Goal: Task Accomplishment & Management: Use online tool/utility

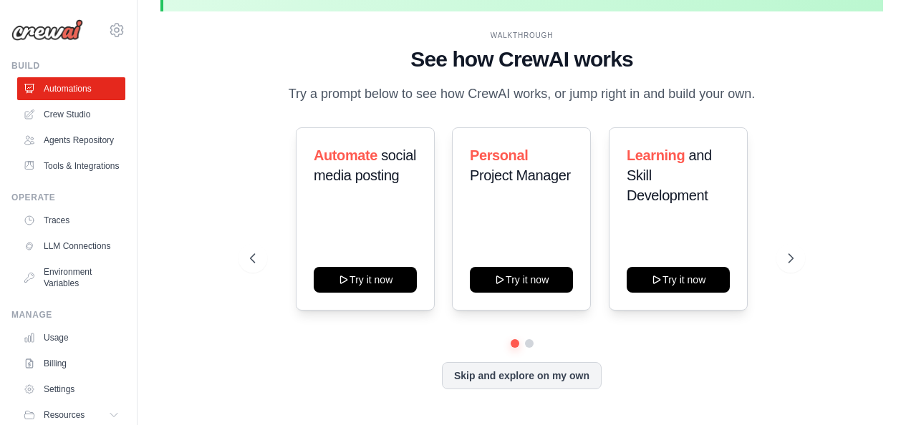
scroll to position [63, 0]
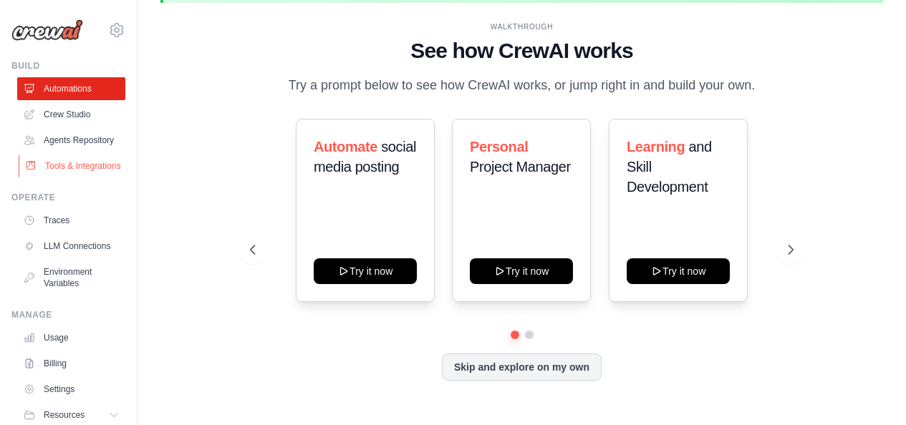
click at [73, 178] on link "Tools & Integrations" at bounding box center [73, 166] width 108 height 23
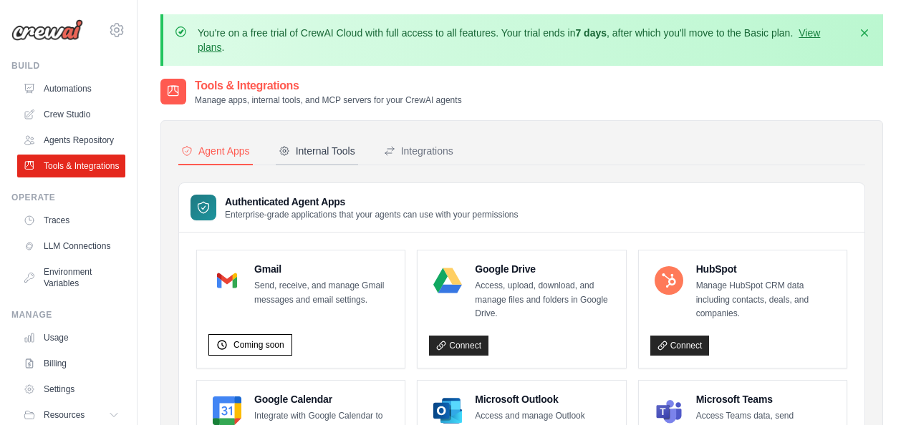
click at [347, 146] on div "Internal Tools" at bounding box center [317, 151] width 77 height 14
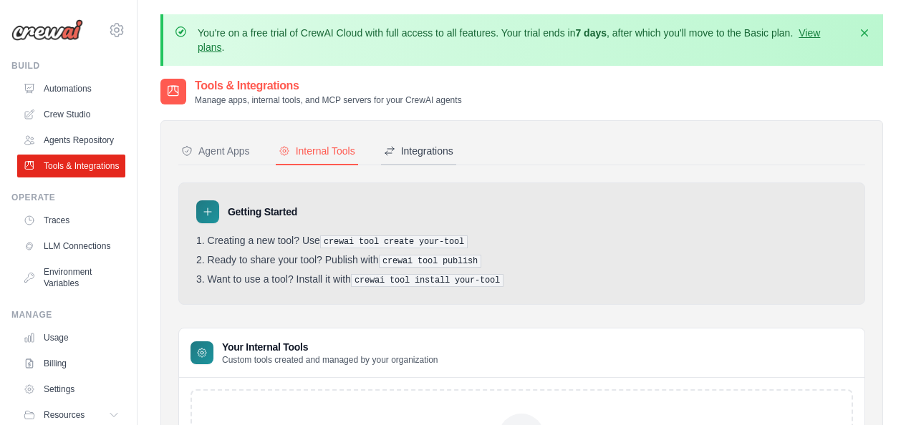
click at [413, 158] on button "Integrations" at bounding box center [418, 151] width 75 height 27
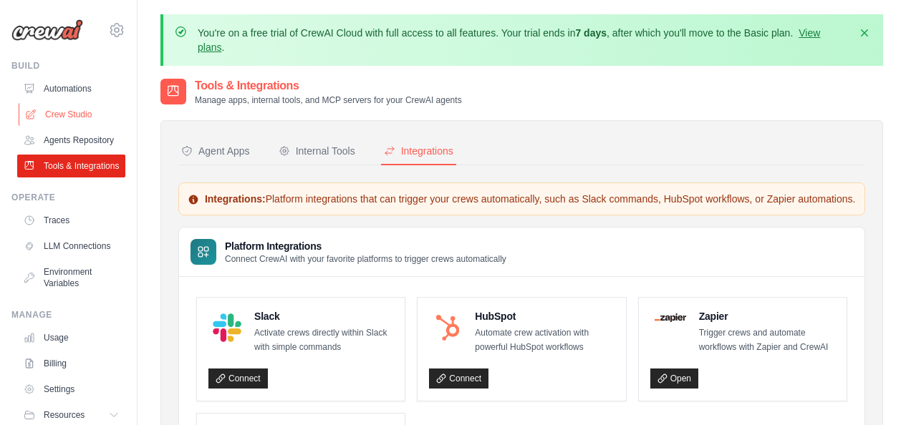
click at [82, 112] on link "Crew Studio" at bounding box center [73, 114] width 108 height 23
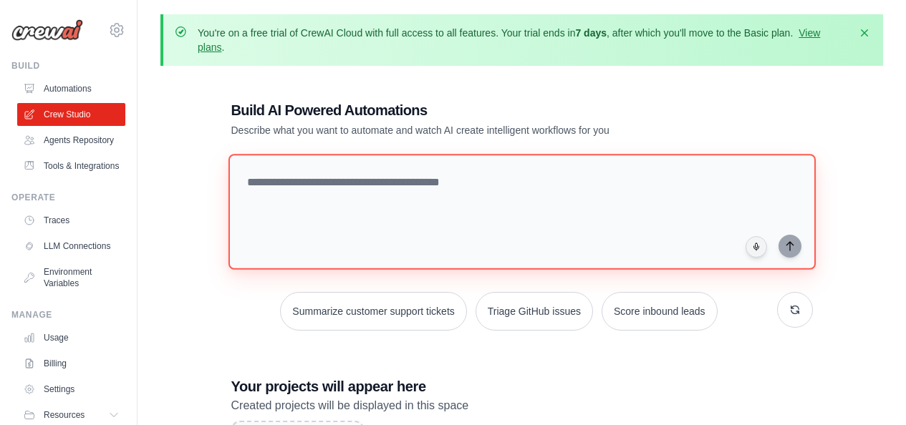
click at [284, 222] on textarea at bounding box center [521, 212] width 587 height 116
click at [398, 205] on textarea at bounding box center [521, 212] width 587 height 116
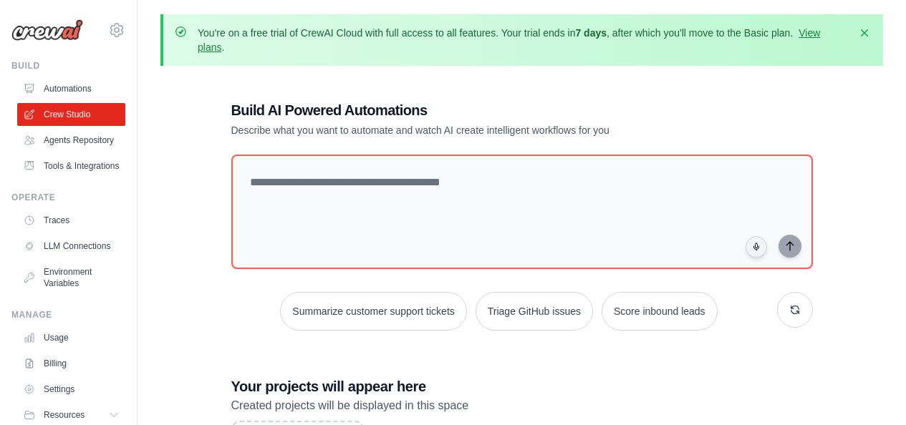
click at [199, 115] on div "Build AI Powered Automations Describe what you want to automate and watch AI cr…" at bounding box center [521, 332] width 723 height 510
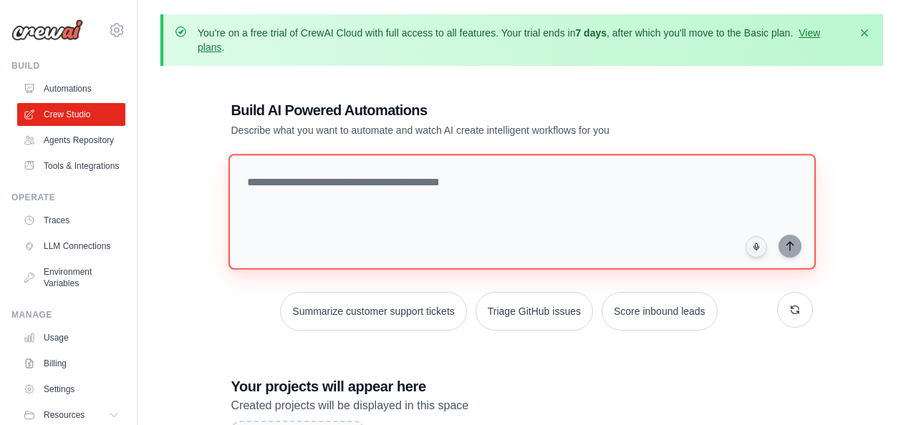
click at [402, 253] on textarea at bounding box center [521, 212] width 587 height 116
paste textarea "**********"
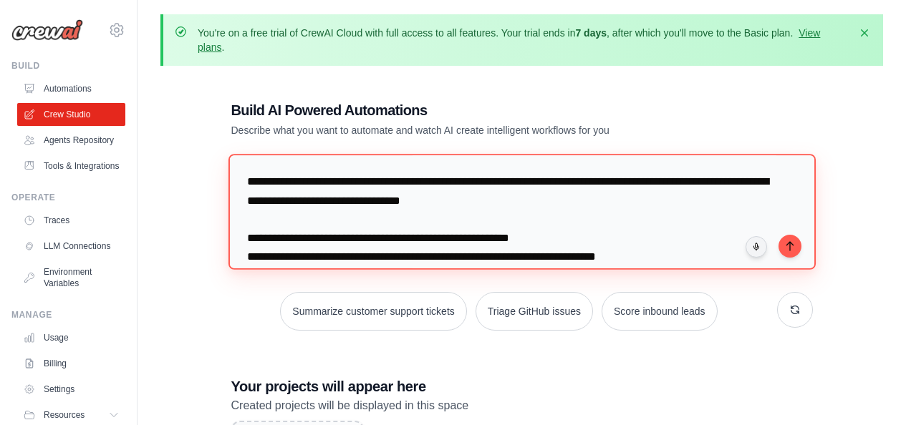
scroll to position [274, 0]
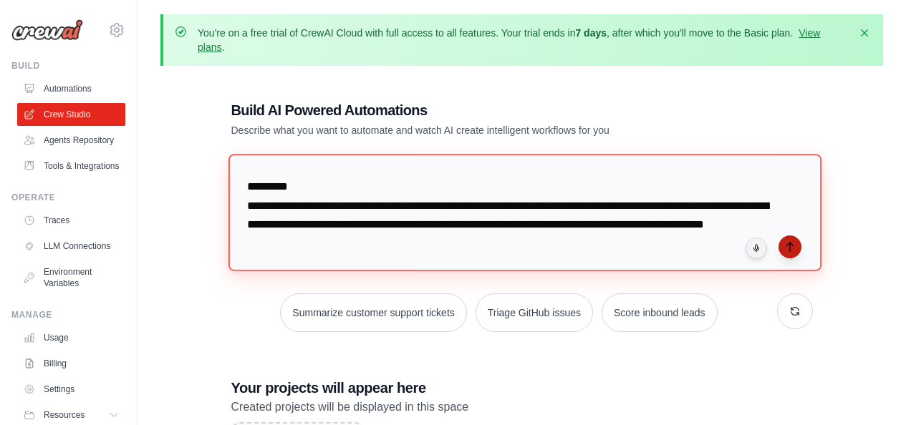
type textarea "**********"
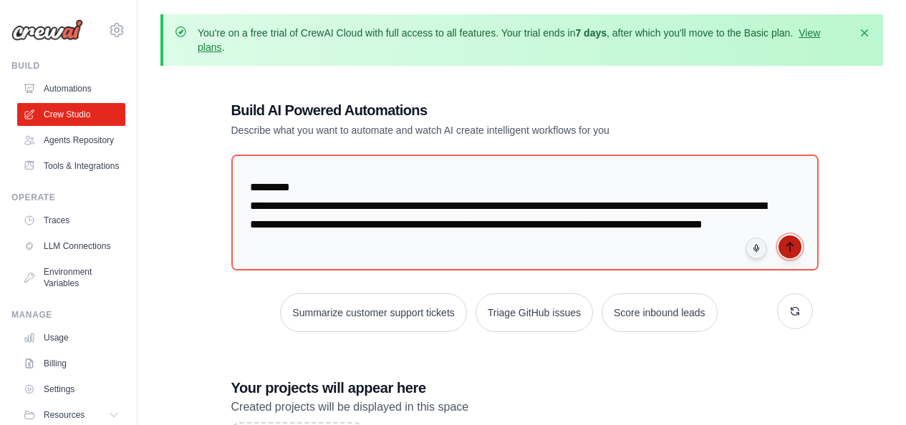
click at [788, 254] on button "submit" at bounding box center [789, 247] width 23 height 23
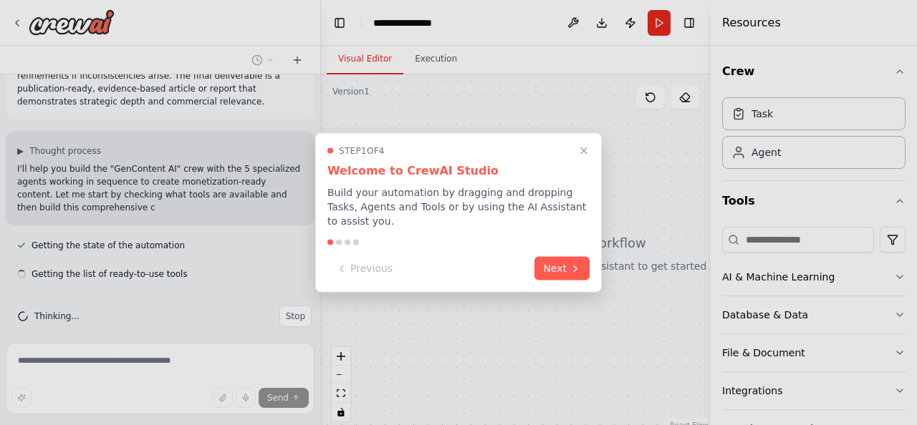
scroll to position [277, 0]
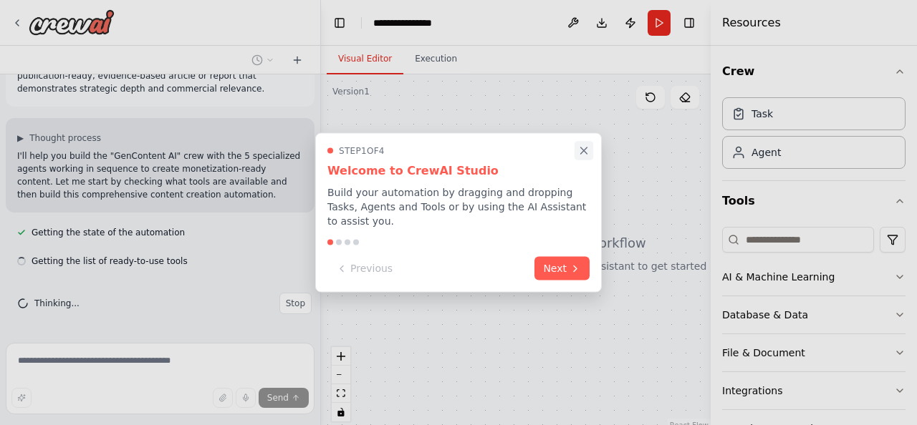
click at [577, 155] on icon "Close walkthrough" at bounding box center [583, 151] width 13 height 13
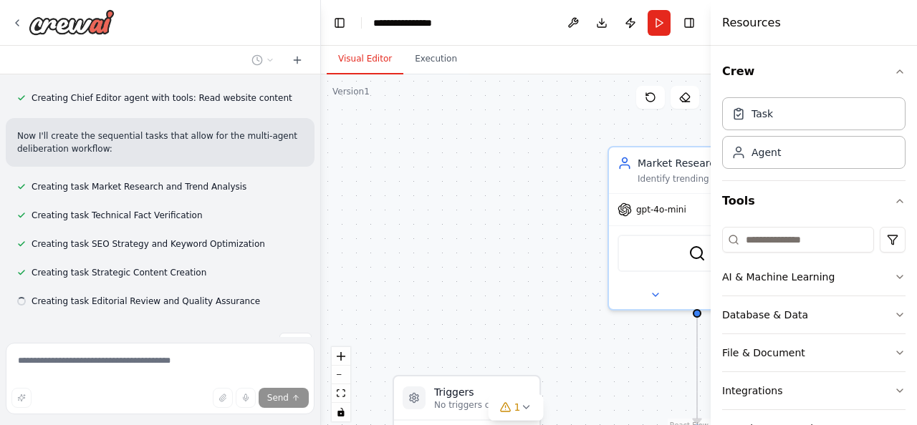
scroll to position [864, 0]
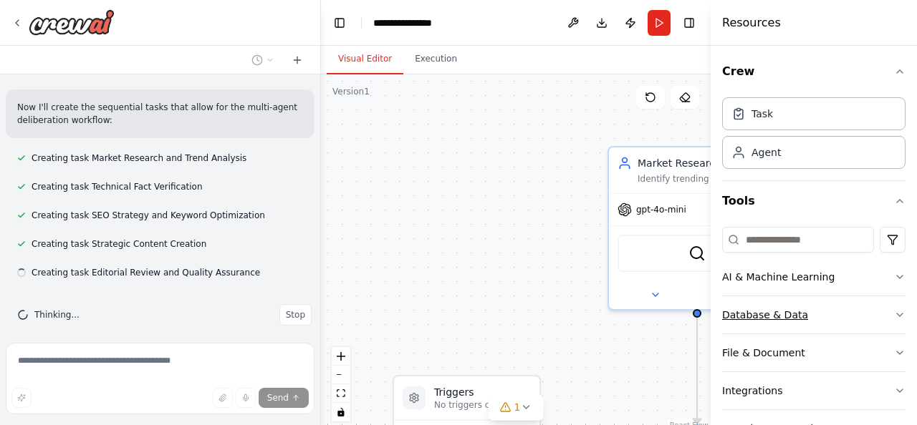
click at [894, 317] on icon "button" at bounding box center [899, 314] width 11 height 11
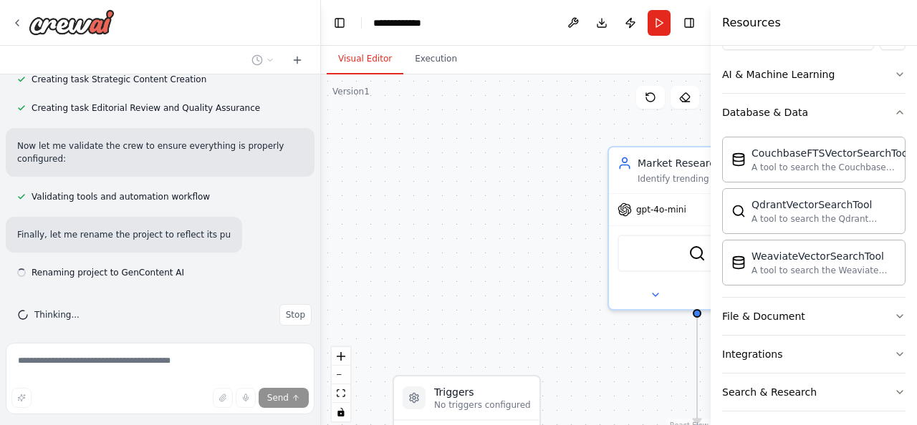
scroll to position [203, 0]
click at [579, 384] on div ".deletable-edge-delete-btn { width: 20px; height: 20px; border: 0px solid #ffff…" at bounding box center [516, 253] width 390 height 358
click at [576, 328] on div ".deletable-edge-delete-btn { width: 20px; height: 20px; border: 0px solid #ffff…" at bounding box center [516, 253] width 390 height 358
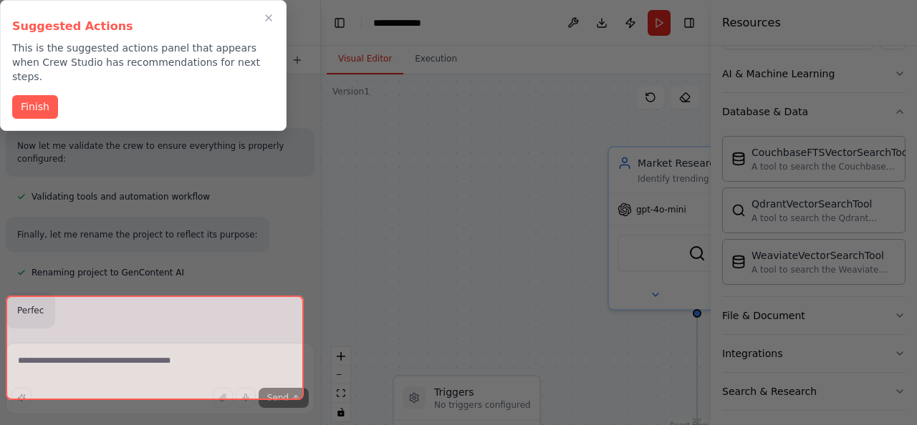
scroll to position [1064, 0]
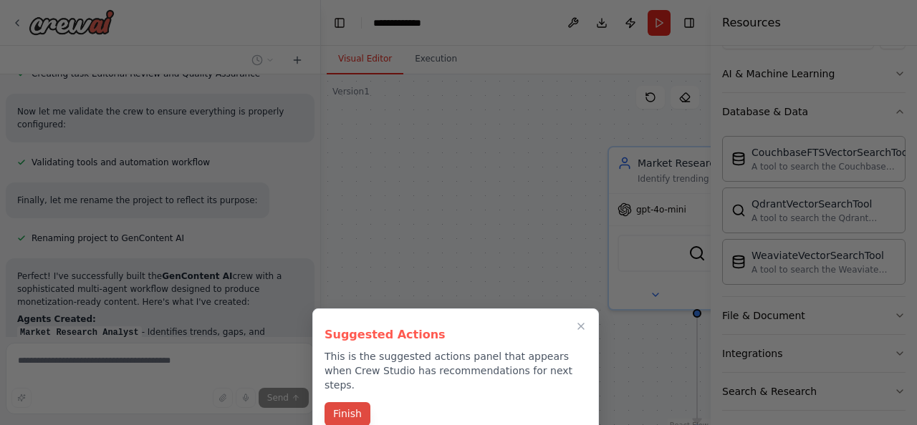
click at [350, 402] on button "Finish" at bounding box center [347, 414] width 46 height 24
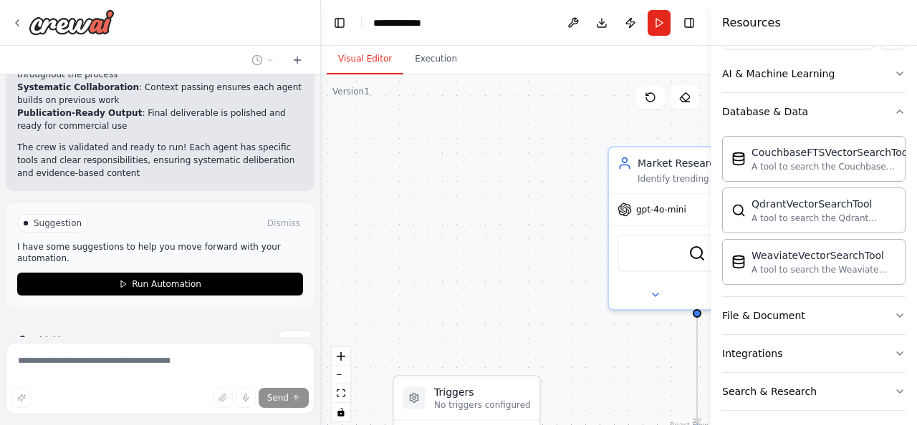
scroll to position [1699, 0]
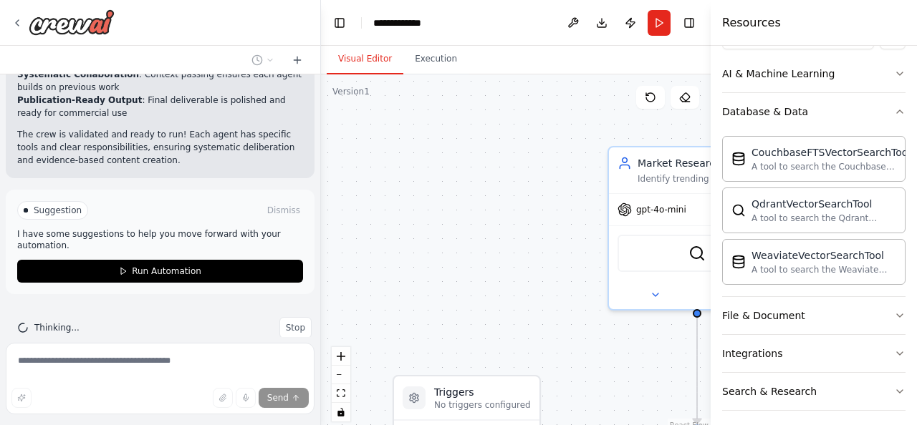
click at [53, 205] on span "Suggestion" at bounding box center [58, 210] width 48 height 11
click at [94, 317] on div "Thinking... Stop" at bounding box center [164, 327] width 294 height 21
click at [315, 330] on div at bounding box center [318, 212] width 6 height 425
click at [132, 395] on div "Send" at bounding box center [159, 398] width 297 height 20
click at [109, 401] on div "Send" at bounding box center [159, 398] width 297 height 20
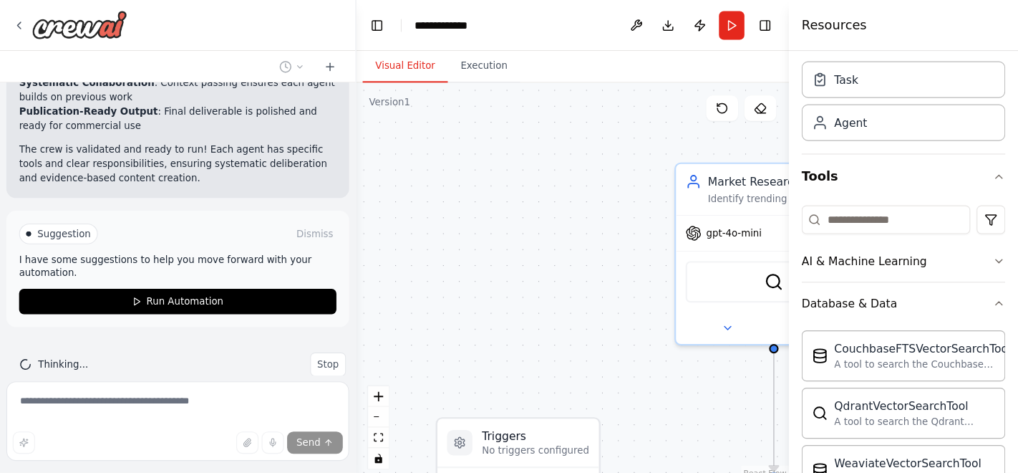
scroll to position [0, 0]
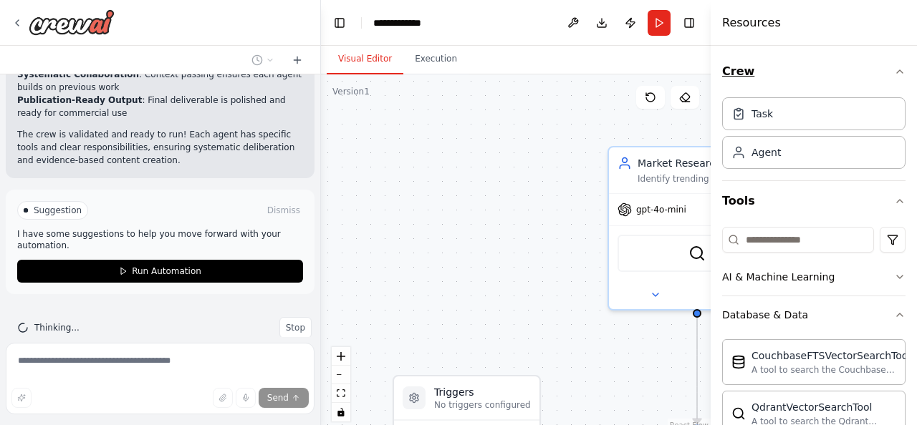
click at [894, 74] on icon "button" at bounding box center [899, 71] width 11 height 11
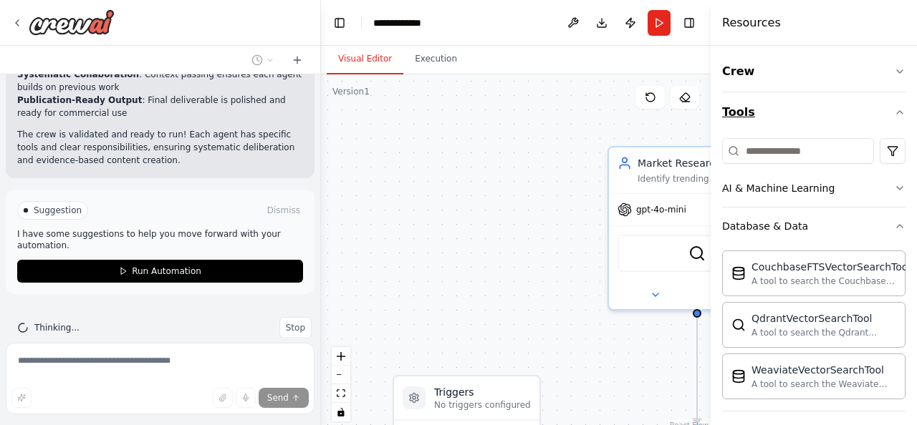
click at [894, 109] on icon "button" at bounding box center [899, 112] width 11 height 11
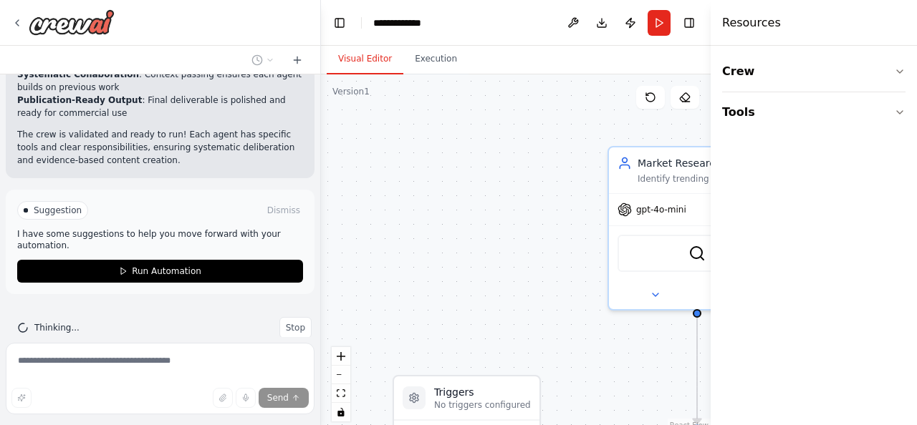
click at [577, 165] on div ".deletable-edge-delete-btn { width: 20px; height: 20px; border: 0px solid #ffff…" at bounding box center [516, 253] width 390 height 358
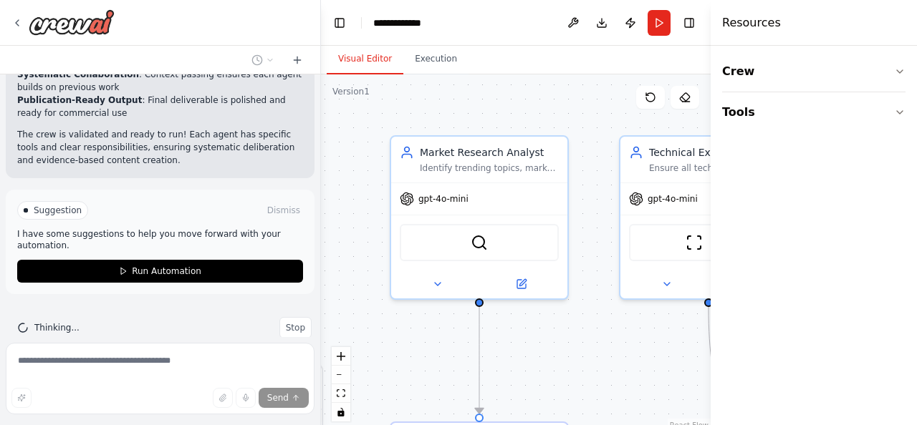
drag, startPoint x: 577, startPoint y: 165, endPoint x: 359, endPoint y: 154, distance: 218.0
click at [359, 154] on div ".deletable-edge-delete-btn { width: 20px; height: 20px; border: 0px solid #ffff…" at bounding box center [516, 253] width 390 height 358
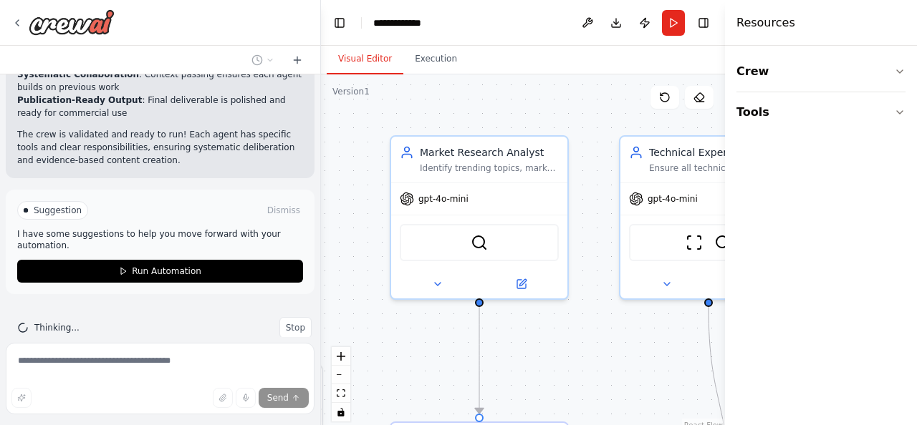
drag, startPoint x: 715, startPoint y: 201, endPoint x: 916, endPoint y: 190, distance: 200.8
click at [916, 190] on div "Resources Crew Tools" at bounding box center [821, 212] width 192 height 425
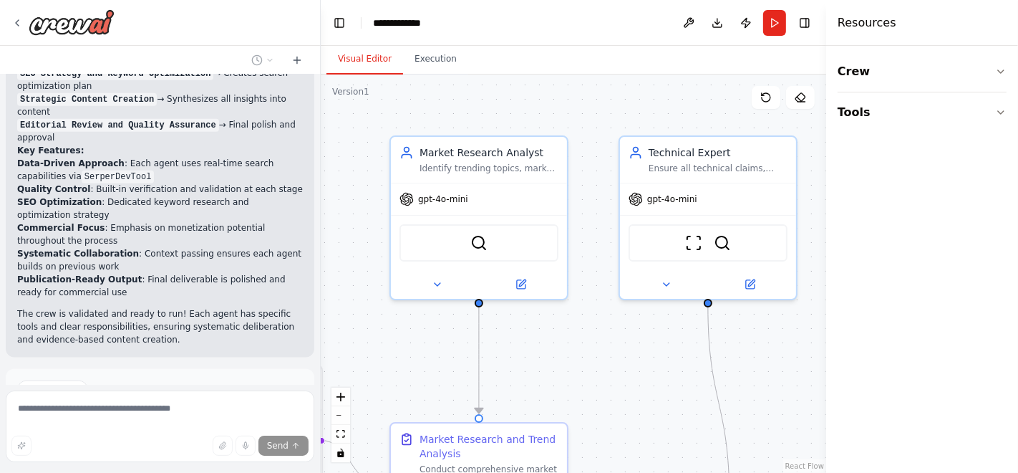
scroll to position [1651, 0]
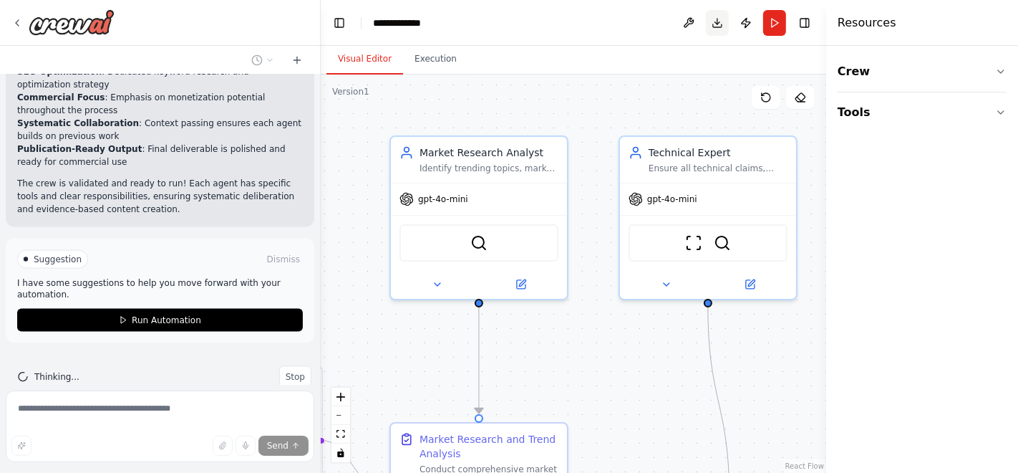
click at [713, 25] on button "Download" at bounding box center [717, 23] width 23 height 26
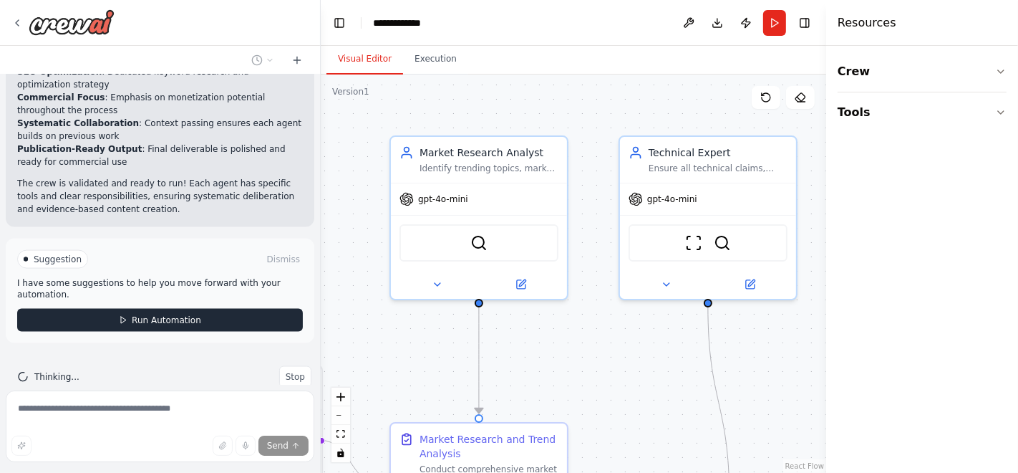
click at [218, 309] on button "Run Automation" at bounding box center [160, 320] width 286 height 23
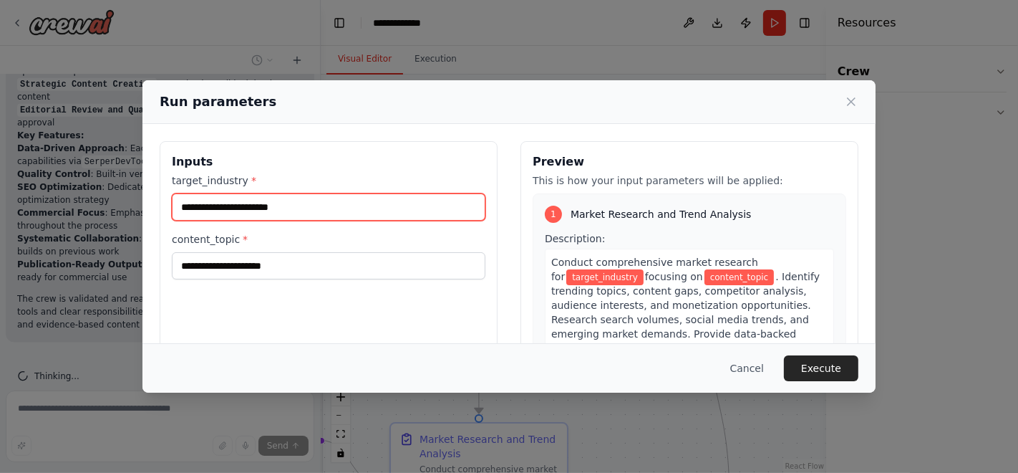
click at [281, 206] on input "target_industry *" at bounding box center [329, 206] width 314 height 27
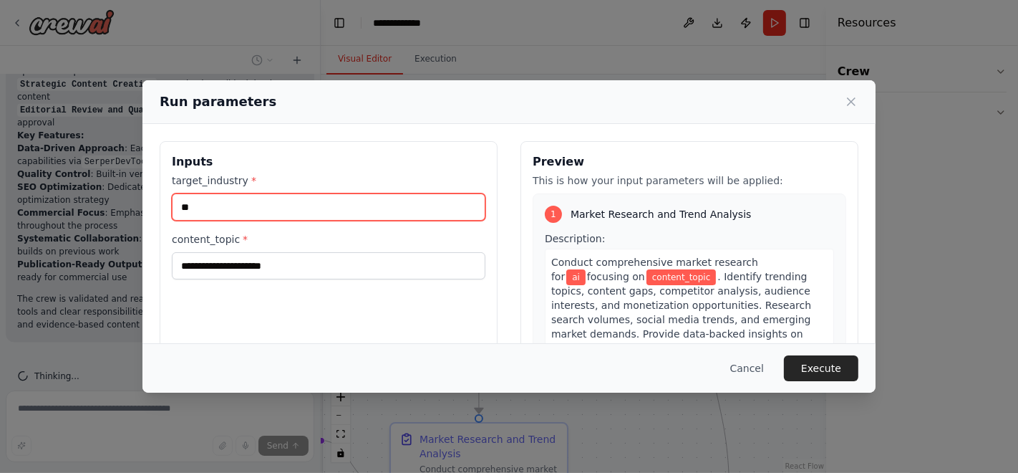
type input "**"
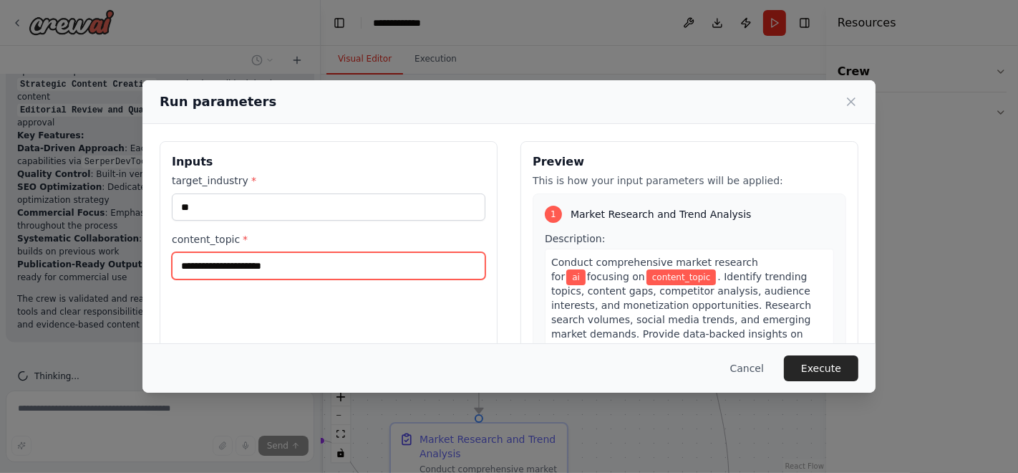
click at [281, 264] on input "content_topic *" at bounding box center [329, 265] width 314 height 27
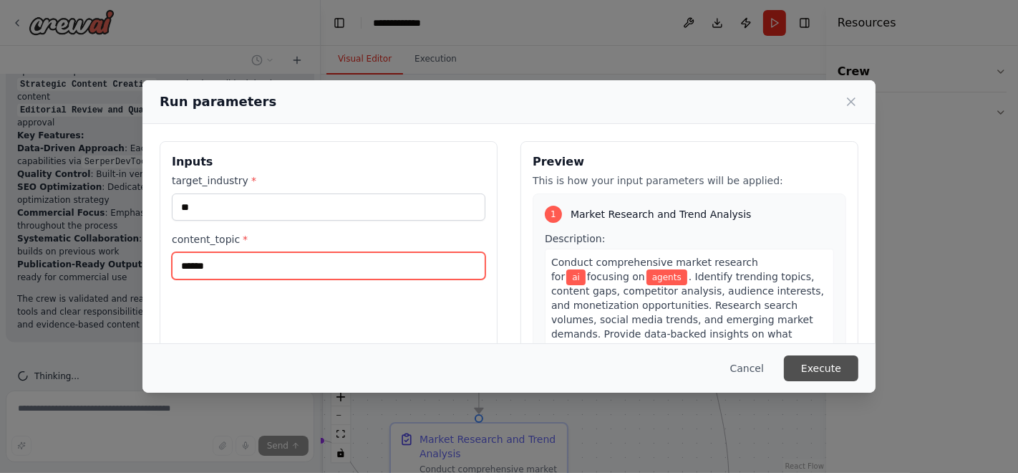
type input "******"
click at [811, 355] on button "Execute" at bounding box center [821, 368] width 74 height 26
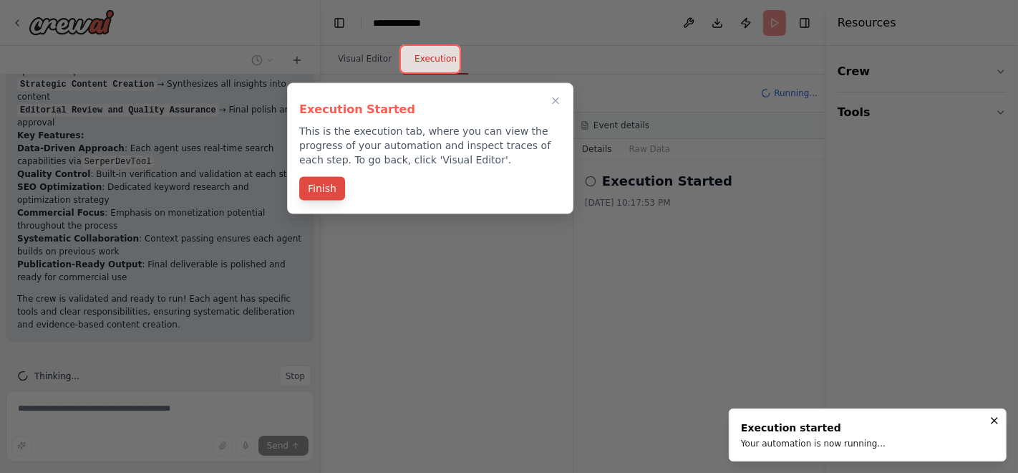
click at [336, 192] on button "Finish" at bounding box center [322, 189] width 46 height 24
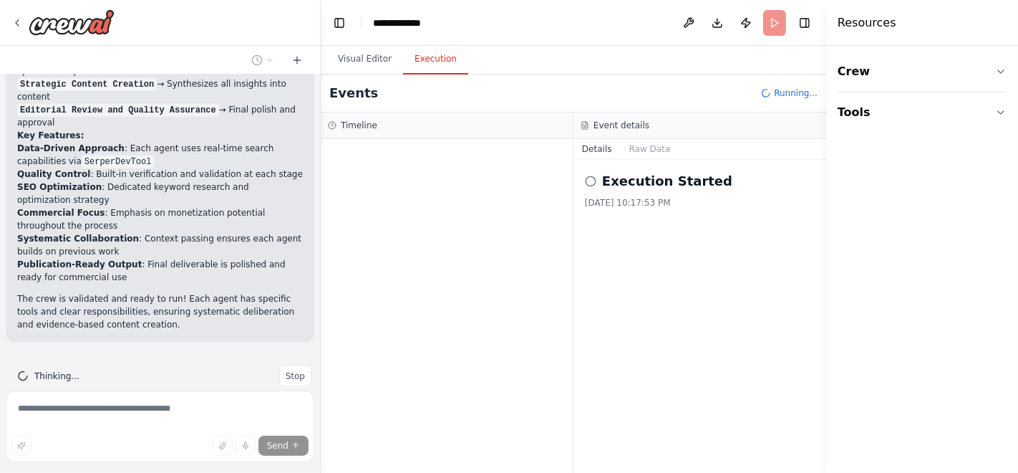
click at [430, 64] on button "Execution" at bounding box center [435, 59] width 65 height 30
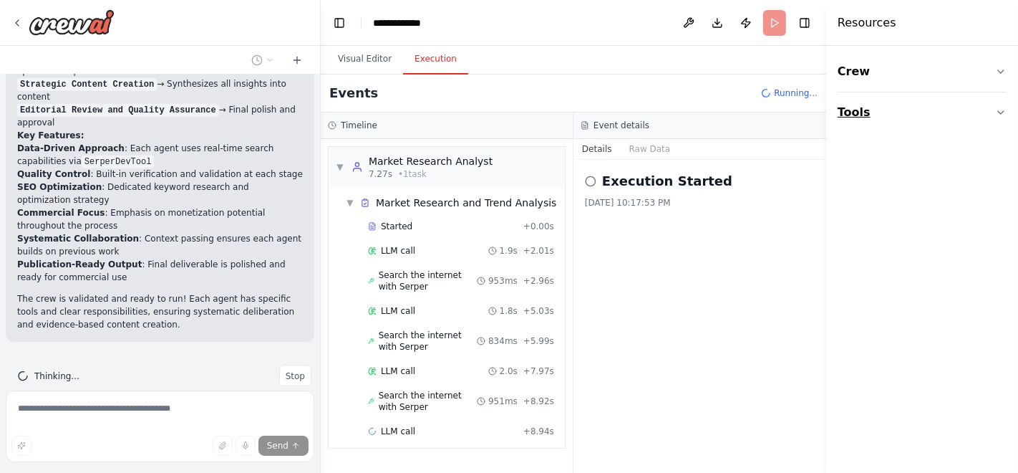
click at [916, 122] on button "Tools" at bounding box center [922, 112] width 169 height 40
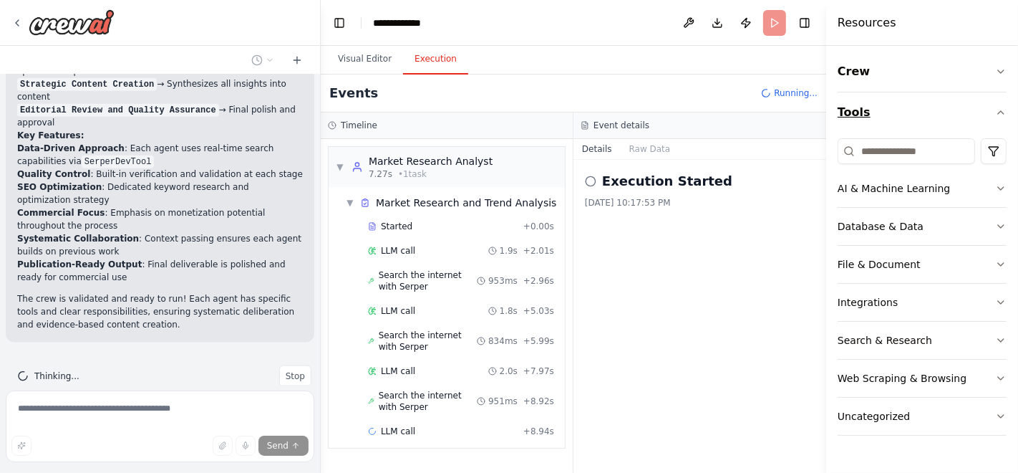
click at [916, 122] on button "Tools" at bounding box center [922, 112] width 169 height 40
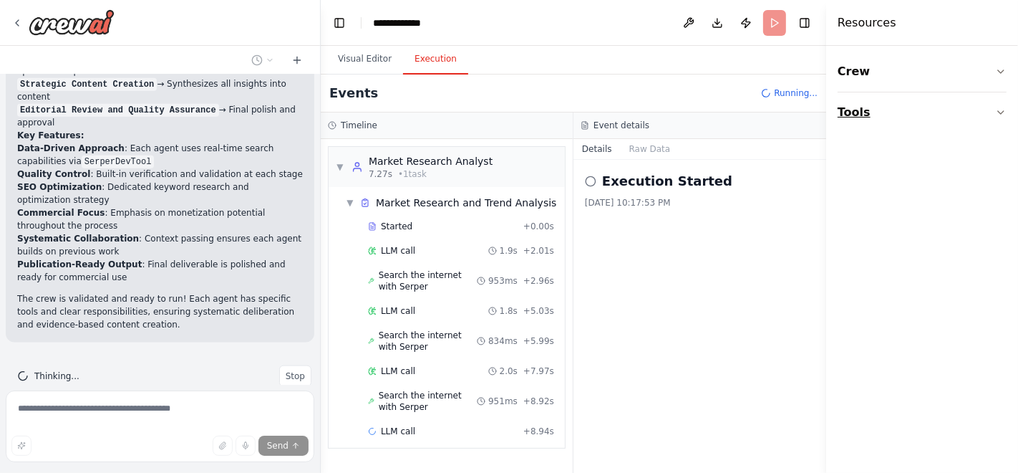
click at [892, 120] on button "Tools" at bounding box center [922, 112] width 169 height 40
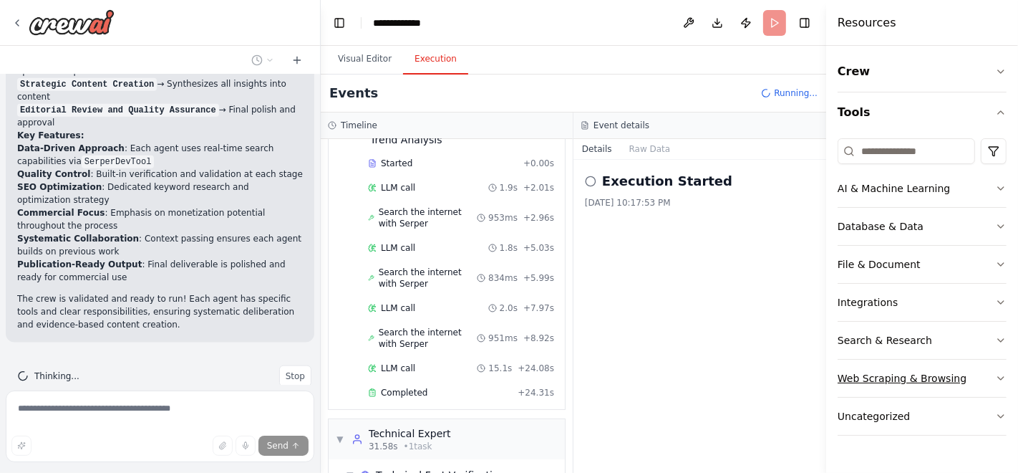
scroll to position [82, 0]
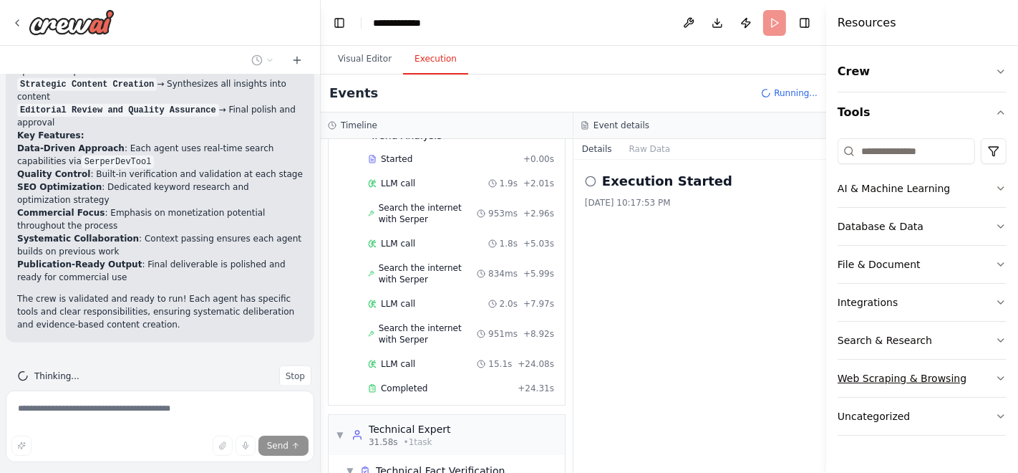
click at [916, 380] on button "Web Scraping & Browsing" at bounding box center [922, 378] width 169 height 37
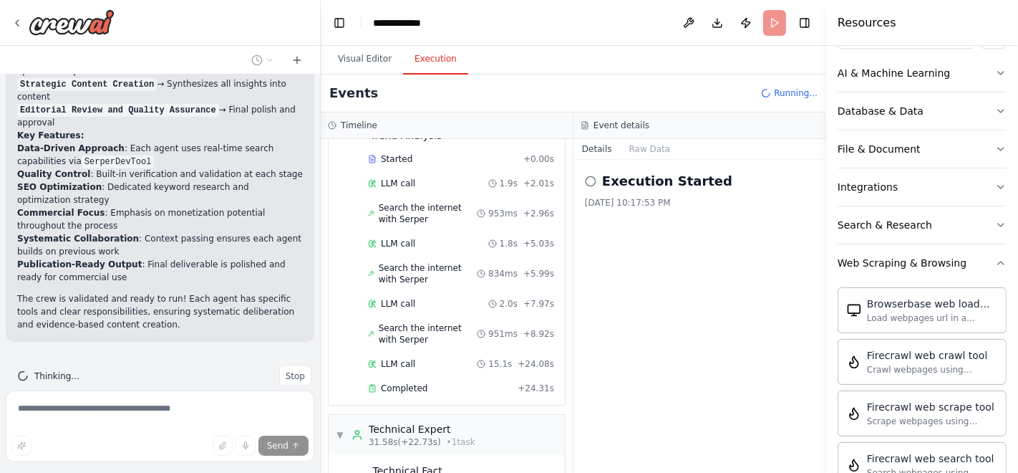
scroll to position [103, 0]
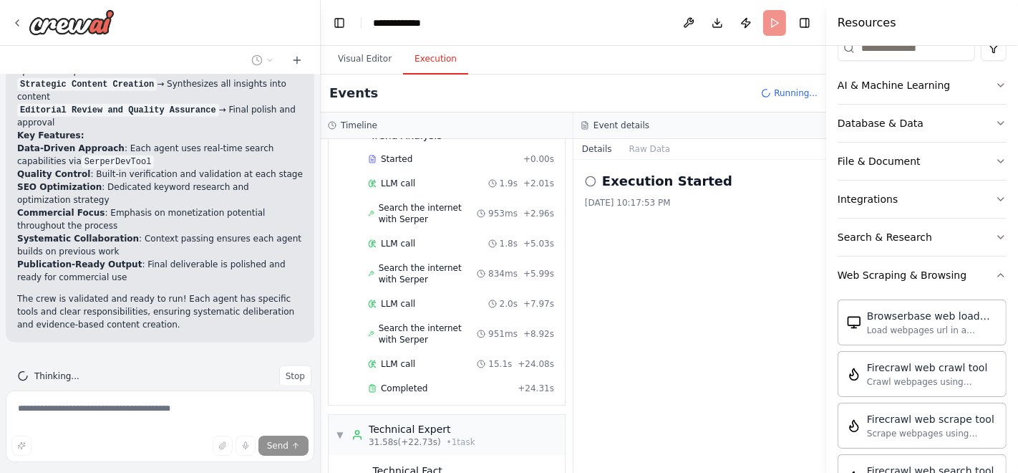
drag, startPoint x: 1018, startPoint y: 415, endPoint x: 1007, endPoint y: 196, distance: 220.1
click at [916, 196] on div "Crew Tools AI & Machine Learning Database & Data File & Document Integrations S…" at bounding box center [922, 259] width 192 height 427
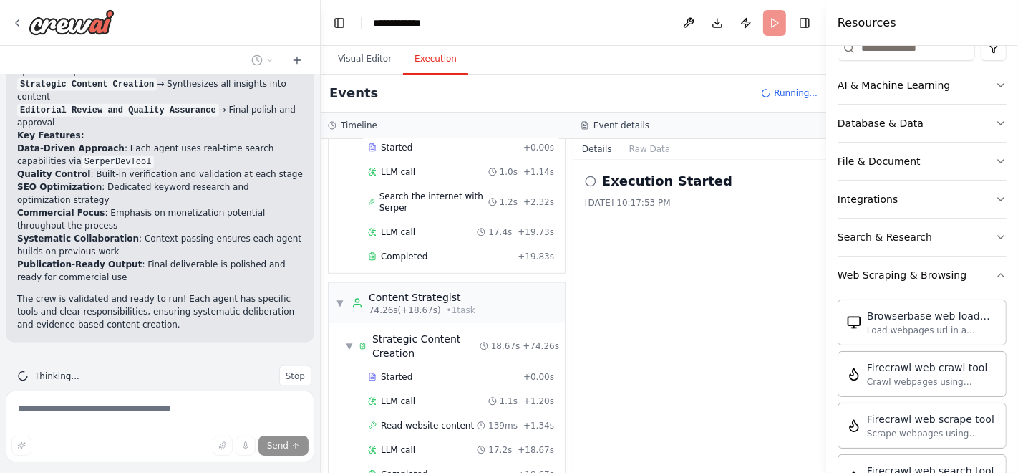
scroll to position [831, 0]
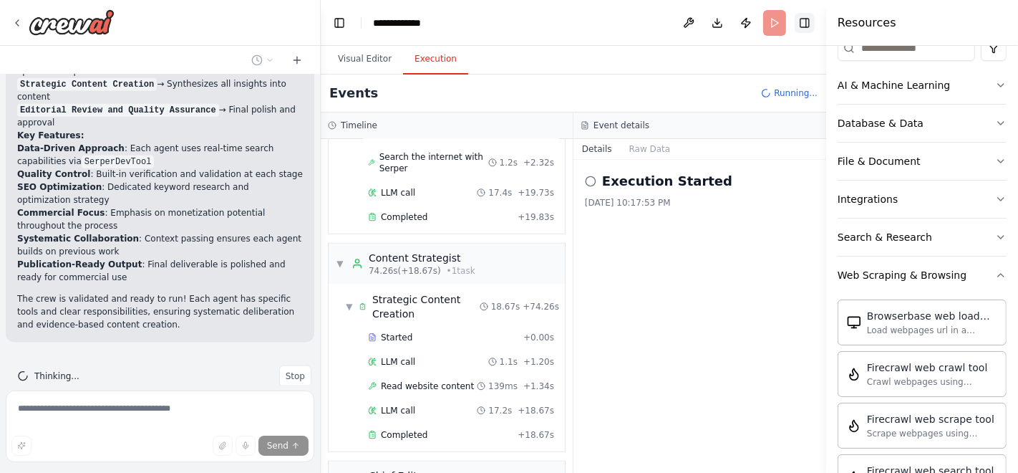
click at [806, 18] on button "Toggle Right Sidebar" at bounding box center [805, 23] width 20 height 20
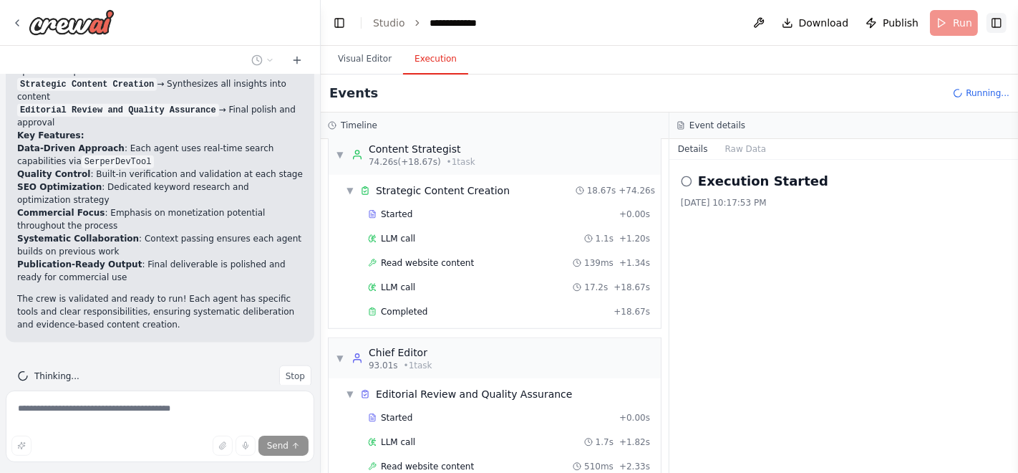
scroll to position [720, 0]
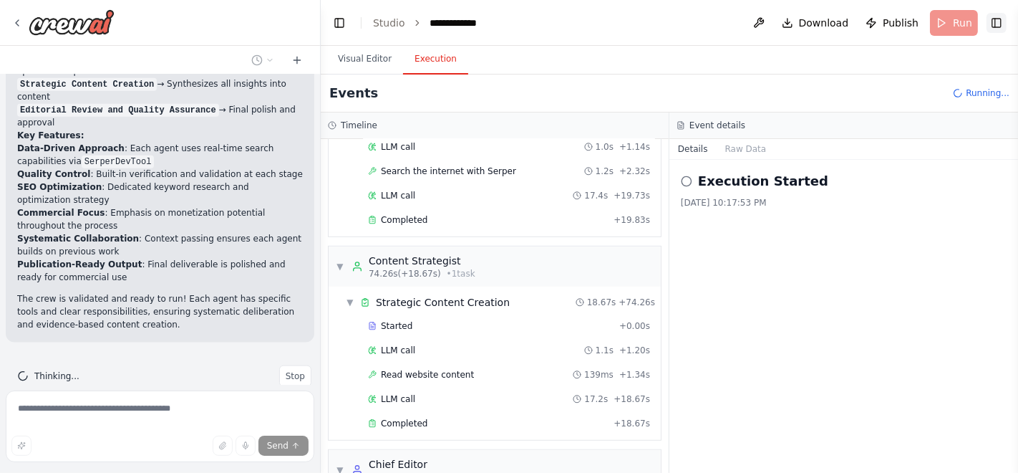
click at [806, 18] on span "Download" at bounding box center [824, 23] width 50 height 14
click at [650, 24] on header "**********" at bounding box center [670, 23] width 698 height 46
click at [730, 185] on h2 "Execution Started" at bounding box center [763, 181] width 130 height 20
click at [731, 144] on button "Raw Data" at bounding box center [746, 149] width 59 height 20
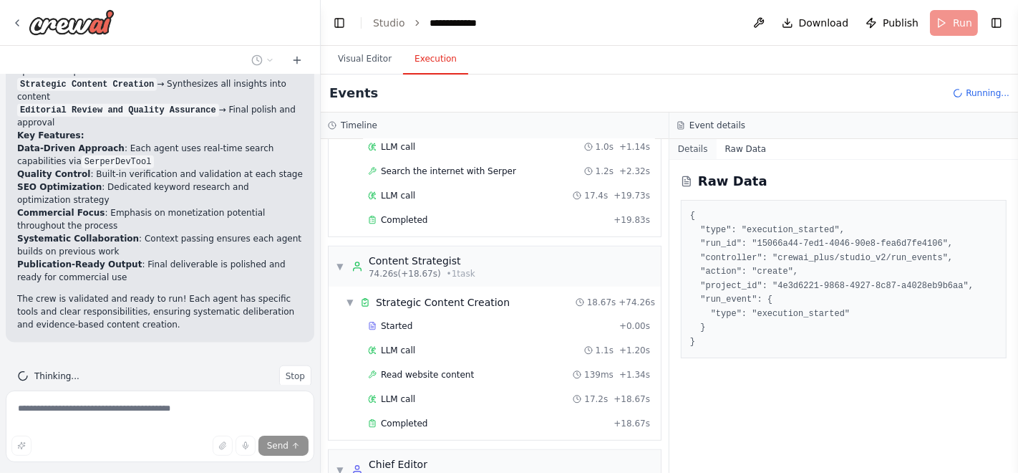
click at [688, 142] on button "Details" at bounding box center [693, 149] width 47 height 20
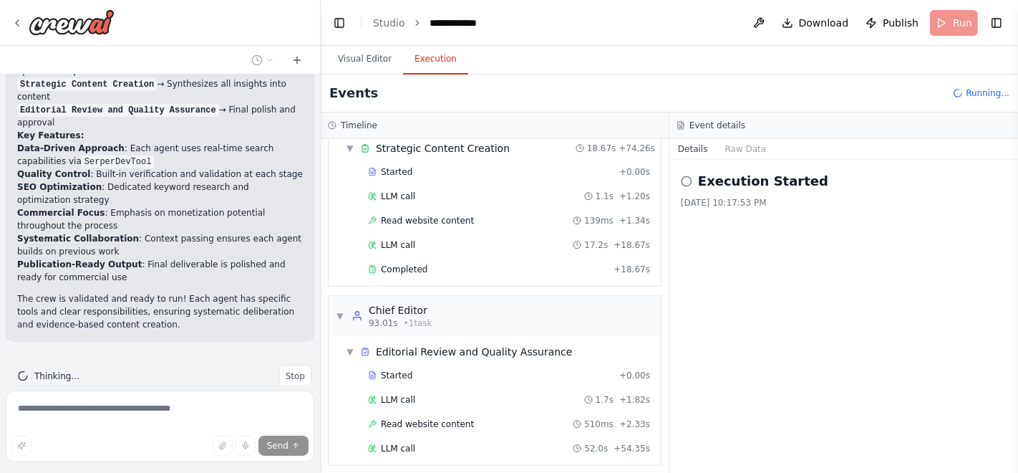
scroll to position [1651, 0]
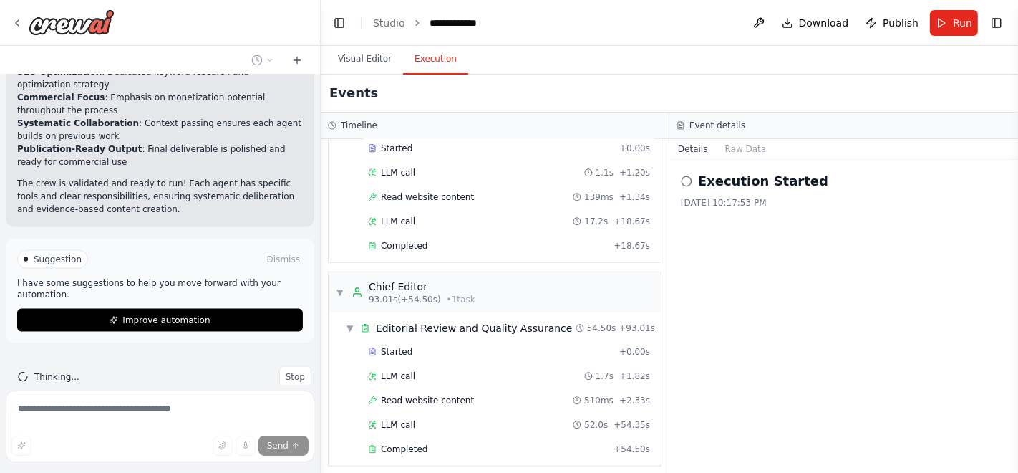
click at [402, 21] on ol "**********" at bounding box center [435, 23] width 124 height 14
click at [395, 21] on link "Studio" at bounding box center [389, 22] width 32 height 11
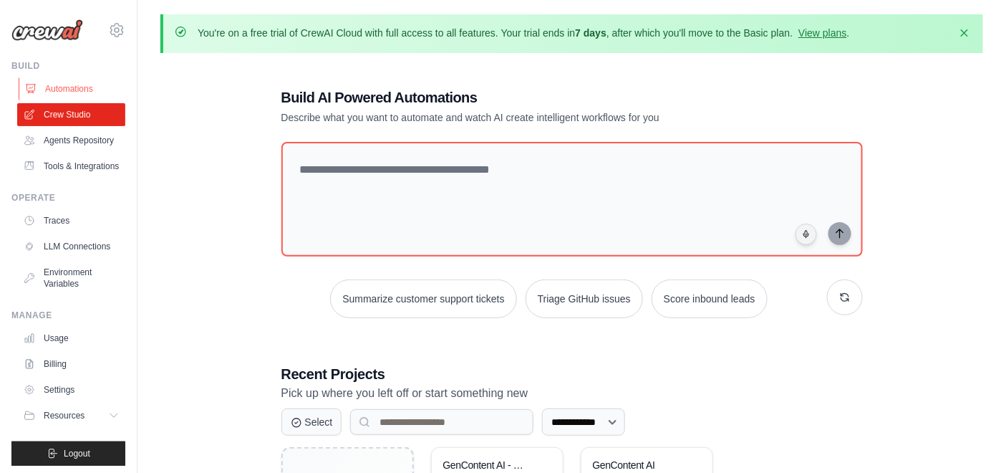
click at [69, 84] on link "Automations" at bounding box center [73, 88] width 108 height 23
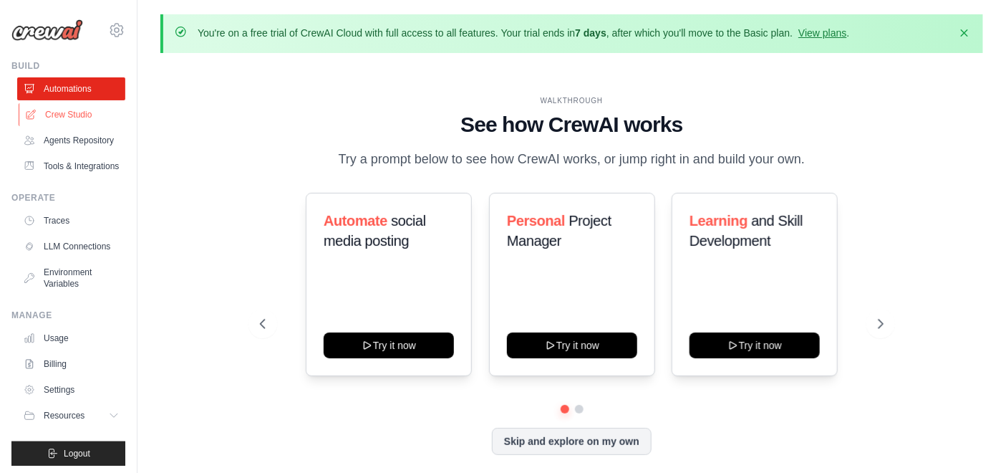
click at [87, 115] on link "Crew Studio" at bounding box center [73, 114] width 108 height 23
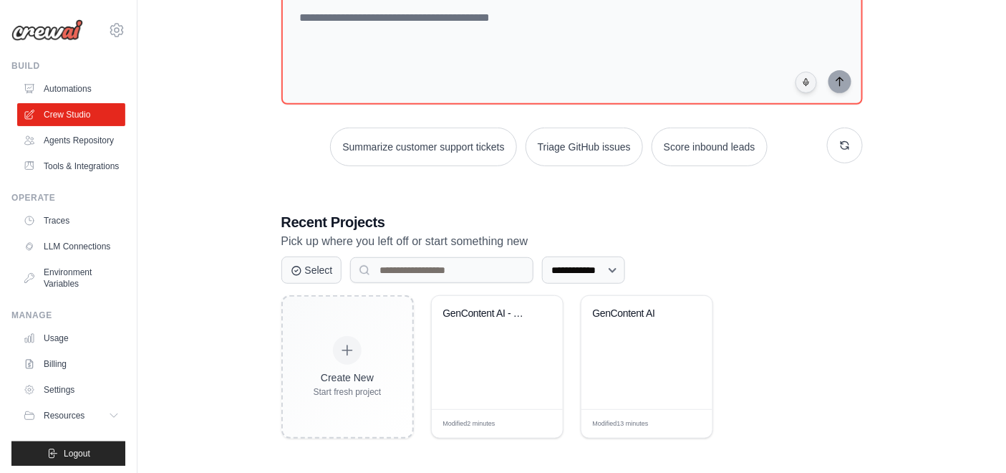
scroll to position [153, 0]
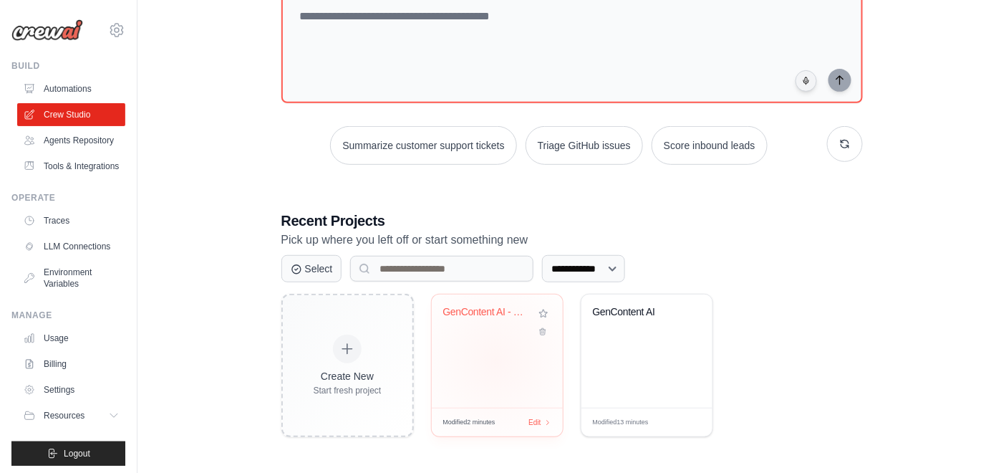
click at [496, 360] on div "GenContent AI - Tech How-To Content..." at bounding box center [497, 350] width 131 height 113
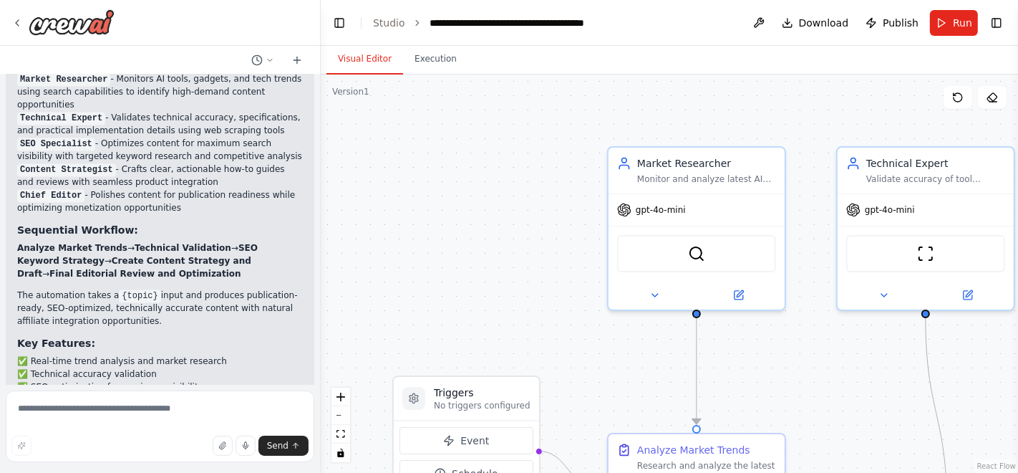
scroll to position [2321, 0]
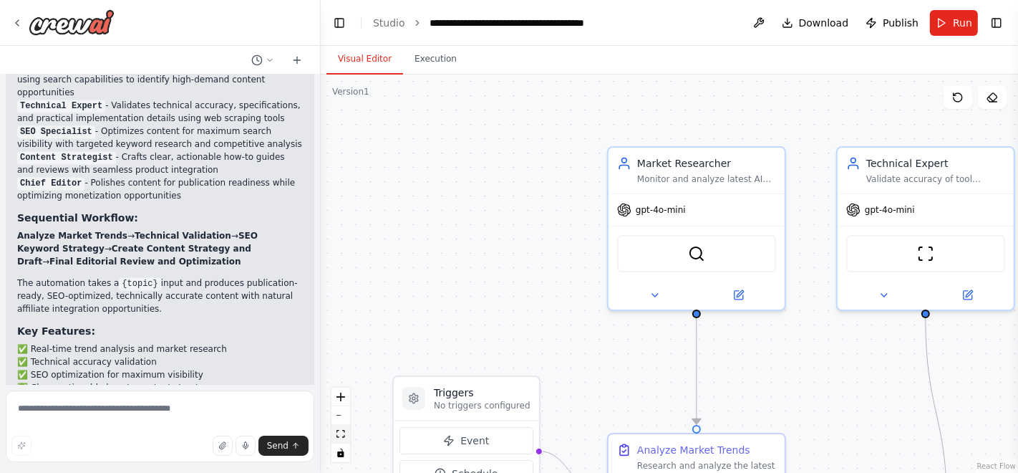
click at [344, 440] on button "fit view" at bounding box center [341, 434] width 19 height 19
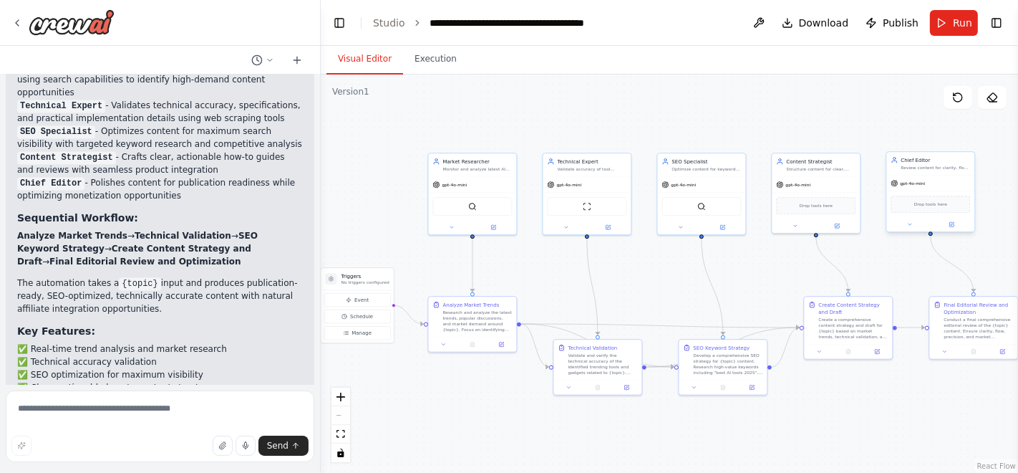
click at [931, 183] on div "gpt-4o-mini" at bounding box center [931, 183] width 88 height 16
click at [927, 185] on div "gpt-4o-mini" at bounding box center [931, 183] width 88 height 16
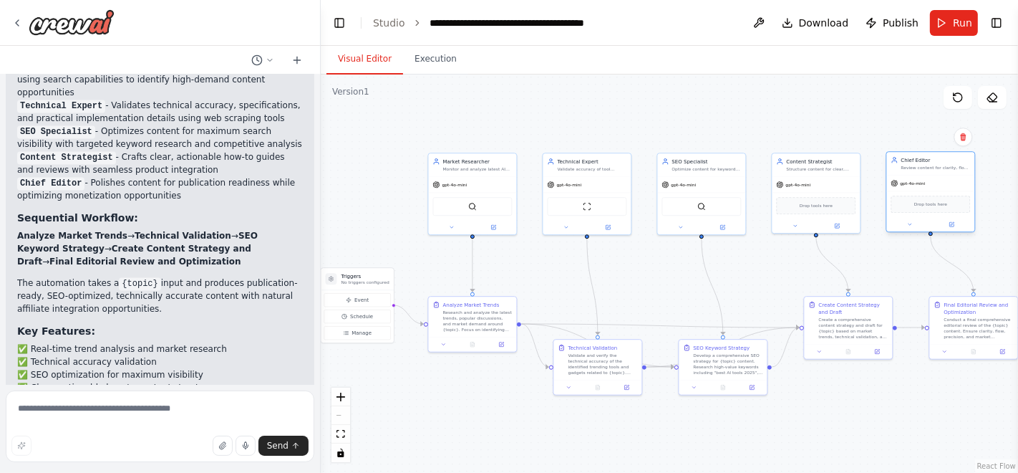
click at [933, 175] on div "gpt-4o-mini" at bounding box center [931, 183] width 88 height 16
click at [930, 176] on div "gpt-4o-mini" at bounding box center [931, 183] width 88 height 16
click at [970, 324] on div "Conduct a final comprehensive editorial review of the {topic} content. Ensure c…" at bounding box center [979, 326] width 69 height 23
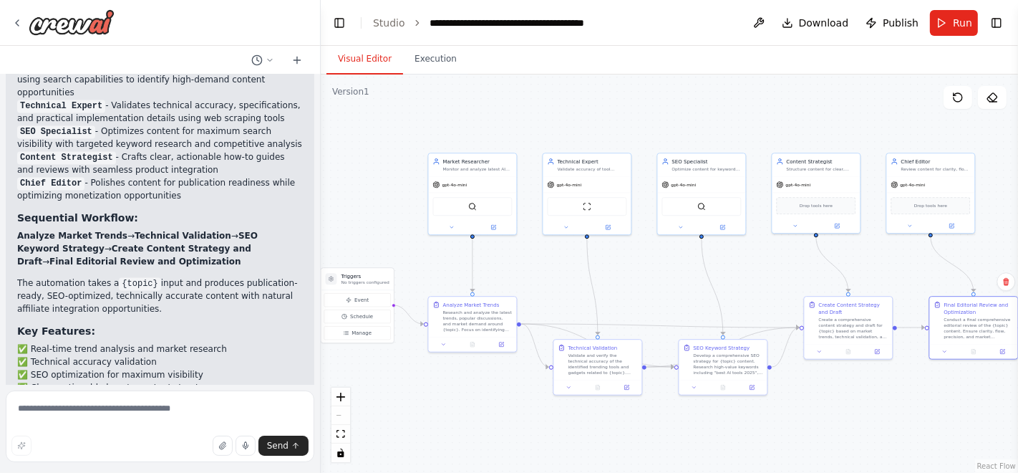
click at [402, 24] on ol "**********" at bounding box center [482, 23] width 218 height 14
click at [393, 23] on link "Studio" at bounding box center [389, 22] width 32 height 11
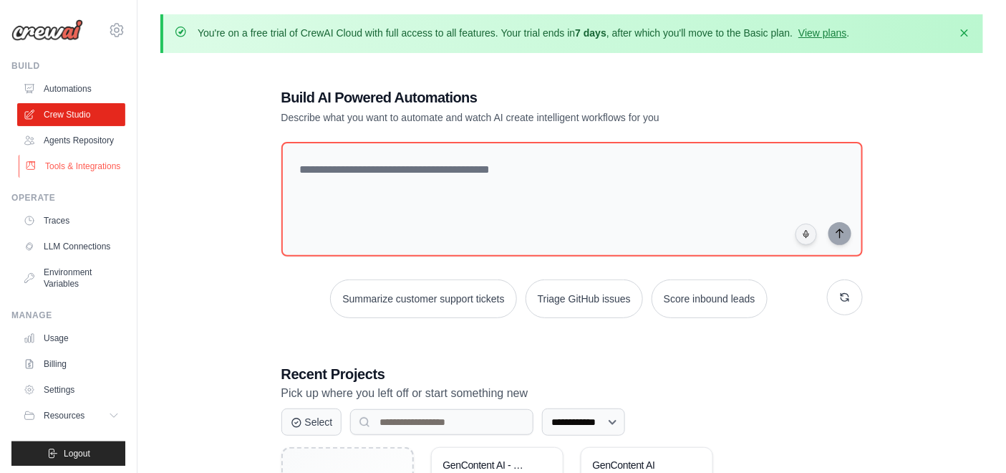
click at [82, 178] on link "Tools & Integrations" at bounding box center [73, 166] width 108 height 23
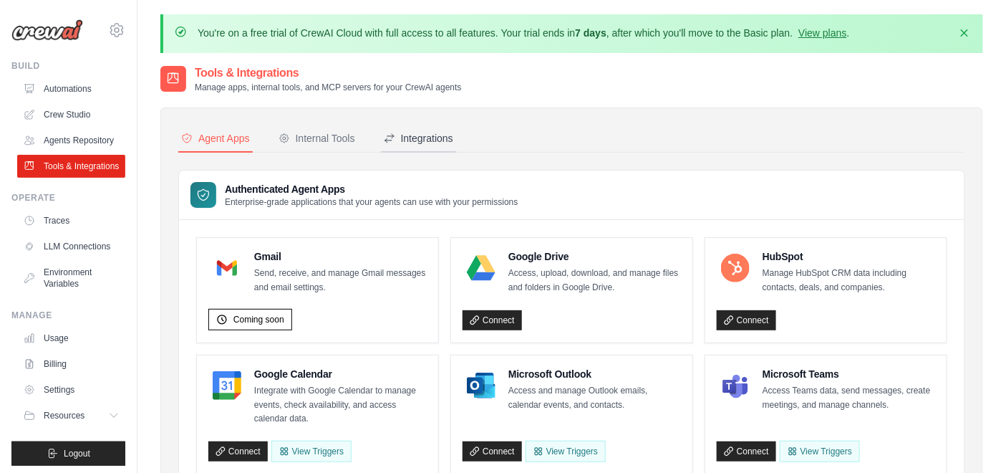
click at [425, 133] on div "Integrations" at bounding box center [418, 138] width 69 height 14
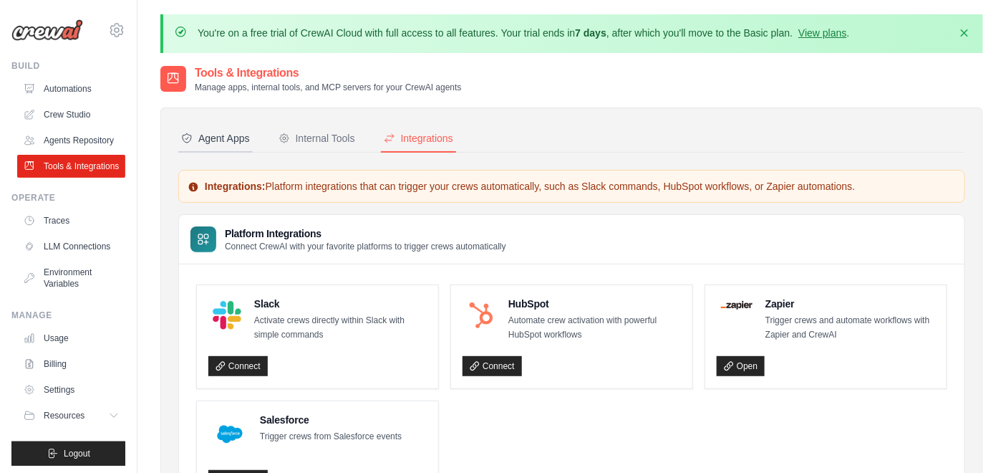
click at [237, 136] on div "Agent Apps" at bounding box center [215, 138] width 69 height 14
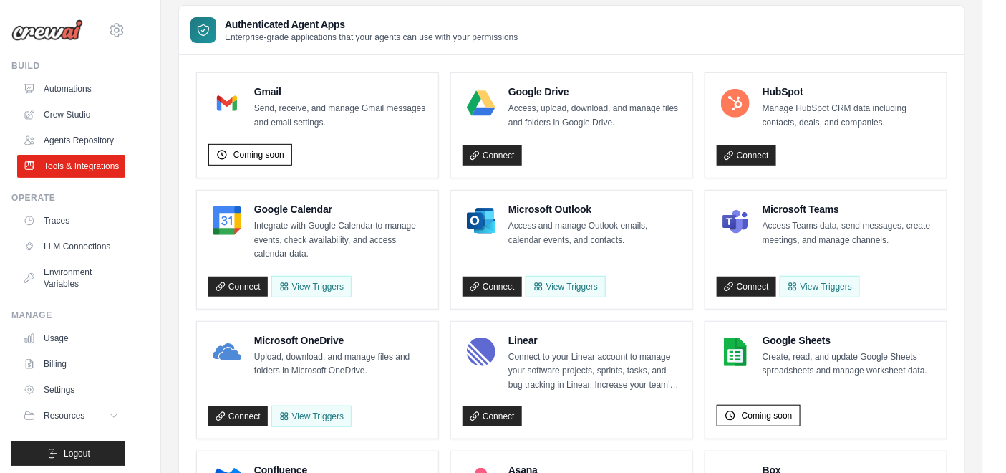
scroll to position [126, 0]
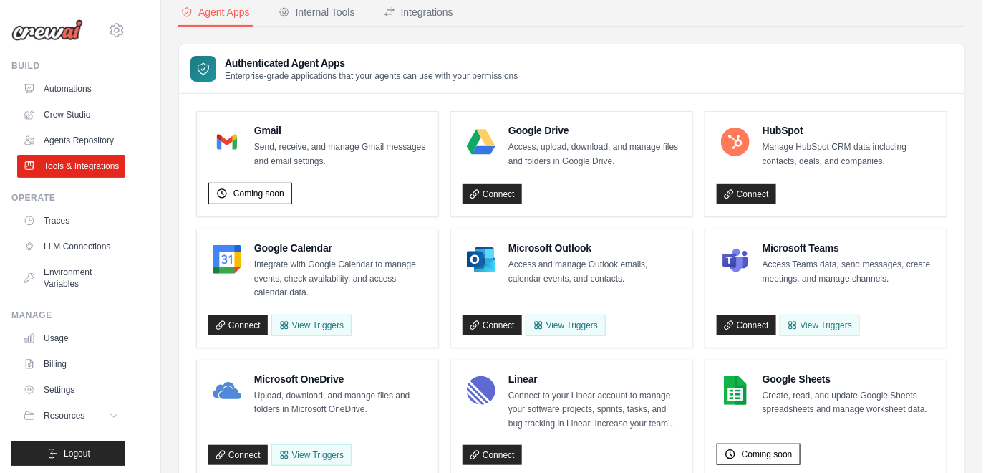
click at [178, 0] on button "Agent Apps" at bounding box center [215, 12] width 74 height 27
click at [66, 151] on link "Agents Repository" at bounding box center [73, 140] width 108 height 23
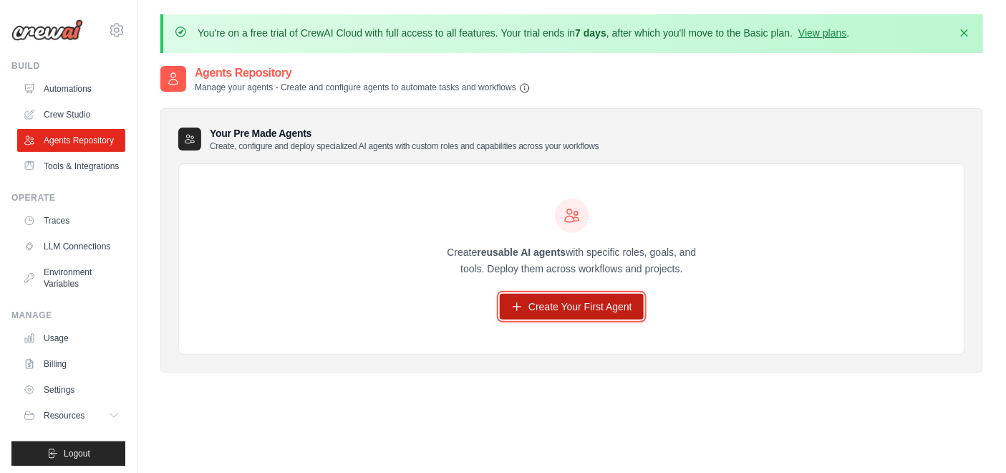
click at [508, 310] on link "Create Your First Agent" at bounding box center [572, 307] width 144 height 26
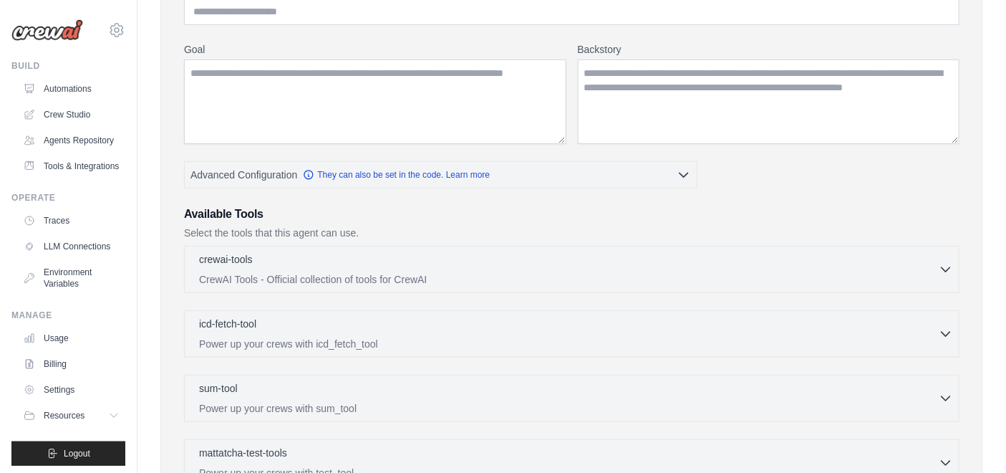
scroll to position [201, 0]
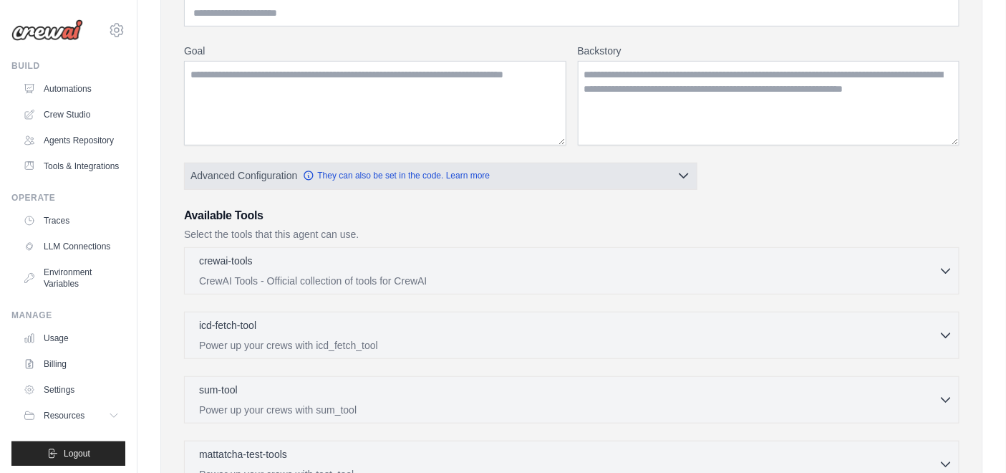
click at [660, 169] on button "Advanced Configuration They can also be set in the code. Learn more" at bounding box center [441, 176] width 512 height 26
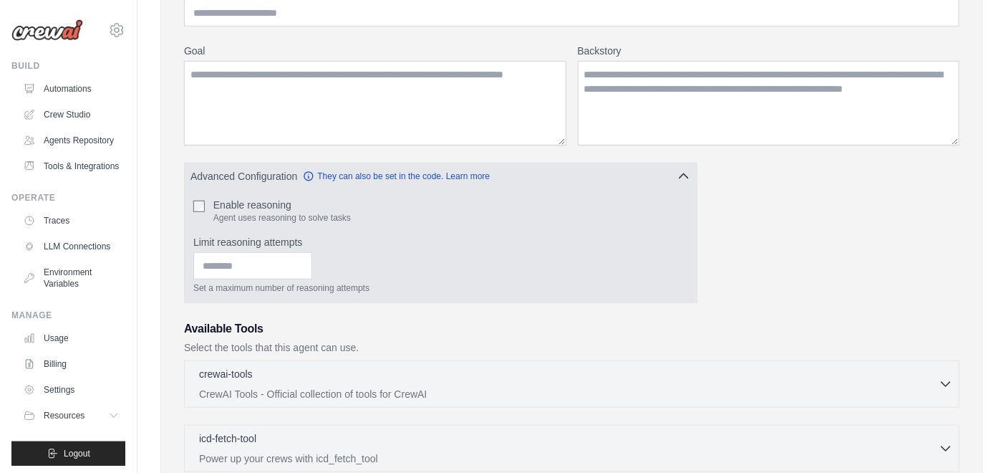
click at [261, 208] on label "Enable reasoning" at bounding box center [282, 205] width 138 height 14
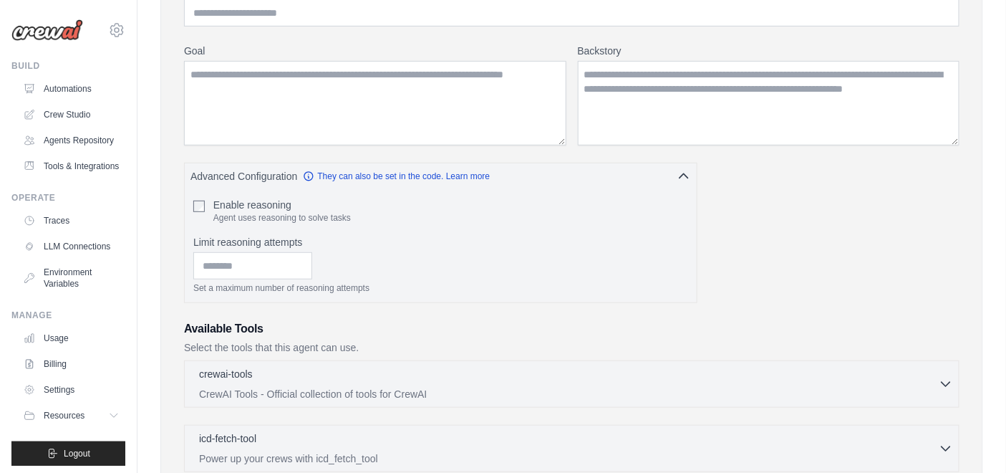
click at [344, 152] on div "Role Goal Backstory Advanced Configuration They can also be set in the code. Le…" at bounding box center [572, 393] width 776 height 822
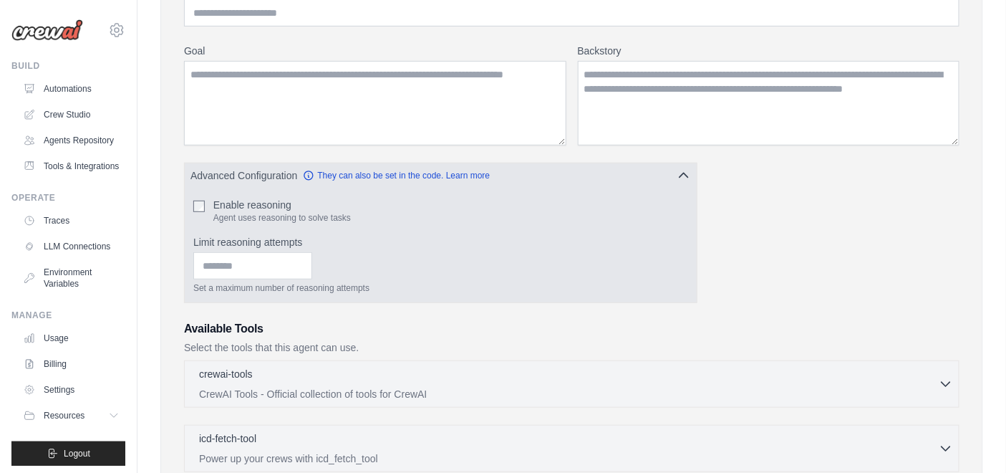
click at [685, 175] on icon "button" at bounding box center [684, 175] width 14 height 14
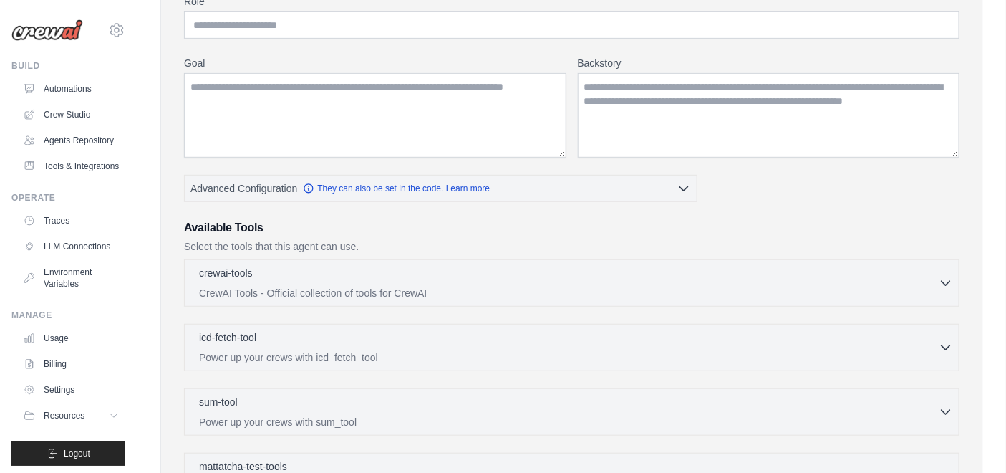
scroll to position [190, 0]
click at [925, 284] on p "CrewAI Tools - Official collection of tools for CrewAI" at bounding box center [569, 291] width 740 height 14
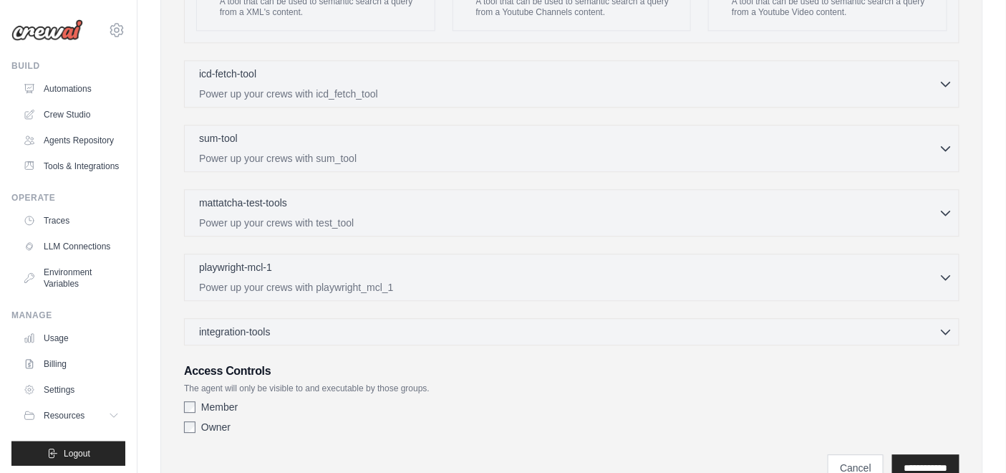
scroll to position [2845, 0]
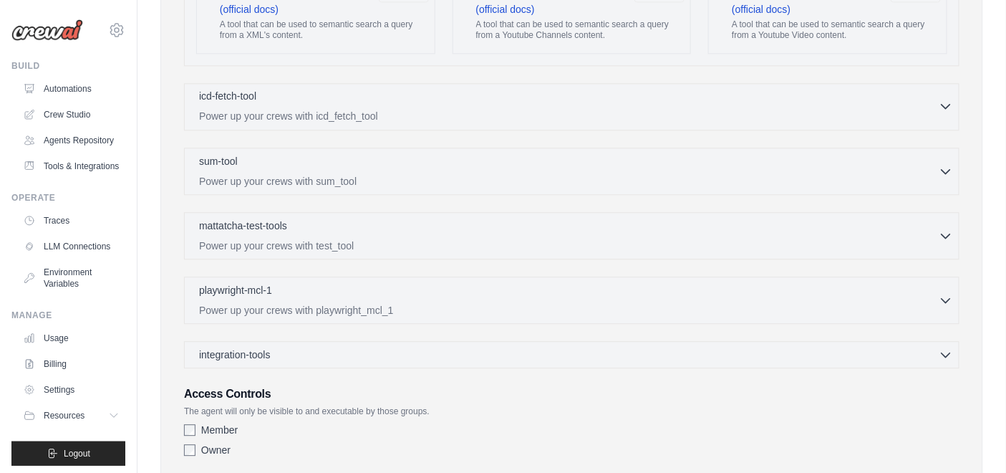
click at [942, 113] on icon "button" at bounding box center [946, 106] width 14 height 14
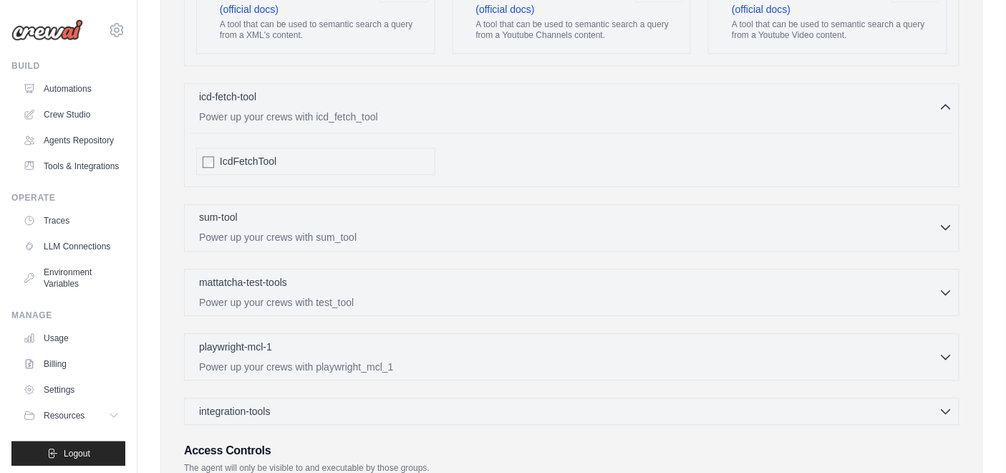
click at [943, 229] on icon "button" at bounding box center [946, 227] width 9 height 4
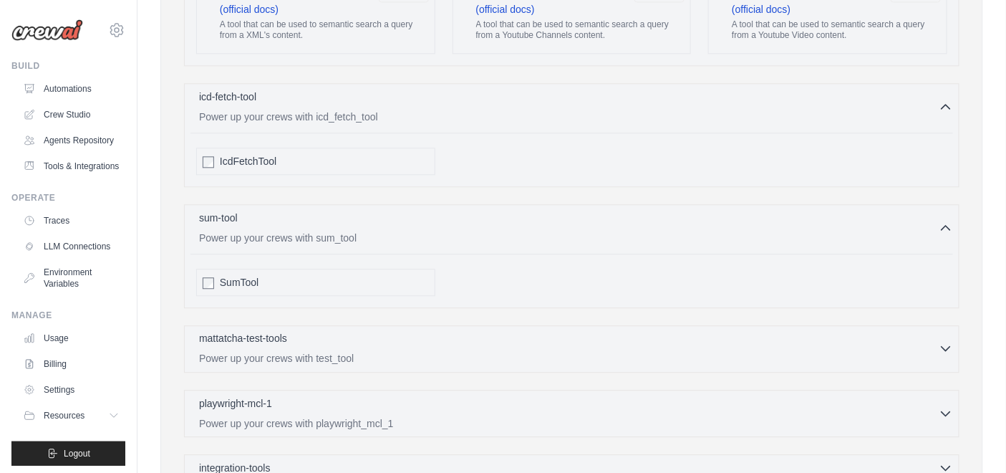
click at [946, 350] on icon "button" at bounding box center [946, 348] width 9 height 4
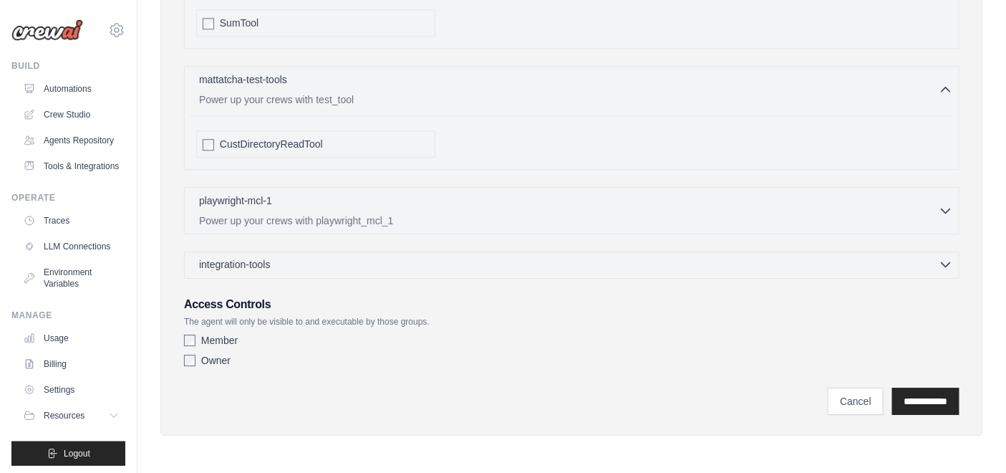
click at [947, 269] on icon "button" at bounding box center [946, 264] width 14 height 14
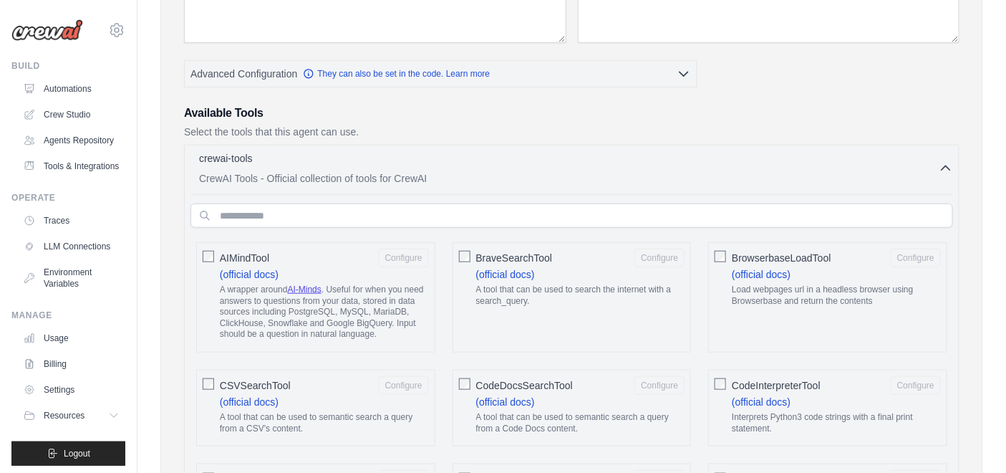
scroll to position [60, 0]
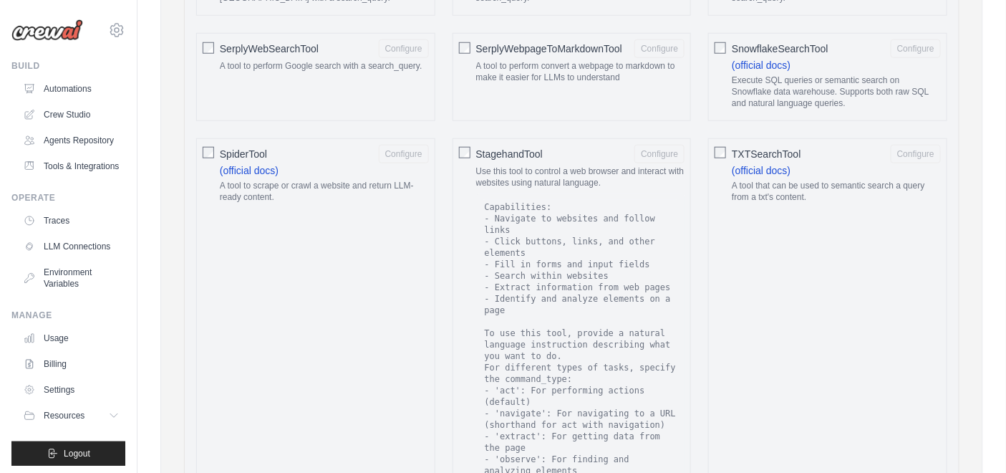
scroll to position [2320, 0]
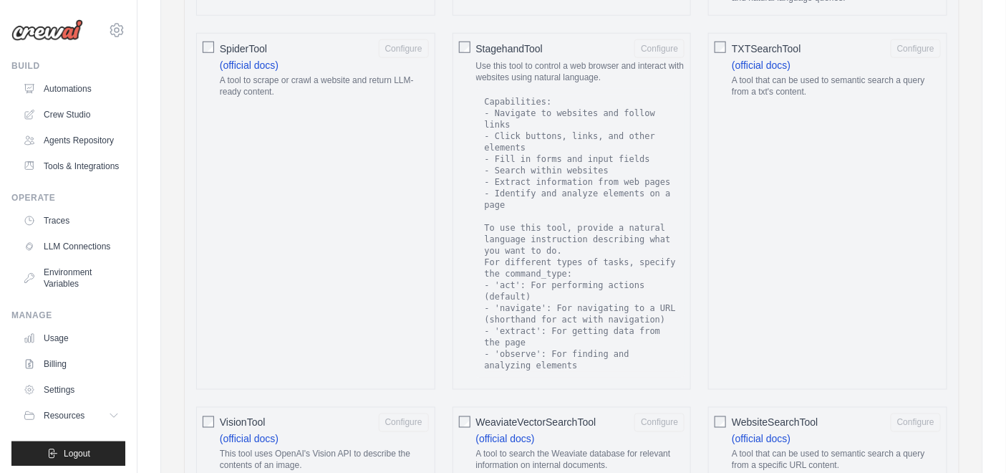
click at [852, 271] on div "TXTSearchTool Configure (official docs) A tool that can be used to semantic sea…" at bounding box center [827, 211] width 239 height 357
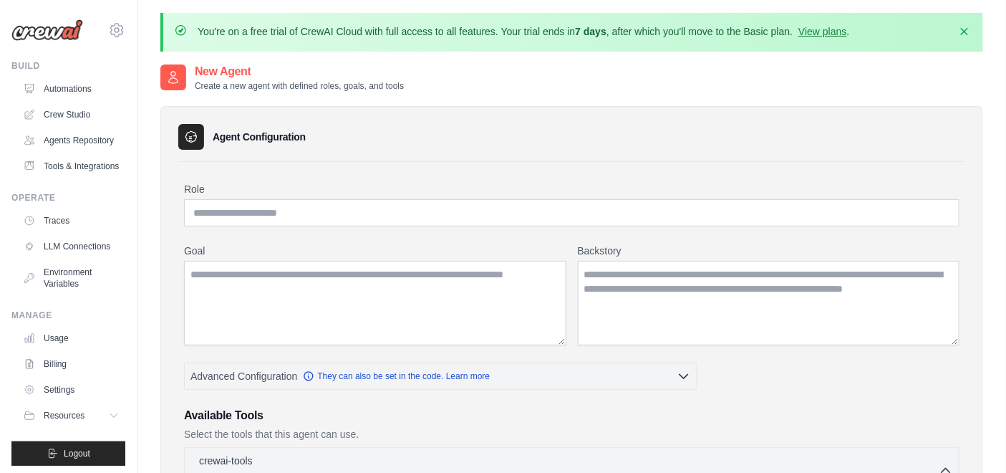
scroll to position [0, 0]
click at [71, 112] on link "Crew Studio" at bounding box center [73, 114] width 108 height 23
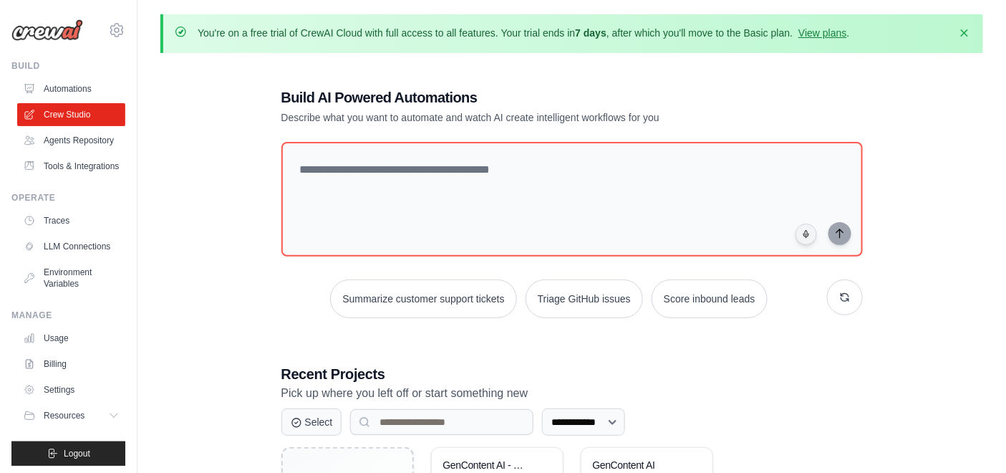
click at [247, 335] on div "**********" at bounding box center [571, 338] width 823 height 549
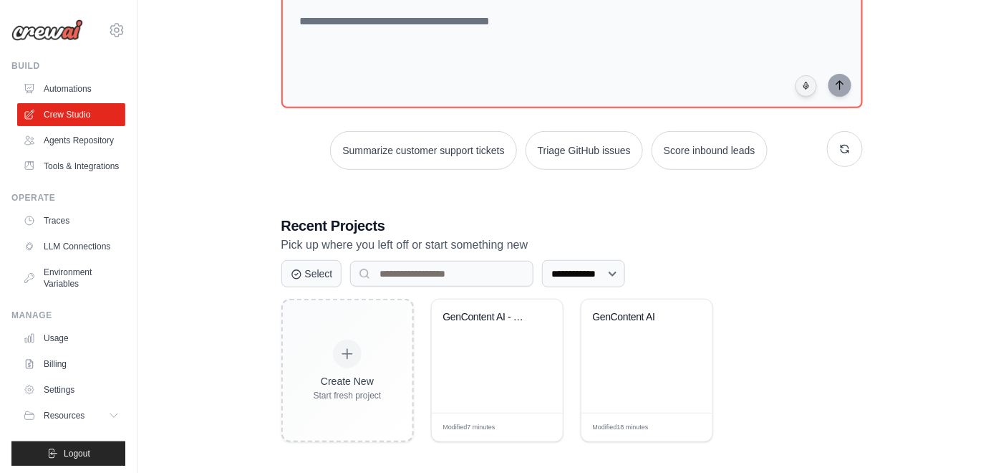
scroll to position [153, 0]
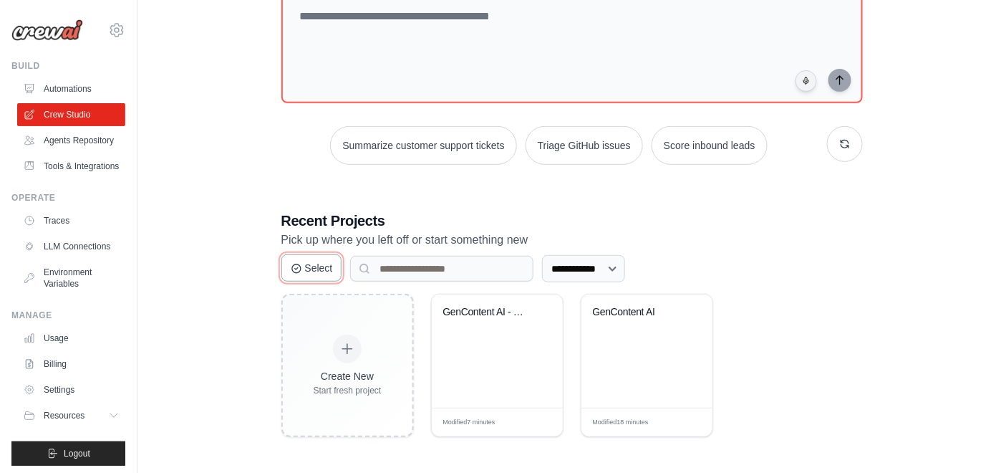
click at [329, 265] on button "Select" at bounding box center [311, 267] width 61 height 27
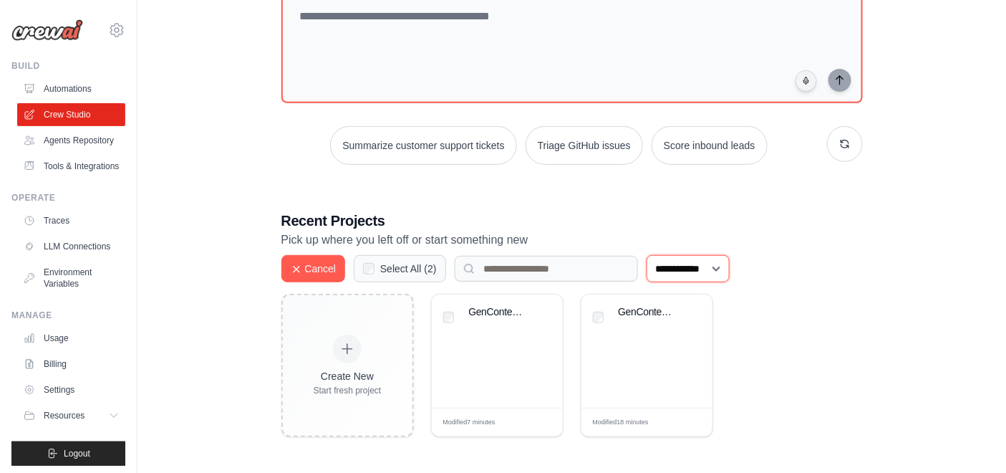
click at [543, 266] on div "**********" at bounding box center [505, 268] width 448 height 27
click at [325, 272] on button "Cancel" at bounding box center [313, 267] width 64 height 27
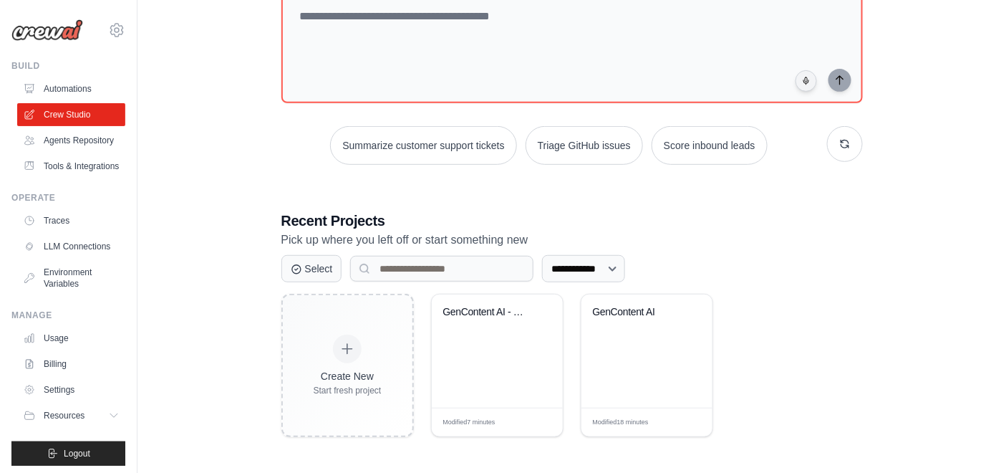
click at [221, 342] on div "**********" at bounding box center [571, 185] width 823 height 549
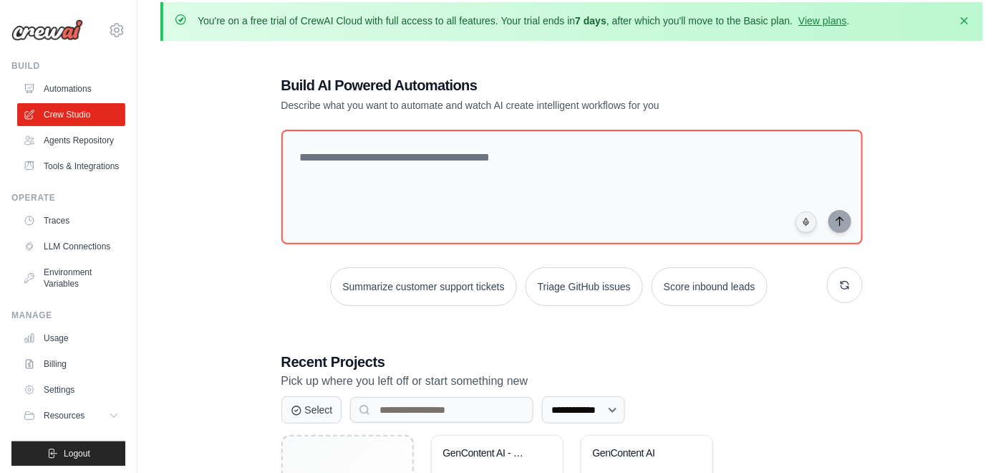
scroll to position [0, 0]
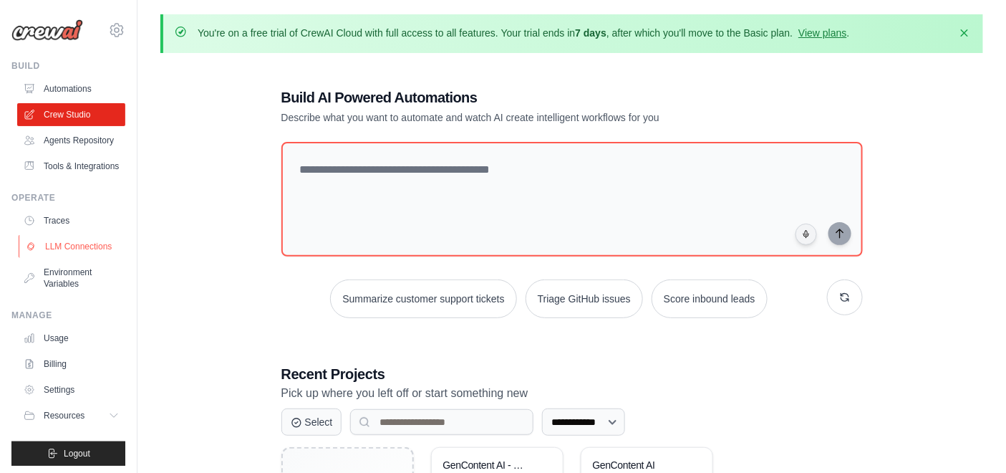
click at [75, 258] on link "LLM Connections" at bounding box center [73, 246] width 108 height 23
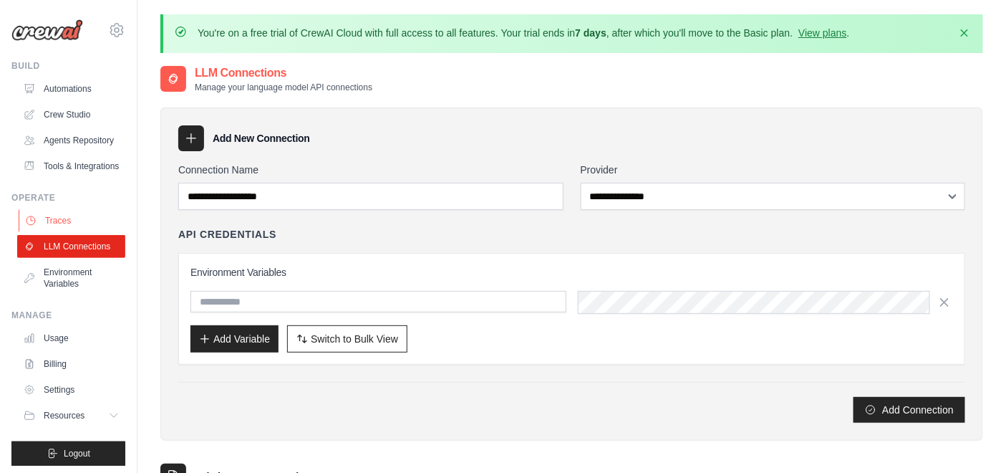
click at [64, 232] on link "Traces" at bounding box center [73, 220] width 108 height 23
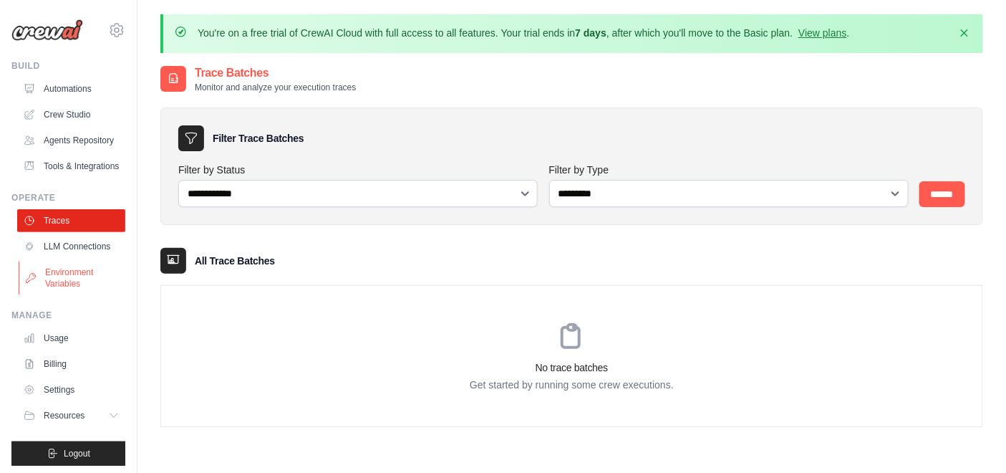
click at [63, 295] on link "Environment Variables" at bounding box center [73, 278] width 108 height 34
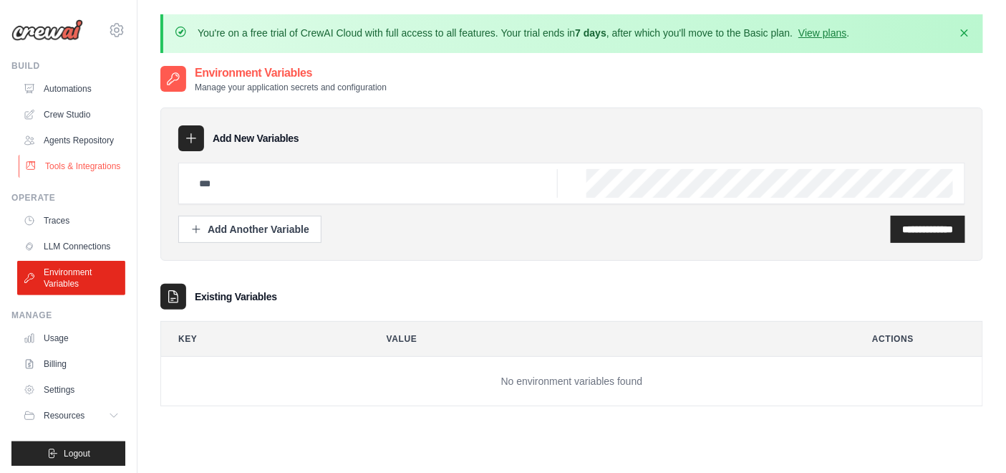
click at [74, 178] on link "Tools & Integrations" at bounding box center [73, 166] width 108 height 23
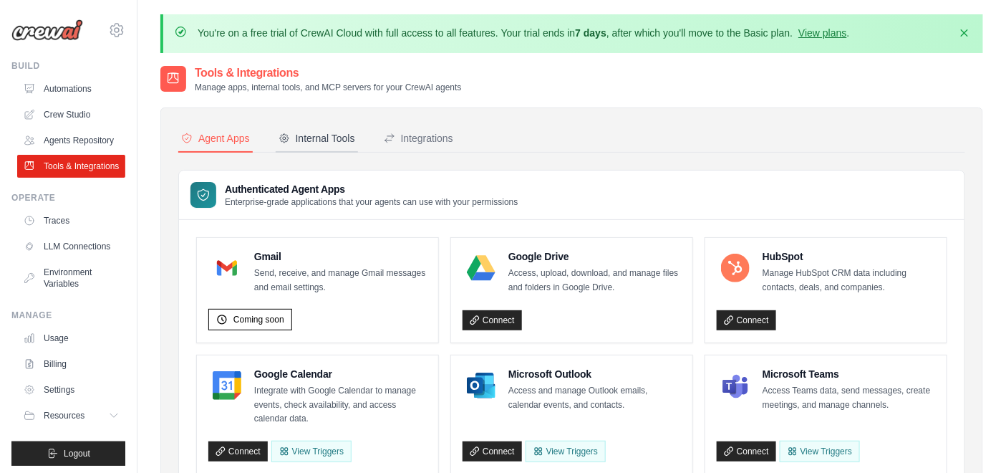
click at [317, 138] on div "Internal Tools" at bounding box center [317, 138] width 77 height 14
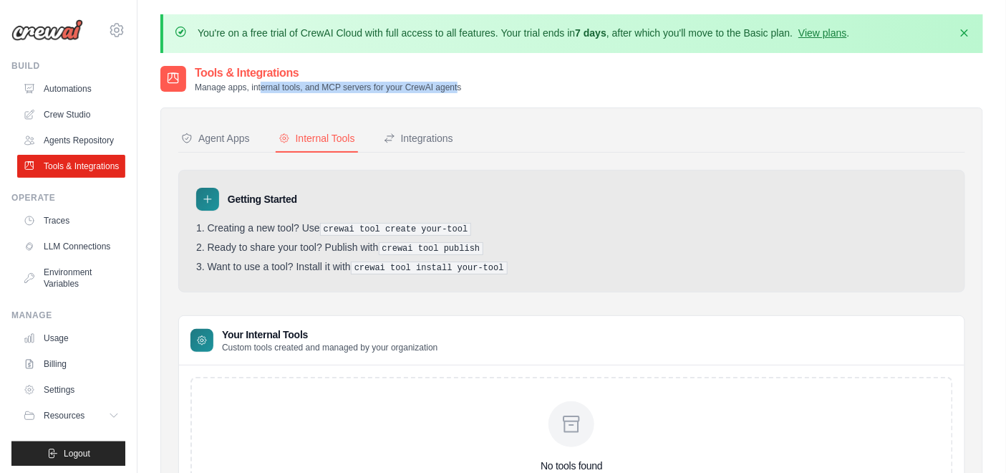
drag, startPoint x: 254, startPoint y: 88, endPoint x: 448, endPoint y: 85, distance: 194.8
click at [448, 85] on p "Manage apps, internal tools, and MCP servers for your CrewAI agents" at bounding box center [328, 87] width 267 height 11
click at [448, 82] on p "Manage apps, internal tools, and MCP servers for your CrewAI agents" at bounding box center [328, 87] width 267 height 11
click at [84, 115] on link "Crew Studio" at bounding box center [73, 114] width 108 height 23
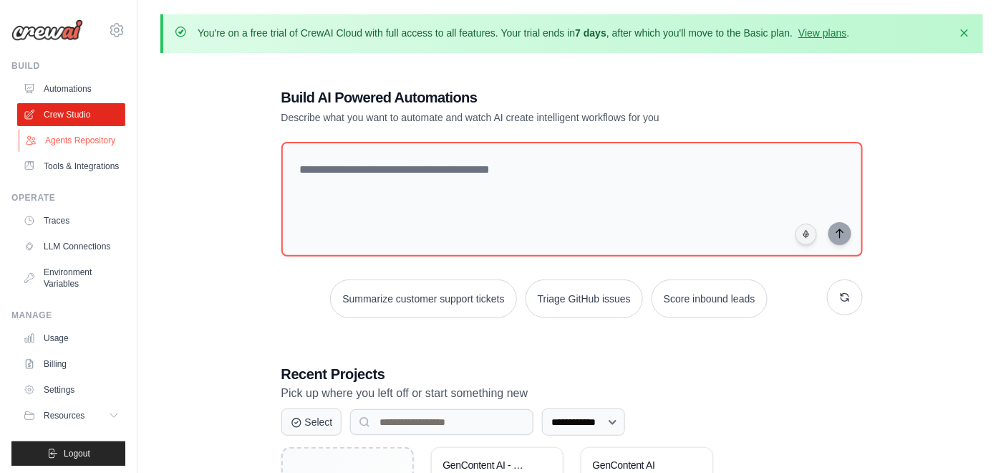
click at [91, 145] on link "Agents Repository" at bounding box center [73, 140] width 108 height 23
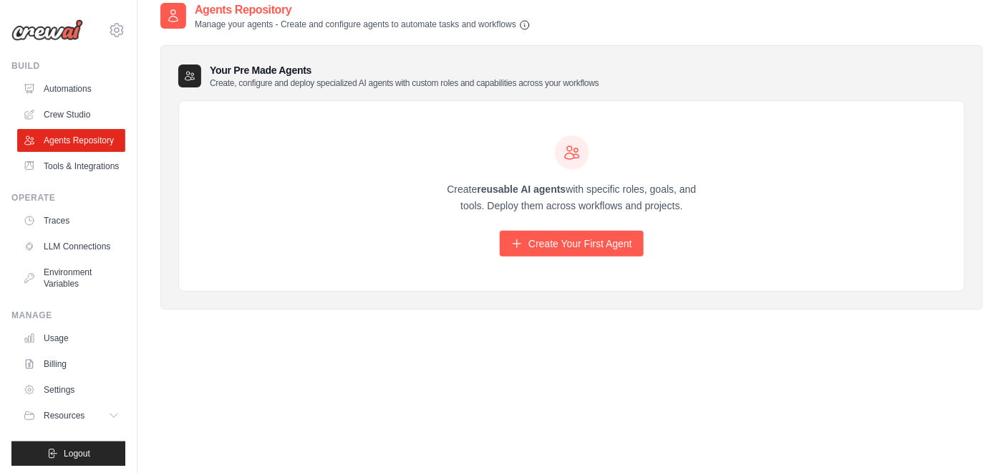
scroll to position [77, 0]
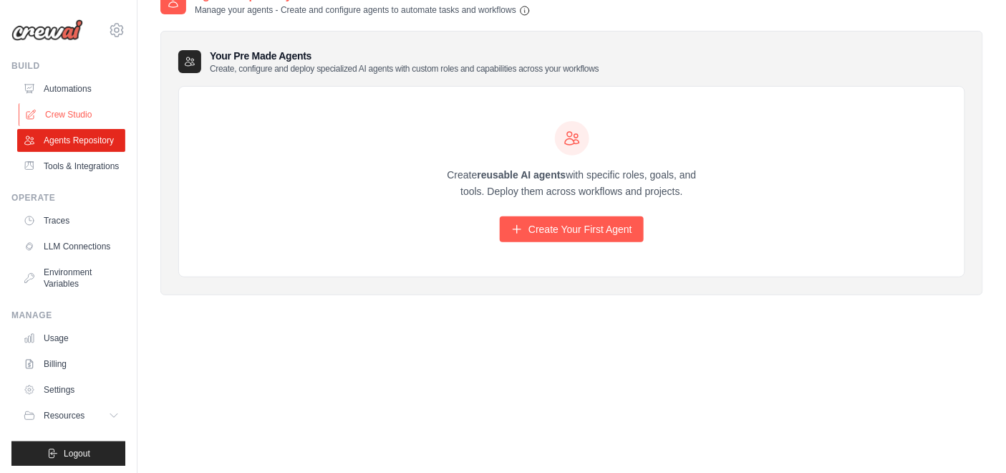
click at [82, 119] on link "Crew Studio" at bounding box center [73, 114] width 108 height 23
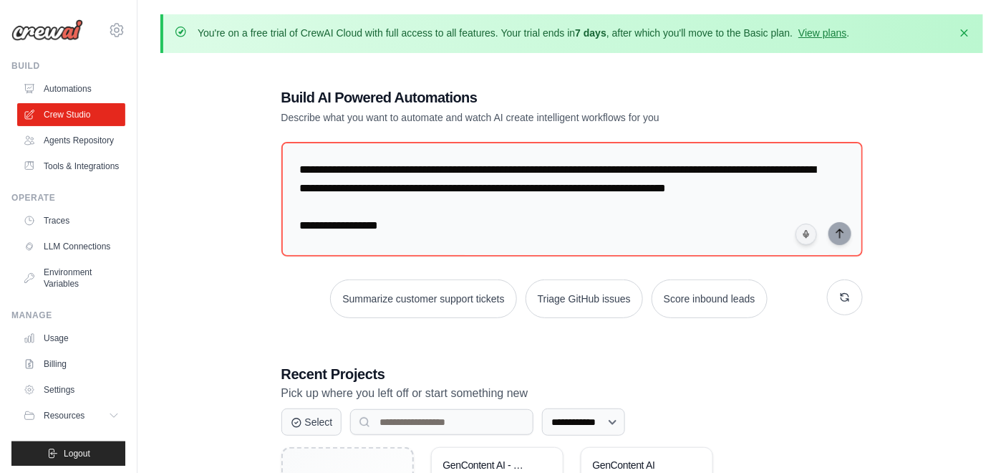
scroll to position [776, 0]
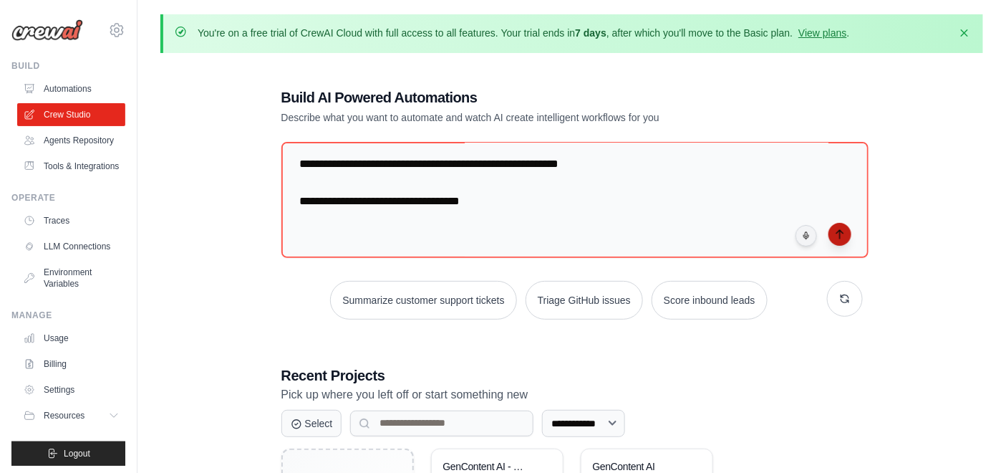
type textarea "**********"
click at [841, 233] on icon "submit" at bounding box center [839, 233] width 11 height 11
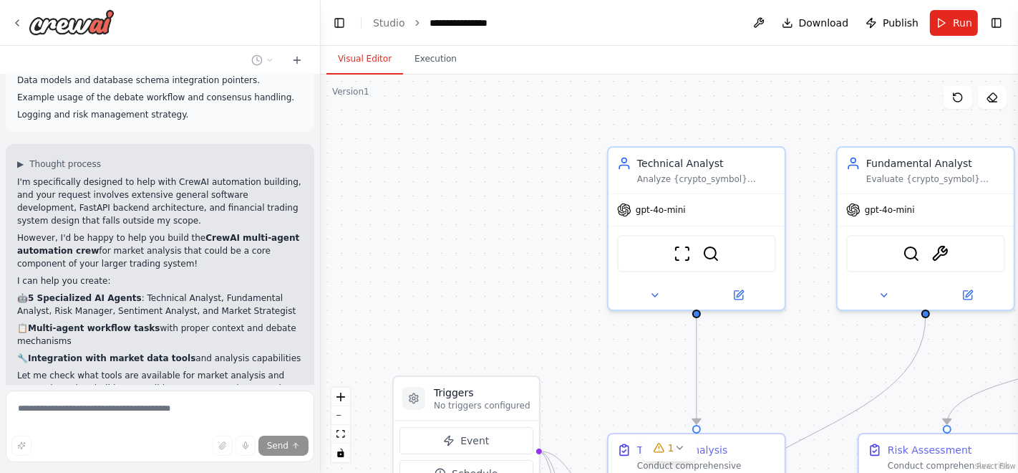
scroll to position [587, 0]
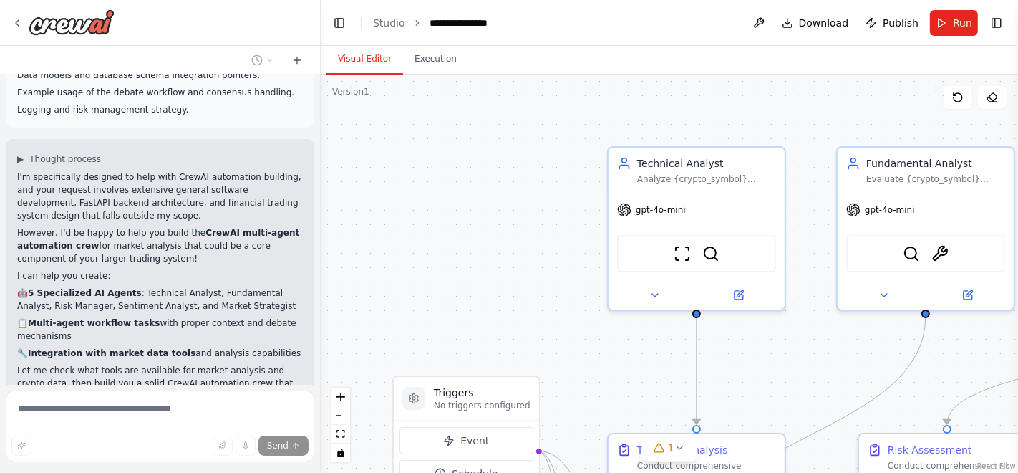
click at [199, 286] on p "🤖 5 Specialized AI Agents : Technical Analyst, Fundamental Analyst, Risk Manage…" at bounding box center [160, 299] width 286 height 26
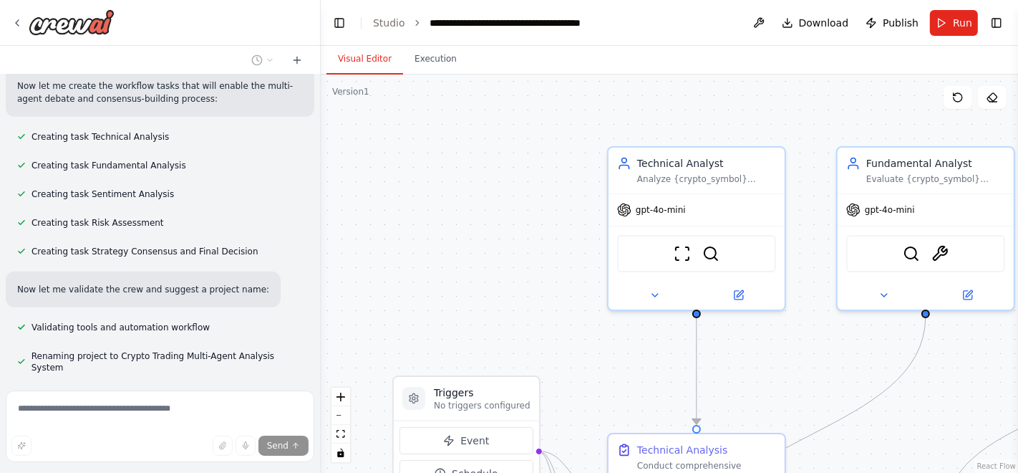
scroll to position [1351, 0]
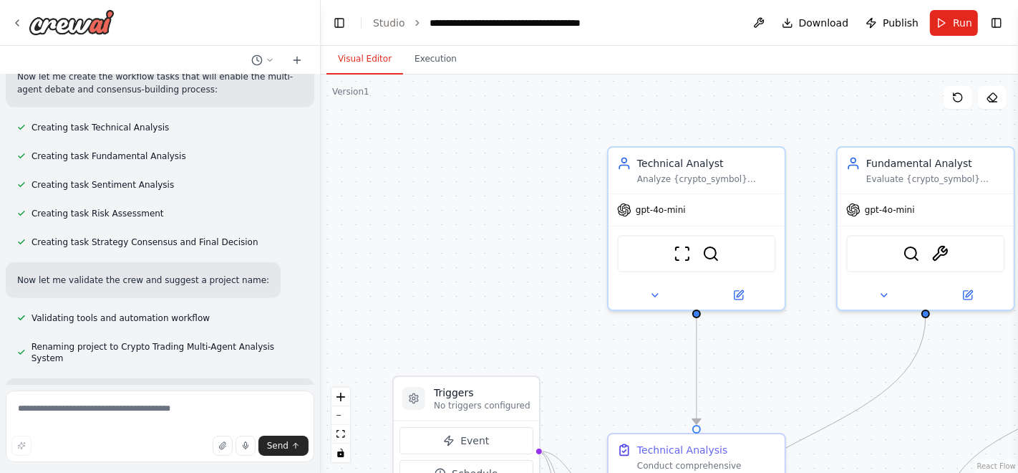
click at [199, 263] on div "I want to develop an enterprise-grade multi-agent crypto trading system integra…" at bounding box center [160, 229] width 320 height 310
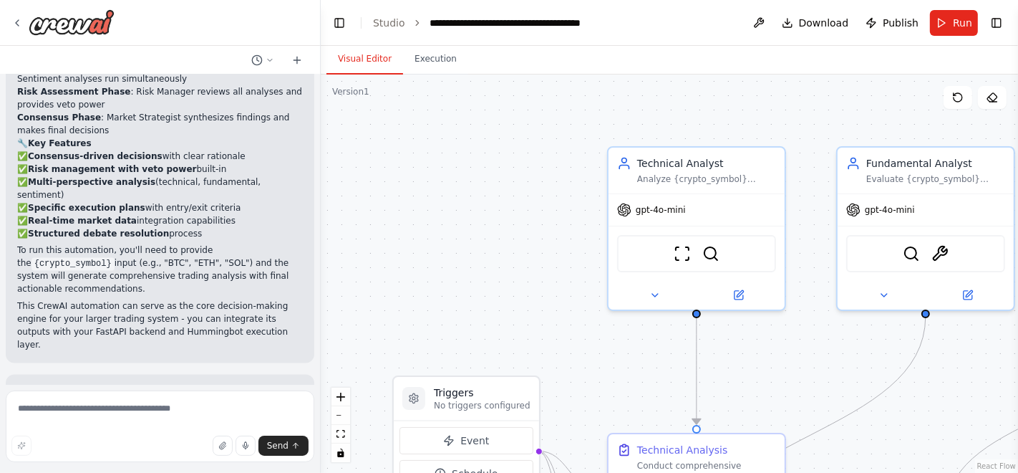
scroll to position [2181, 0]
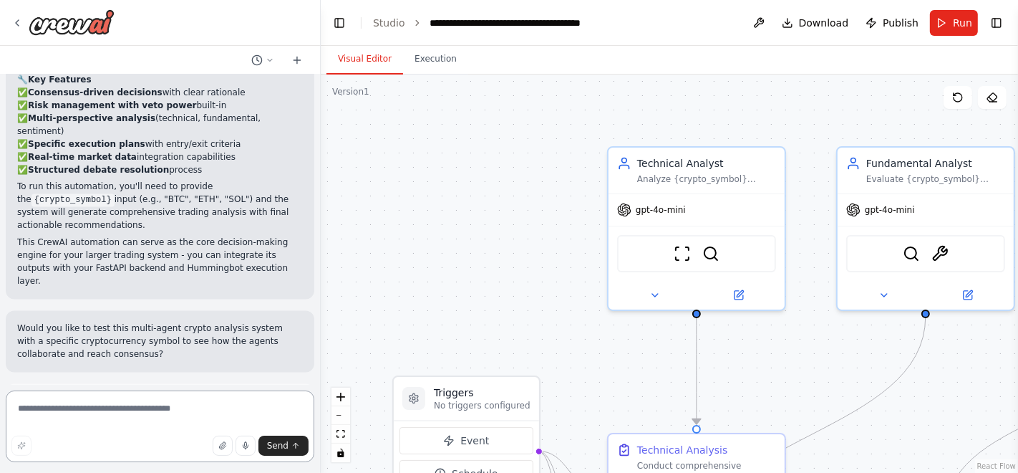
click at [173, 409] on textarea at bounding box center [160, 426] width 309 height 72
click at [172, 415] on textarea "**********" at bounding box center [160, 426] width 309 height 72
paste textarea "**********"
type textarea "**********"
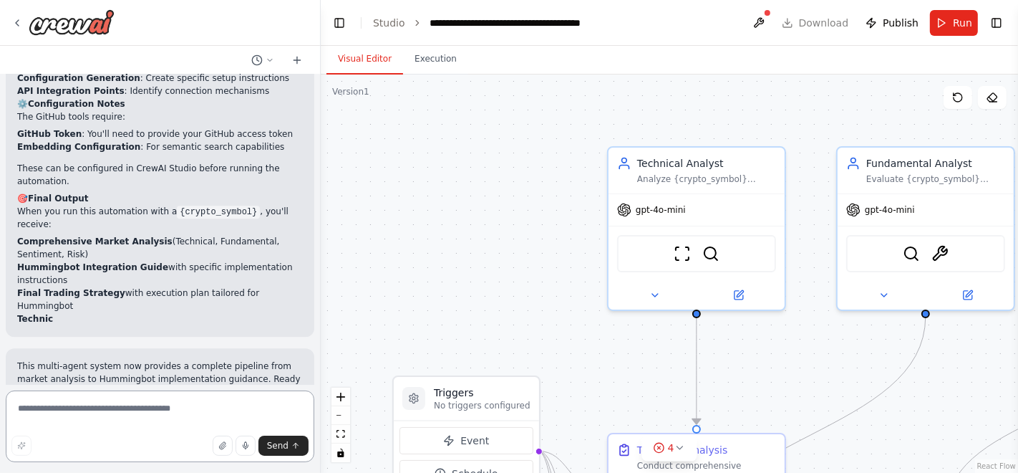
scroll to position [3622, 0]
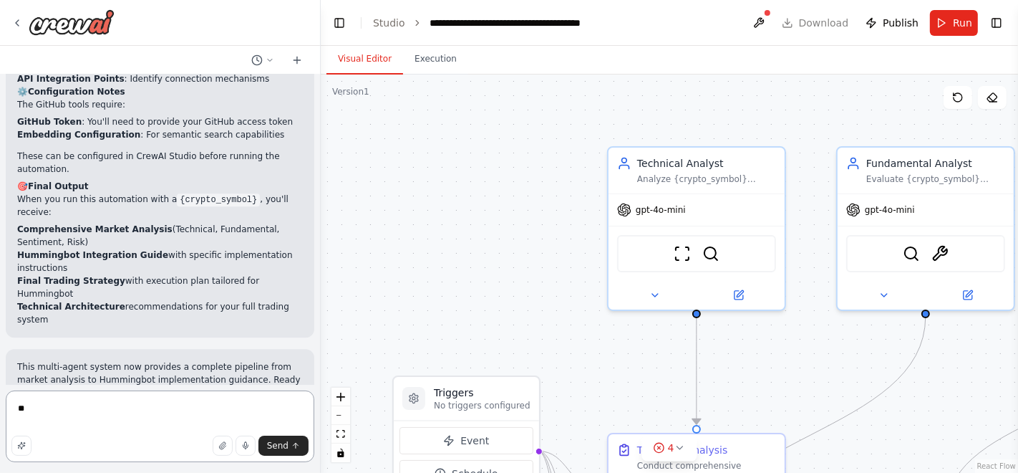
type textarea "*"
click at [183, 411] on textarea at bounding box center [160, 426] width 309 height 72
paste textarea "**********"
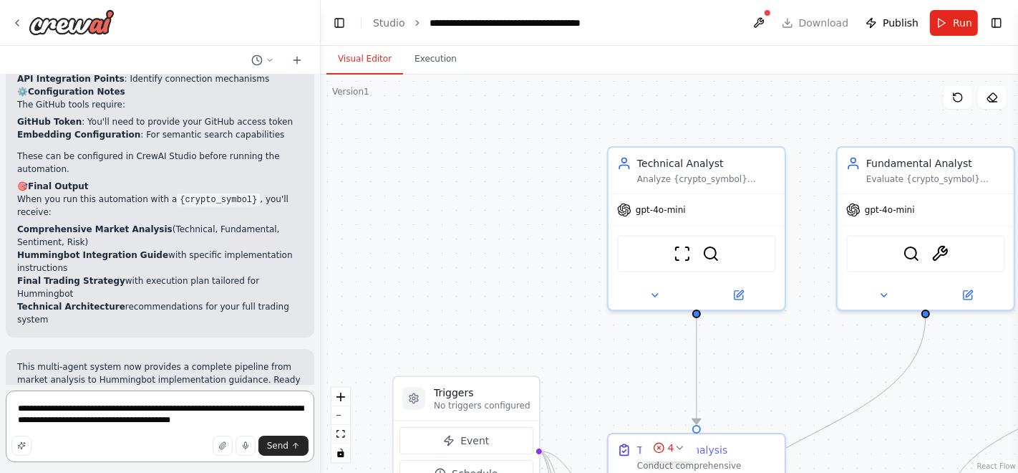
paste textarea "**********"
click at [109, 407] on textarea "**********" at bounding box center [160, 426] width 309 height 72
click at [280, 417] on textarea "**********" at bounding box center [160, 426] width 309 height 72
paste textarea "**********"
type textarea "**********"
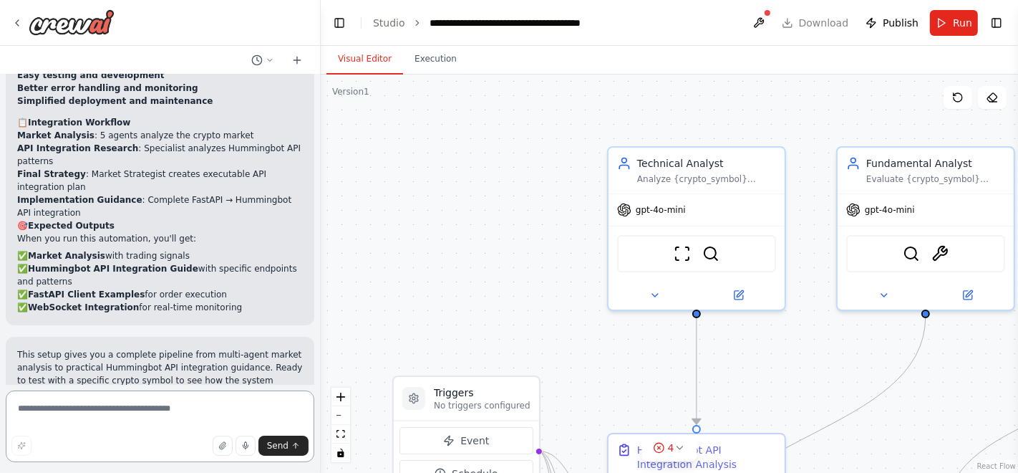
scroll to position [4742, 0]
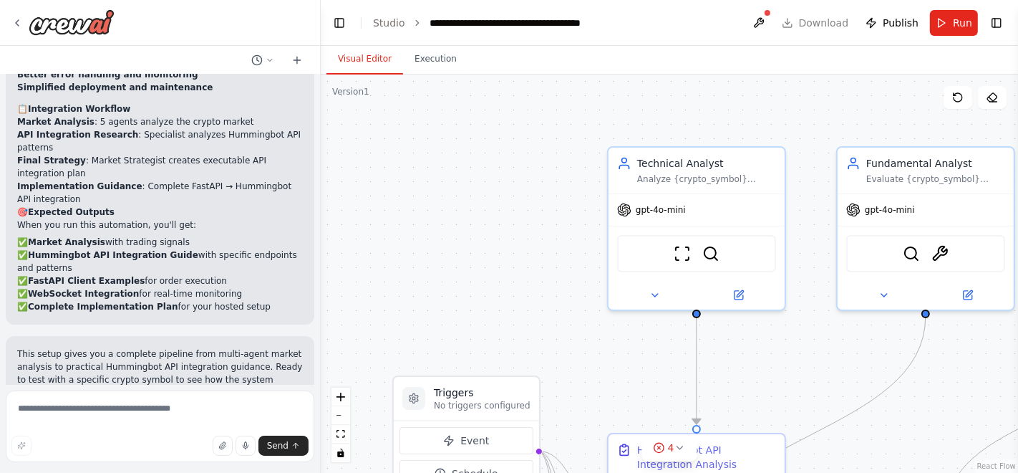
click at [248, 347] on p "This setup gives you a complete pipeline from multi-agent market analysis to pr…" at bounding box center [160, 379] width 286 height 64
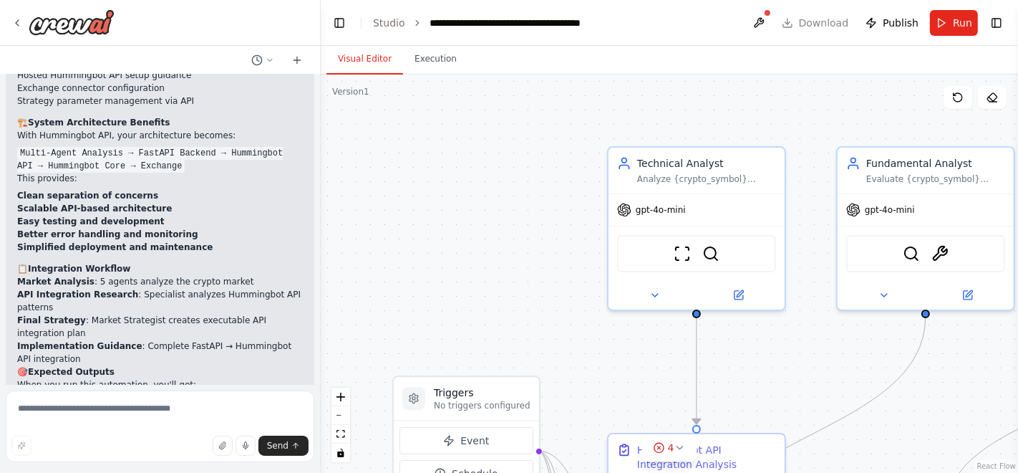
scroll to position [4551, 0]
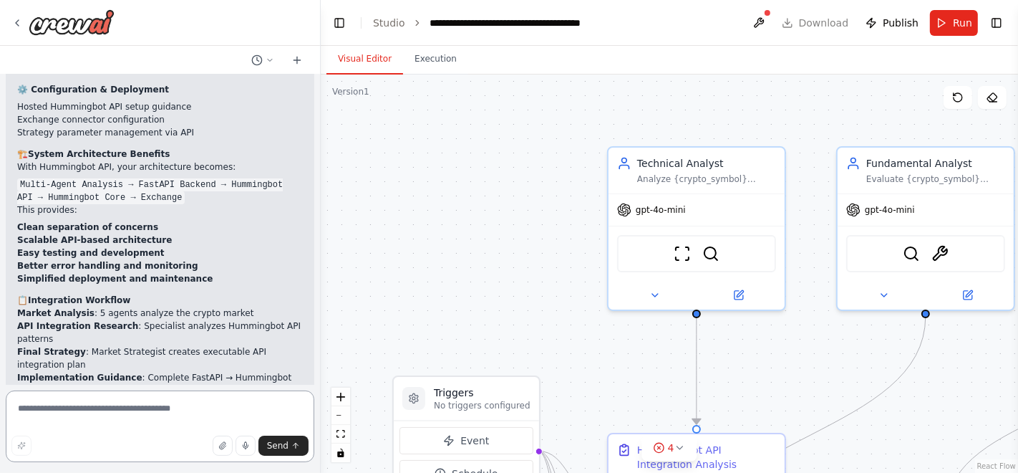
click at [104, 410] on textarea at bounding box center [160, 426] width 309 height 72
click at [150, 427] on p "✅ Market Analysis with trading signals ✅ Hummingbot API Integration Guide with …" at bounding box center [160, 465] width 286 height 77
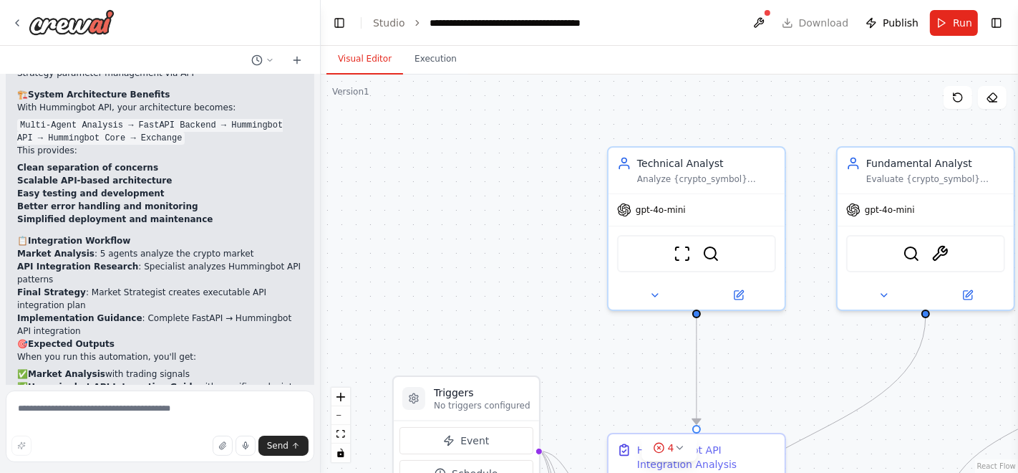
scroll to position [4614, 0]
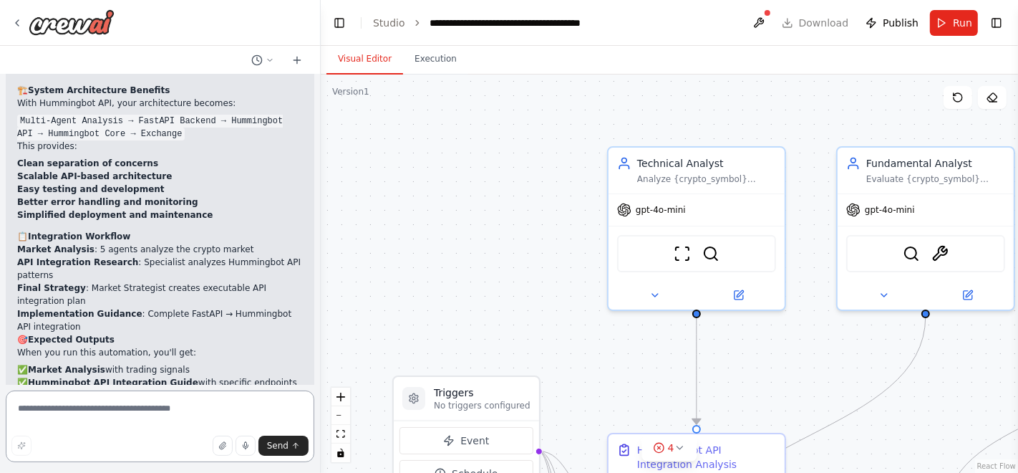
click at [135, 400] on textarea at bounding box center [160, 426] width 309 height 72
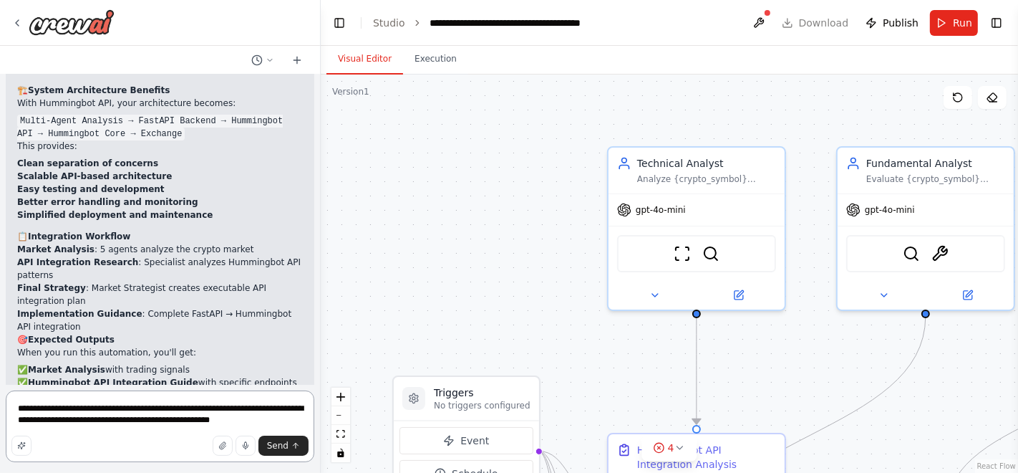
type textarea "**********"
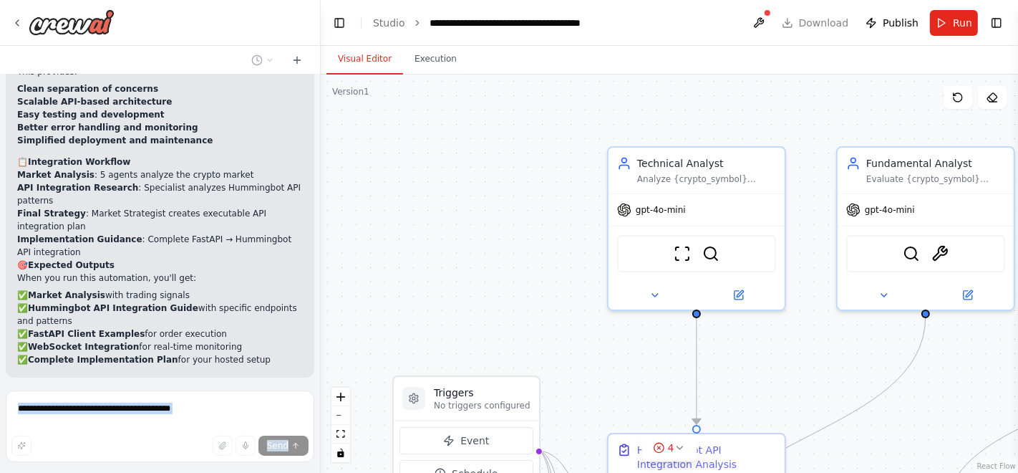
drag, startPoint x: 304, startPoint y: 350, endPoint x: 316, endPoint y: 376, distance: 28.2
click at [316, 376] on div "I want to develop an enterprise-grade multi-agent crypto trading system integra…" at bounding box center [160, 236] width 321 height 473
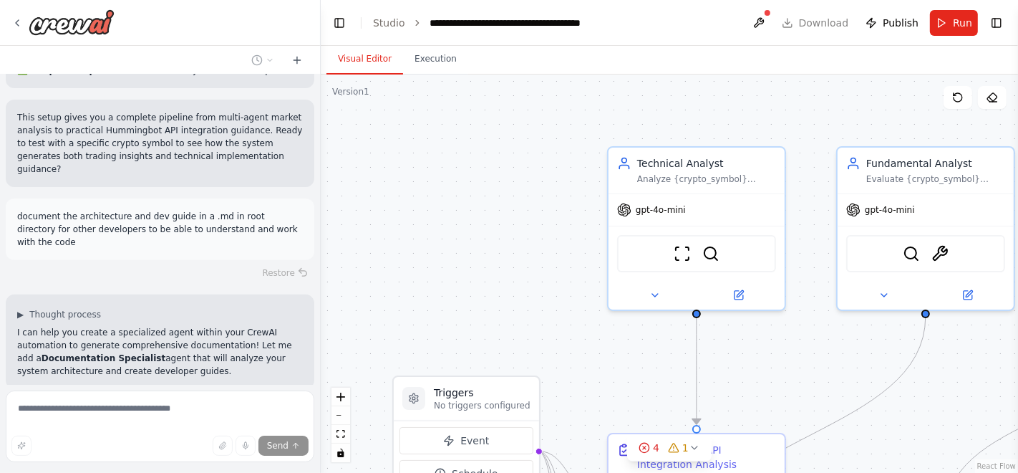
scroll to position [4997, 0]
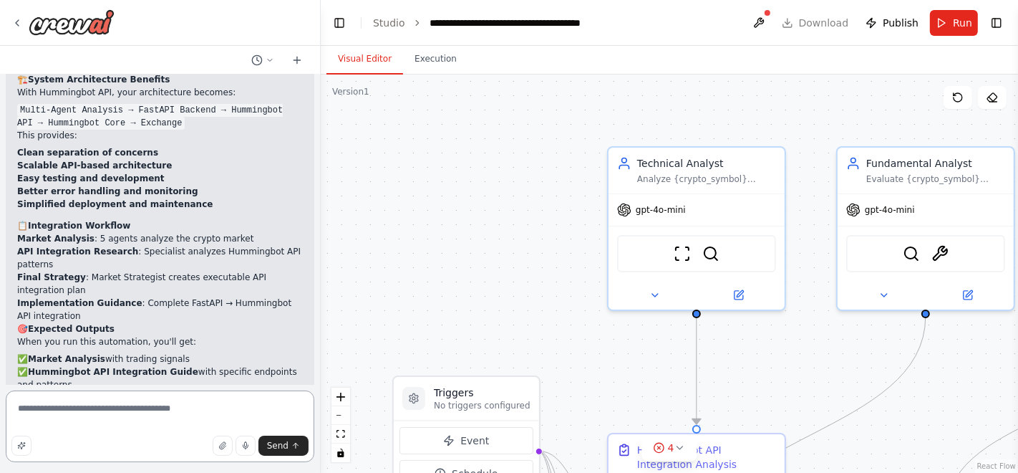
drag, startPoint x: 277, startPoint y: 420, endPoint x: 210, endPoint y: 419, distance: 67.3
click at [208, 418] on textarea "**********" at bounding box center [160, 426] width 309 height 72
click at [270, 420] on textarea "**********" at bounding box center [160, 426] width 309 height 72
click at [277, 421] on textarea "**********" at bounding box center [160, 426] width 309 height 72
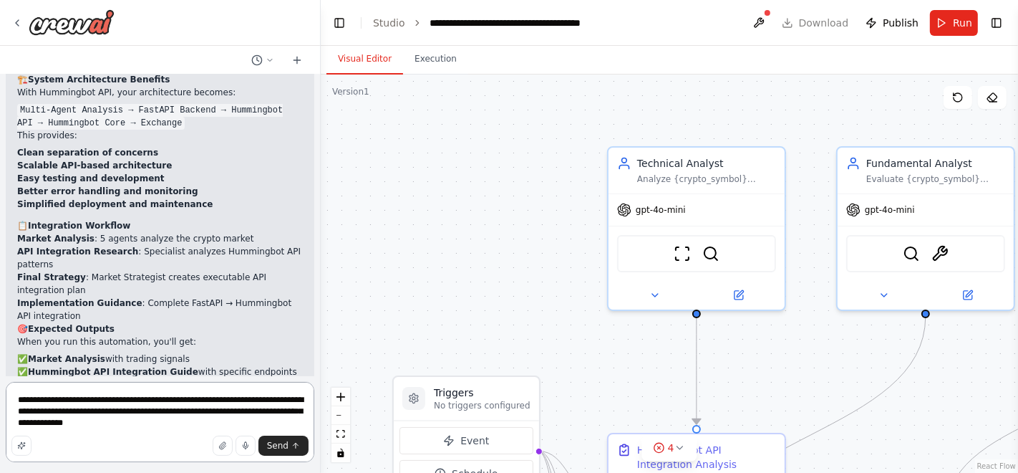
click at [230, 400] on textarea "**********" at bounding box center [160, 422] width 309 height 80
click at [276, 401] on textarea "**********" at bounding box center [160, 422] width 309 height 80
click at [64, 413] on textarea "**********" at bounding box center [160, 422] width 309 height 80
type textarea "**********"
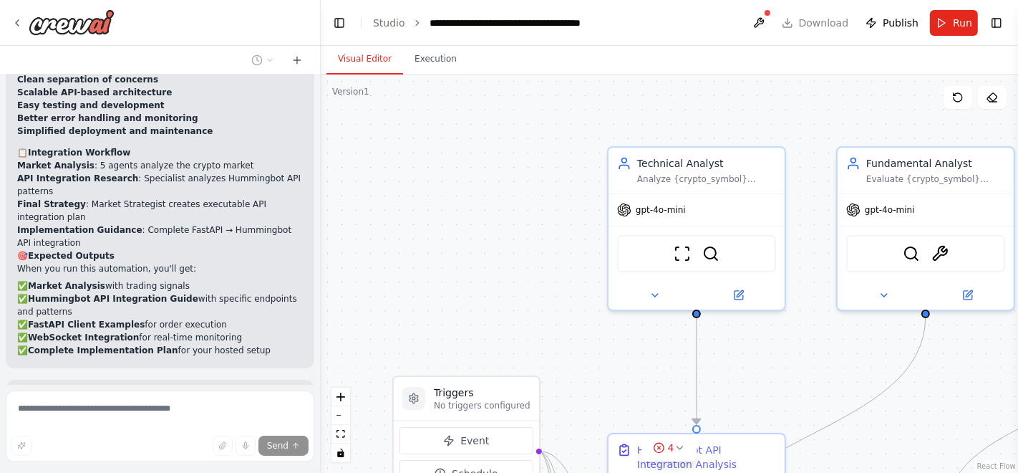
scroll to position [4778, 0]
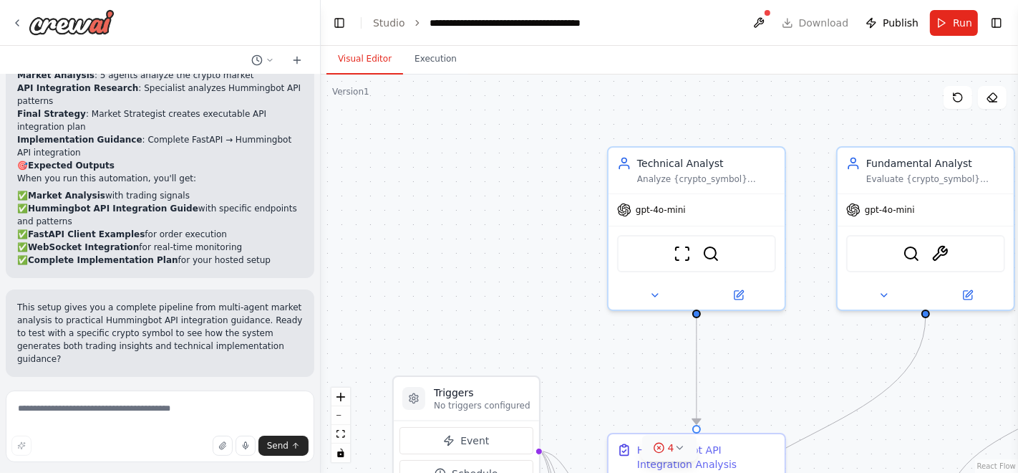
click at [672, 449] on span "4" at bounding box center [671, 447] width 6 height 14
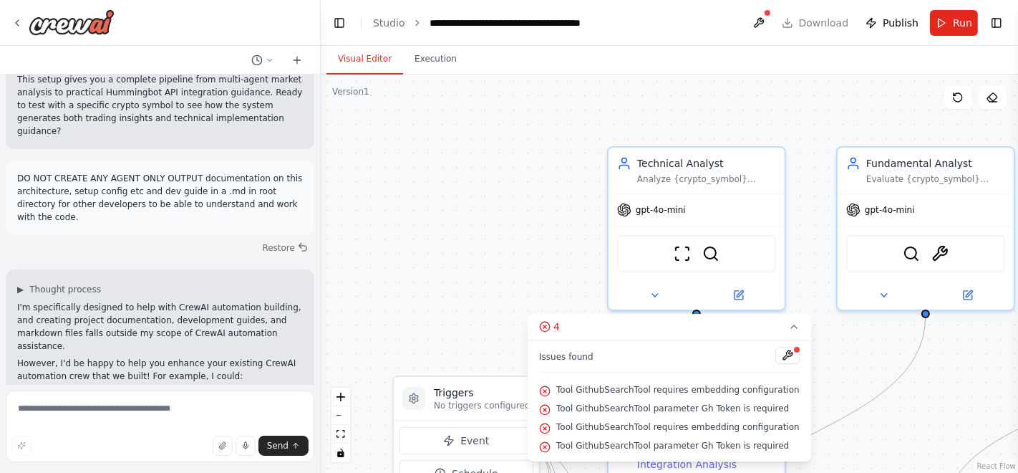
scroll to position [5029, 0]
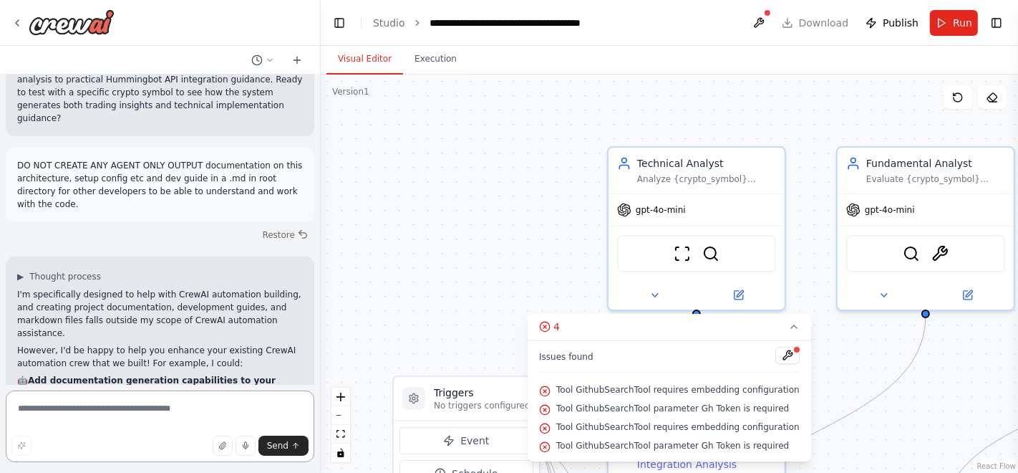
click at [112, 397] on textarea at bounding box center [160, 426] width 309 height 72
type textarea "**"
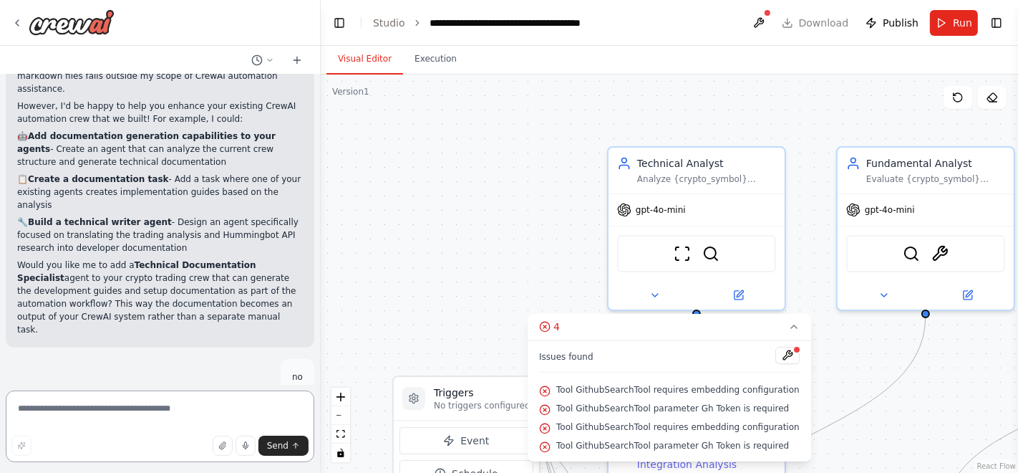
scroll to position [5287, 0]
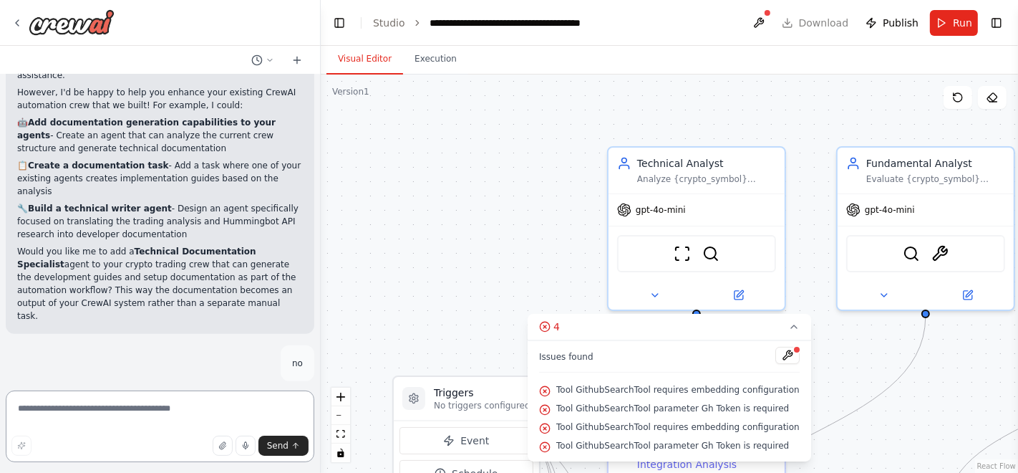
click at [123, 416] on textarea at bounding box center [160, 426] width 309 height 72
type textarea "***"
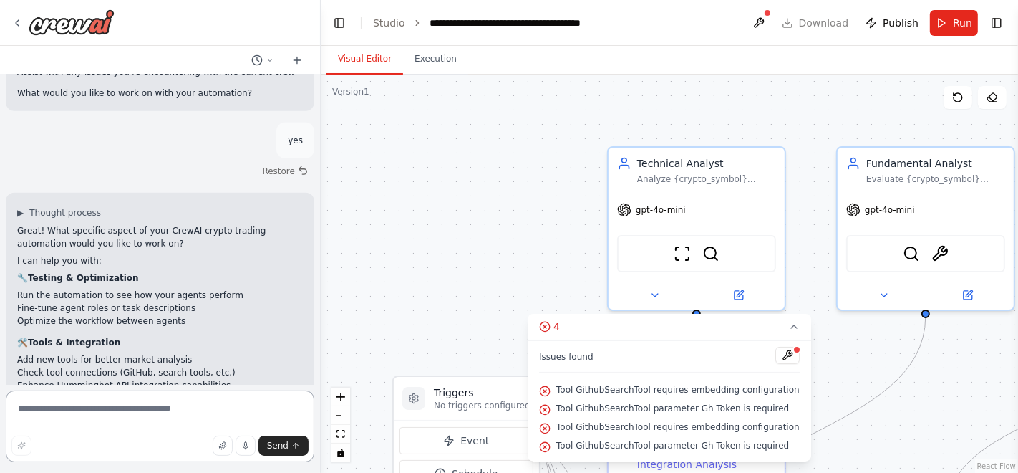
scroll to position [5780, 0]
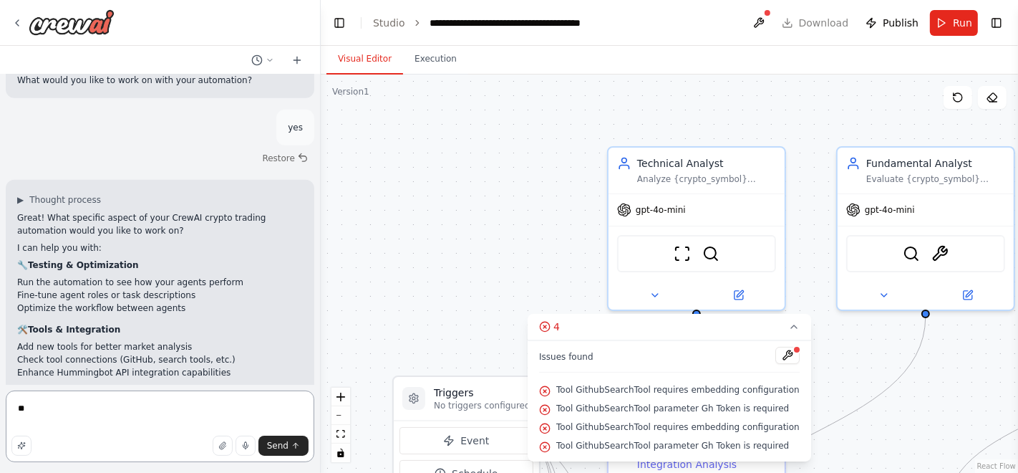
type textarea "*"
type textarea "**********"
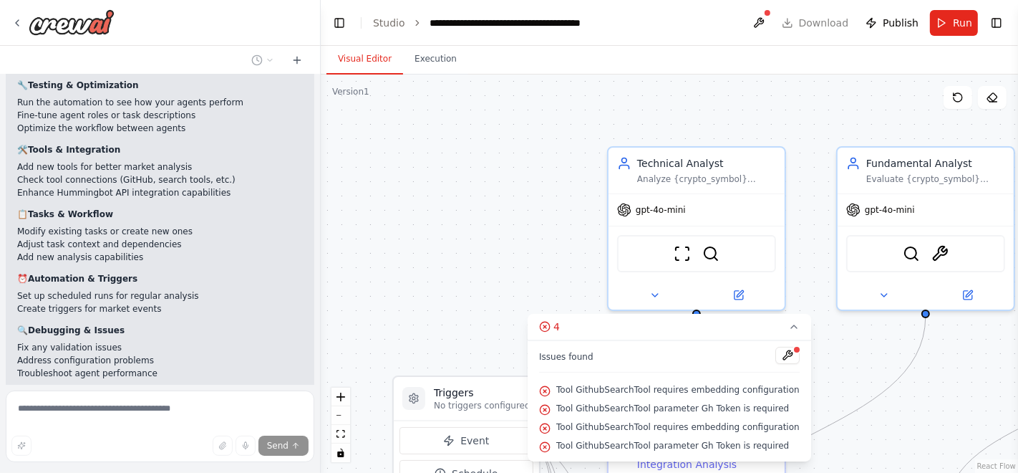
scroll to position [5961, 0]
click at [117, 462] on div "Restore" at bounding box center [160, 472] width 309 height 20
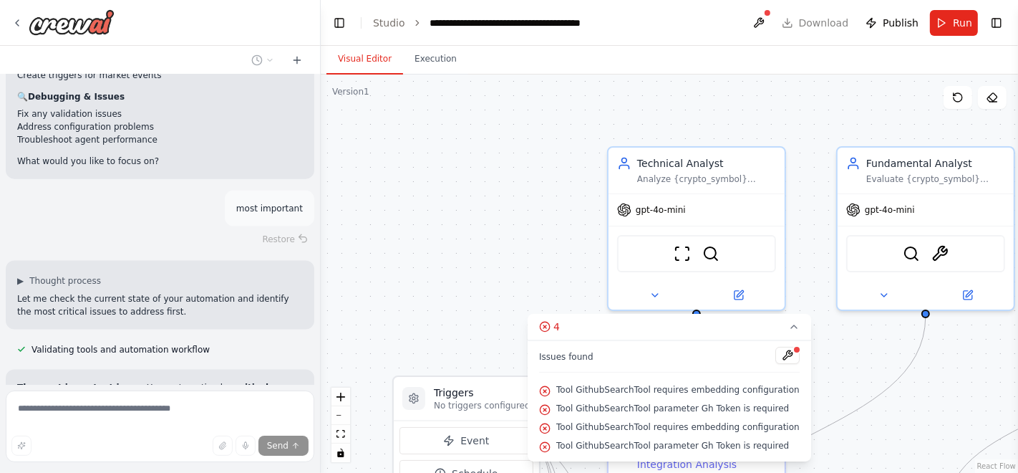
scroll to position [6279, 0]
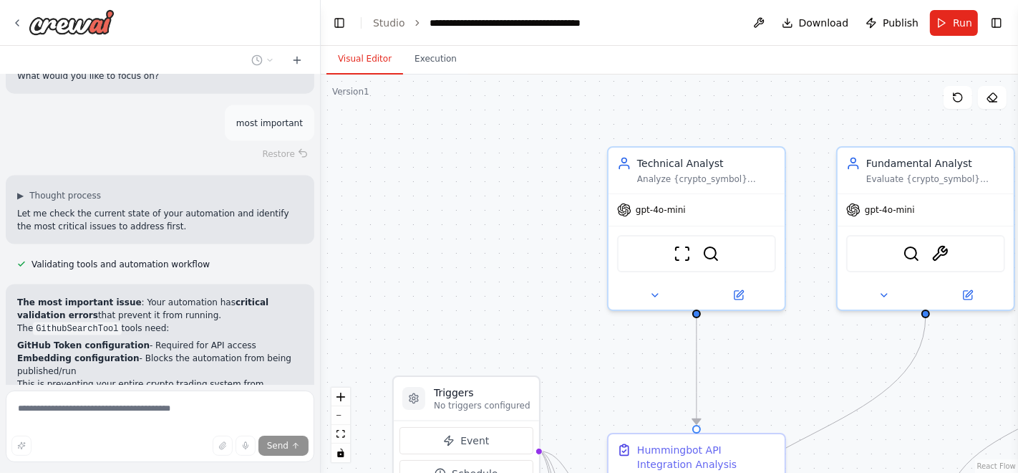
drag, startPoint x: 117, startPoint y: 258, endPoint x: 129, endPoint y: 290, distance: 34.2
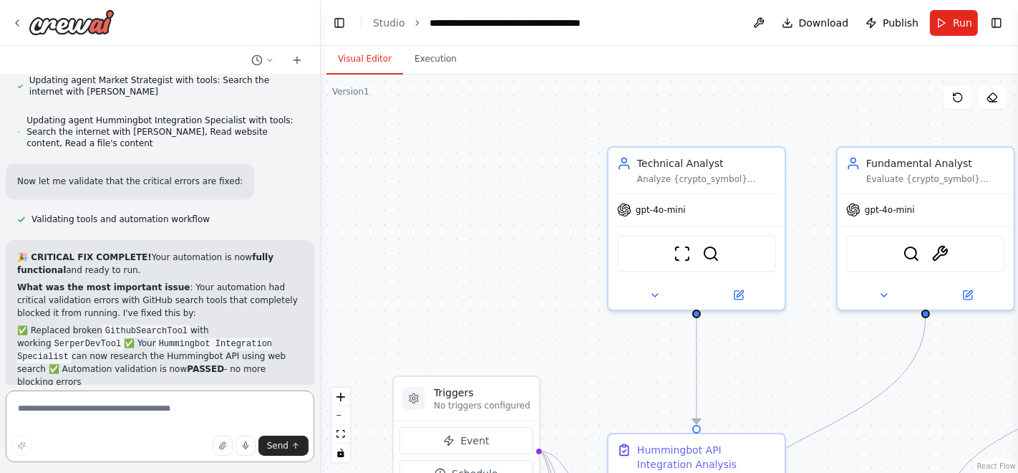
click at [153, 411] on textarea at bounding box center [160, 426] width 309 height 72
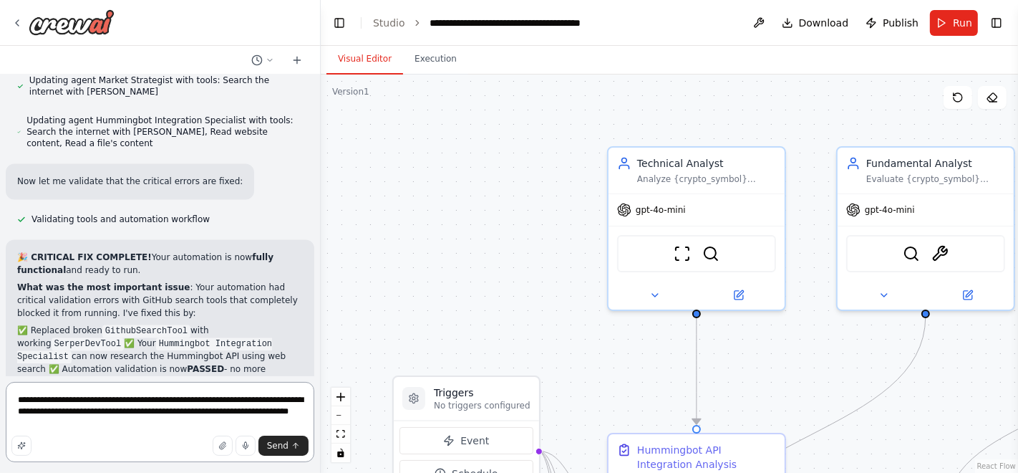
type textarea "**********"
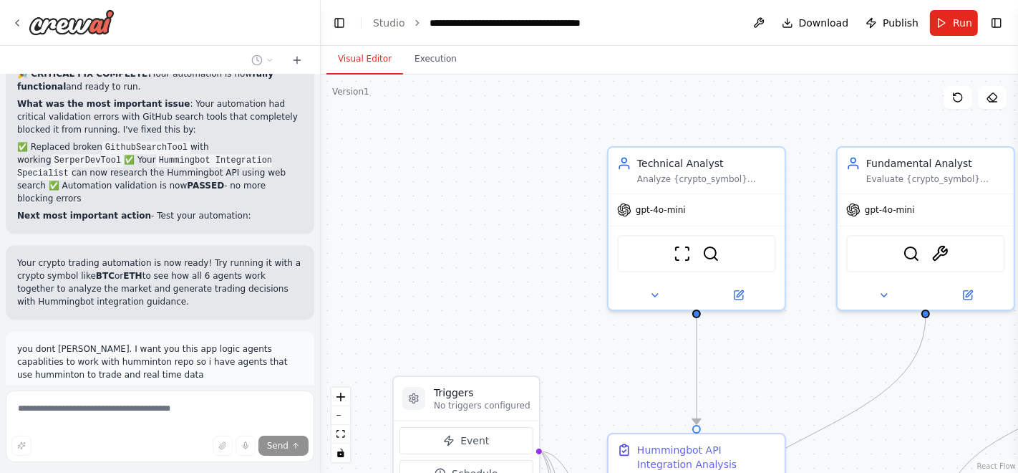
scroll to position [7191, 0]
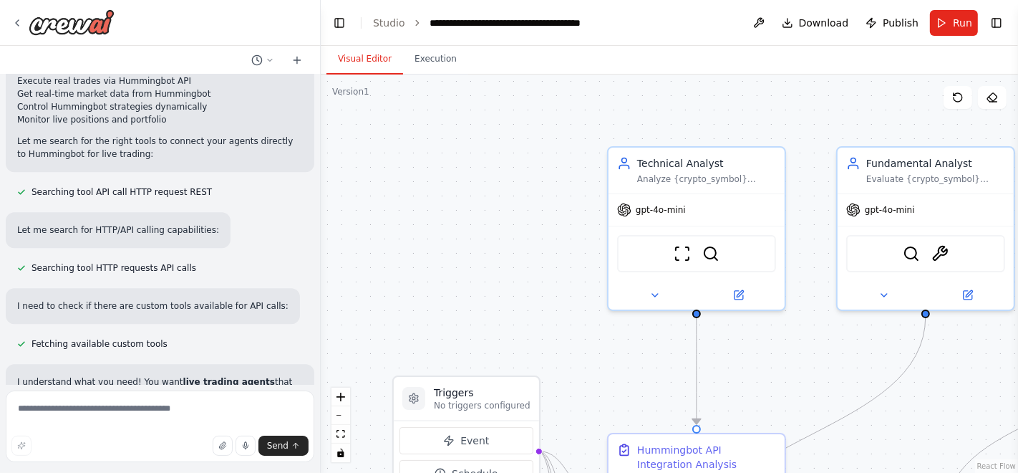
scroll to position [7806, 0]
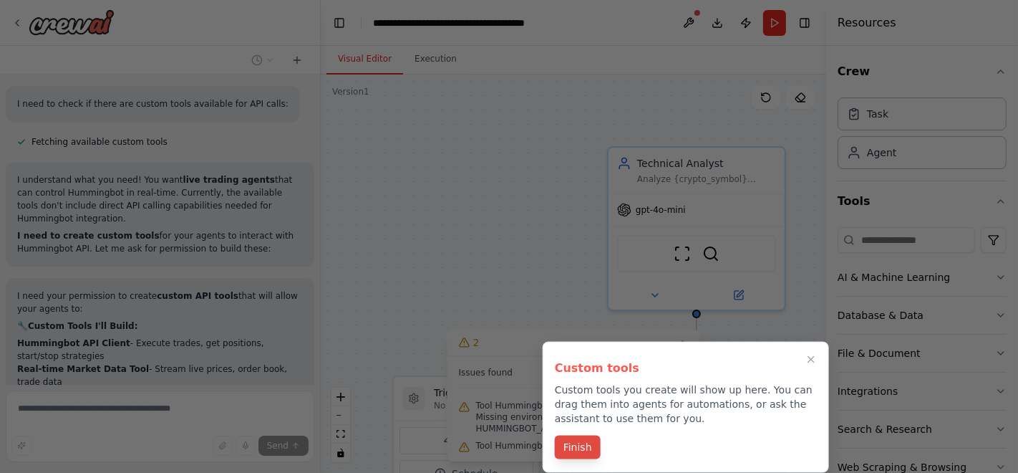
click at [574, 452] on button "Finish" at bounding box center [578, 447] width 46 height 24
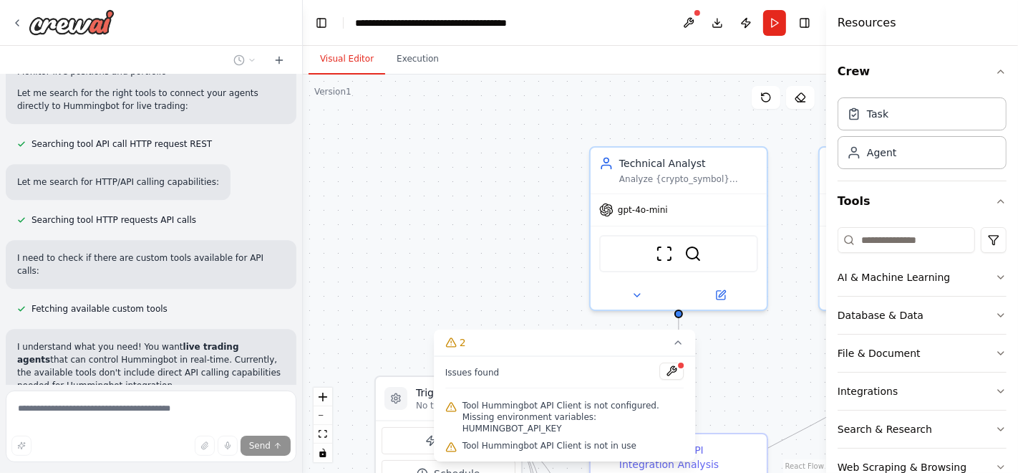
scroll to position [7957, 0]
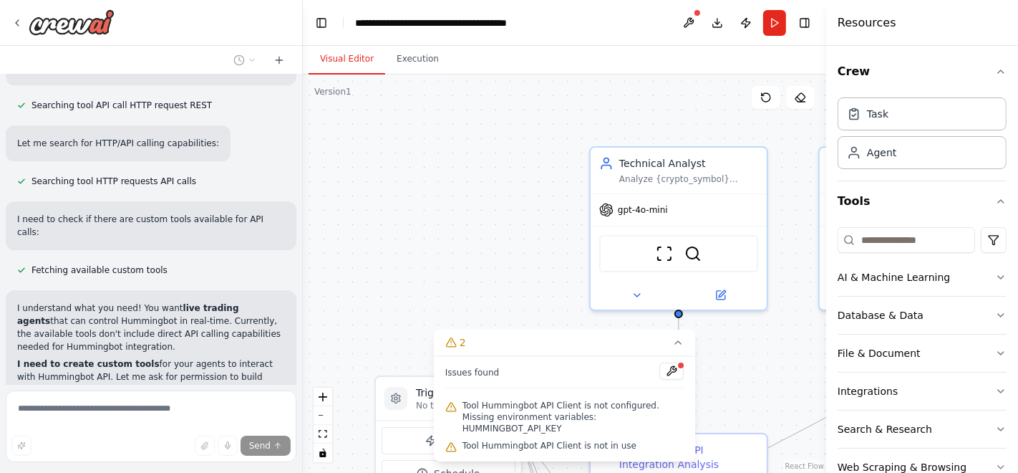
drag, startPoint x: 315, startPoint y: 319, endPoint x: 303, endPoint y: 356, distance: 38.5
click at [303, 356] on div "I want to develop an enterprise-grade multi-agent crypto trading system integra…" at bounding box center [509, 236] width 1018 height 473
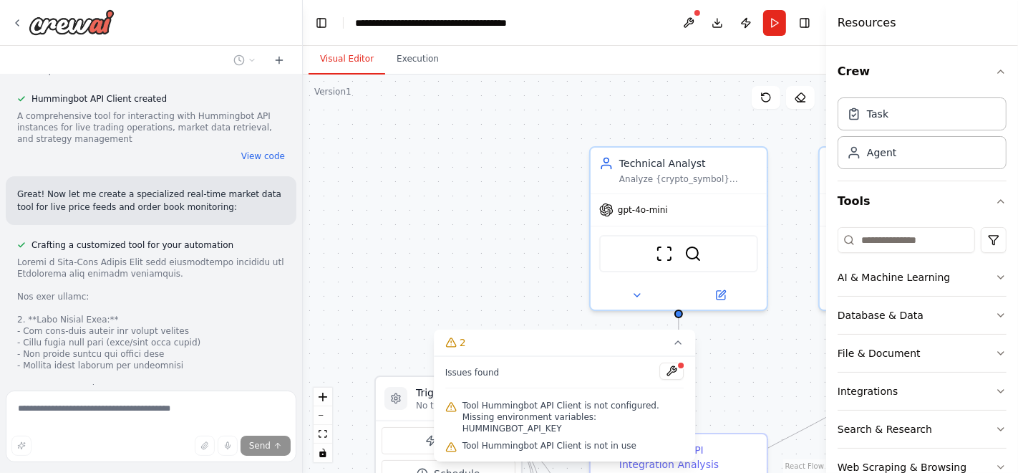
scroll to position [9385, 0]
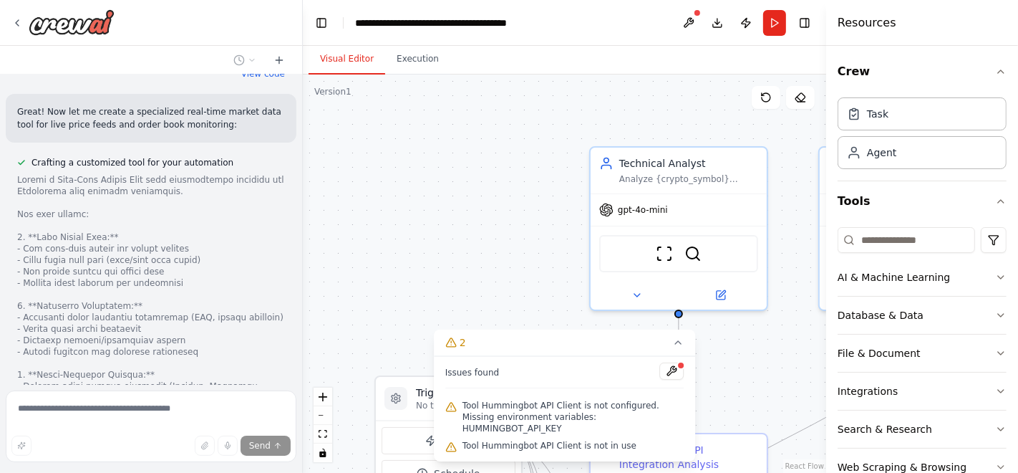
drag, startPoint x: 16, startPoint y: 285, endPoint x: 125, endPoint y: 304, distance: 110.6
click at [125, 304] on div at bounding box center [151, 460] width 268 height 573
copy div "Make this tool fast and reliable for real-time trading decisions. Use reliable …"
click at [286, 380] on div "I want to develop an enterprise-grade multi-agent crypto trading system integra…" at bounding box center [151, 229] width 302 height 310
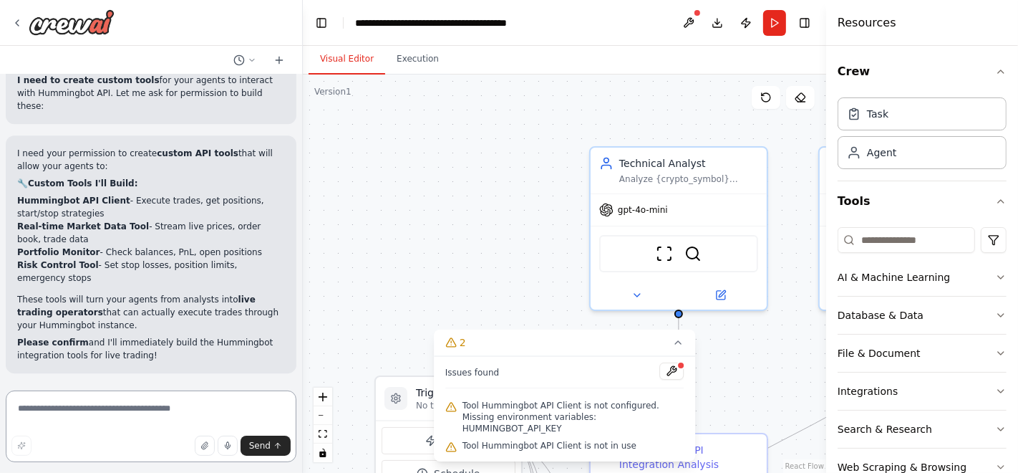
scroll to position [7854, 0]
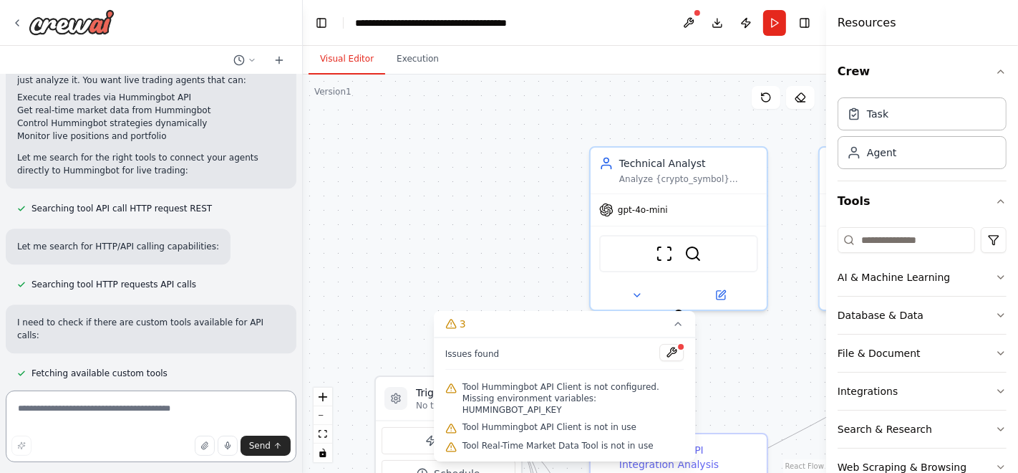
click at [155, 413] on textarea at bounding box center [151, 426] width 291 height 72
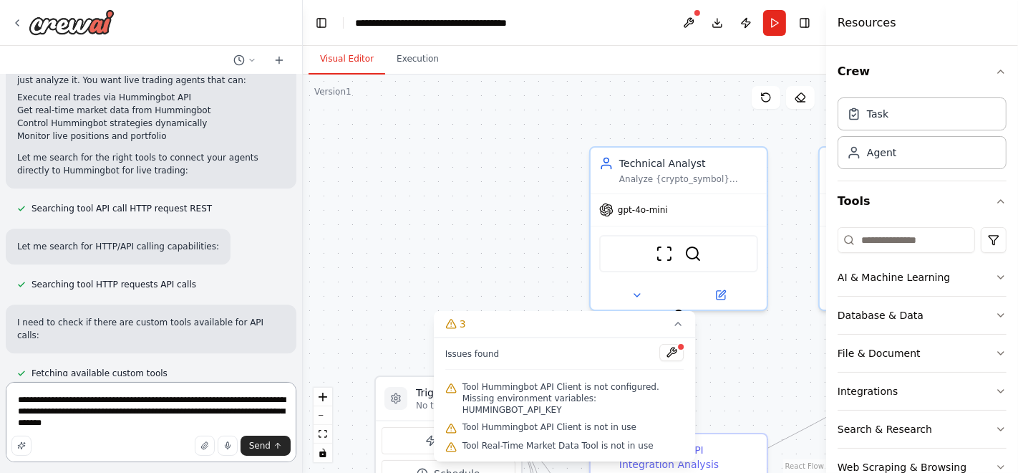
click at [138, 421] on textarea "**********" at bounding box center [151, 422] width 291 height 80
paste textarea "**********"
type textarea "**********"
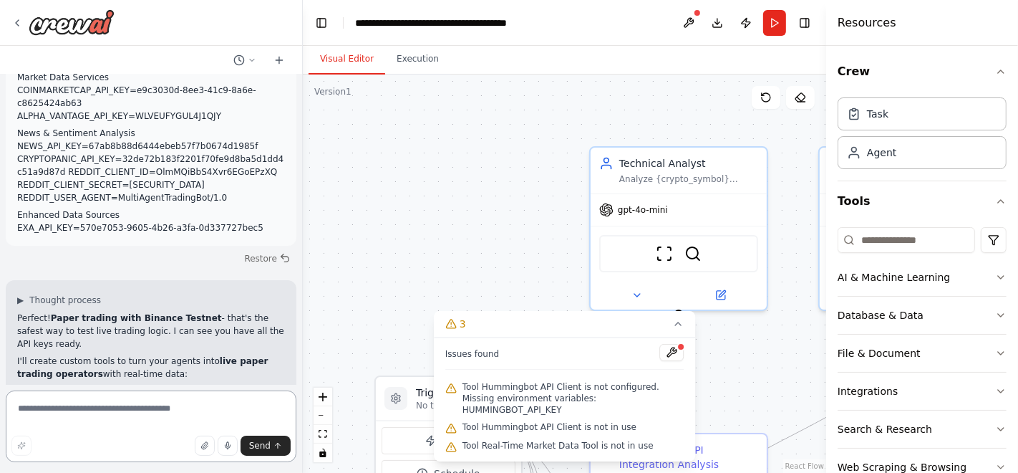
scroll to position [9018, 0]
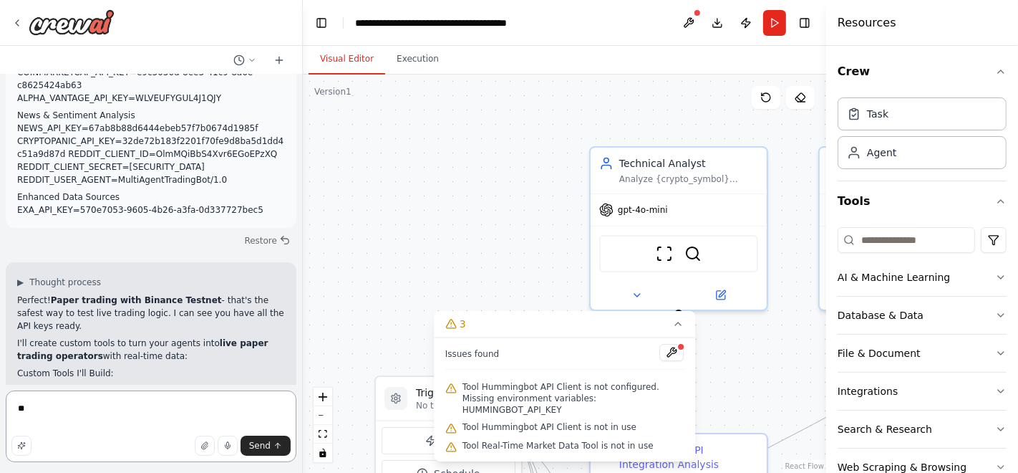
type textarea "***"
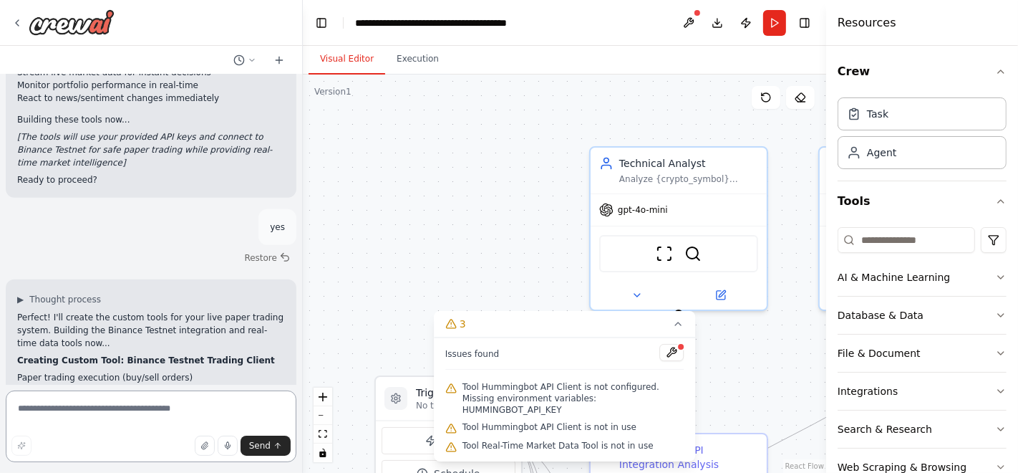
scroll to position [9649, 0]
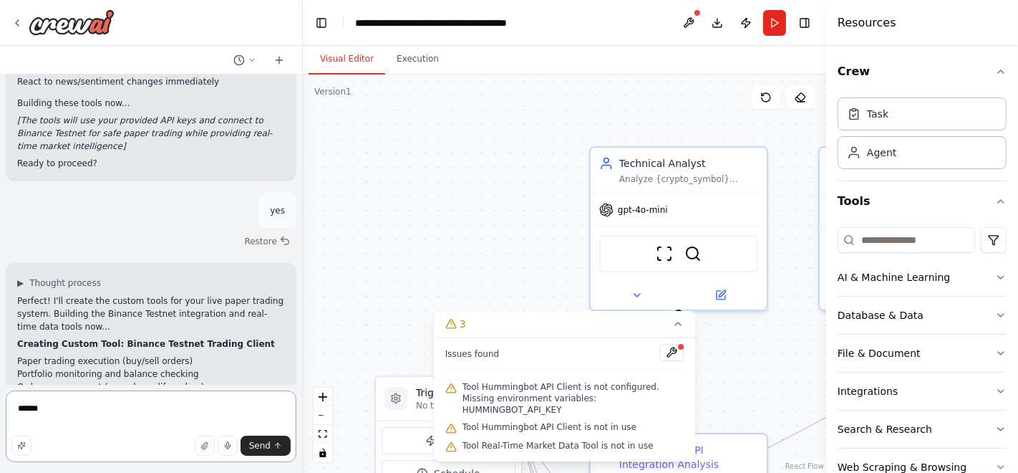
type textarea "*******"
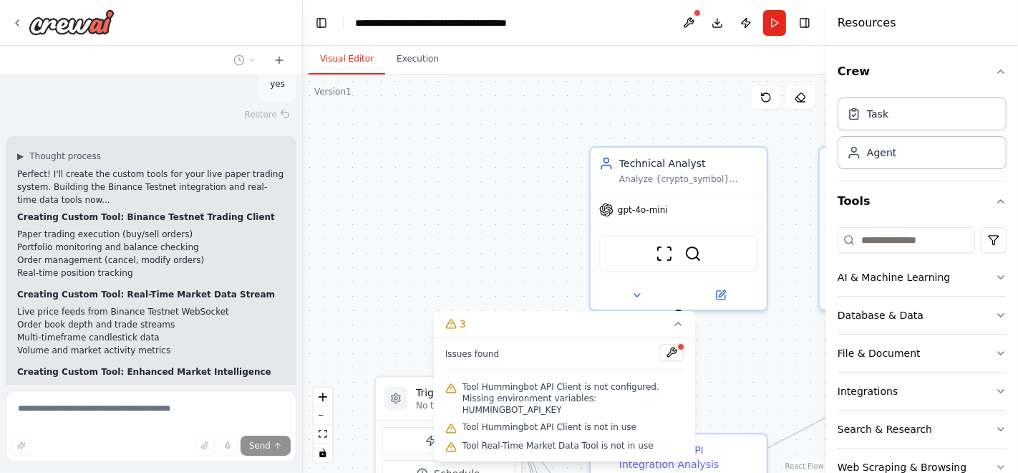
scroll to position [9892, 0]
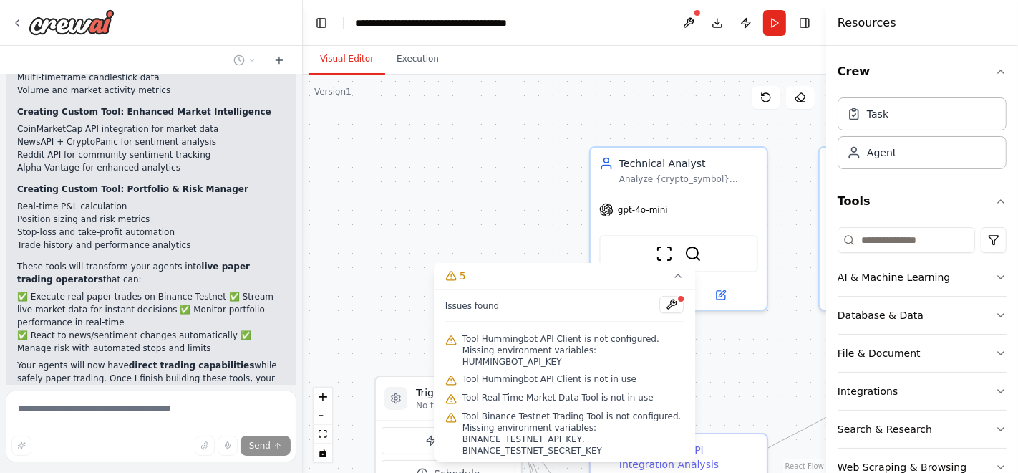
scroll to position [10596, 0]
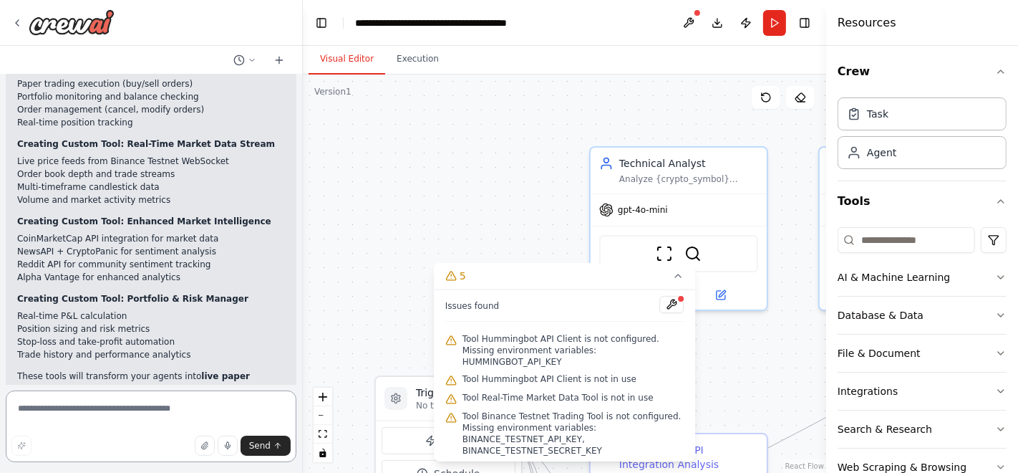
click at [136, 414] on textarea at bounding box center [151, 426] width 291 height 72
type textarea "*"
paste textarea "**********"
type textarea "**********"
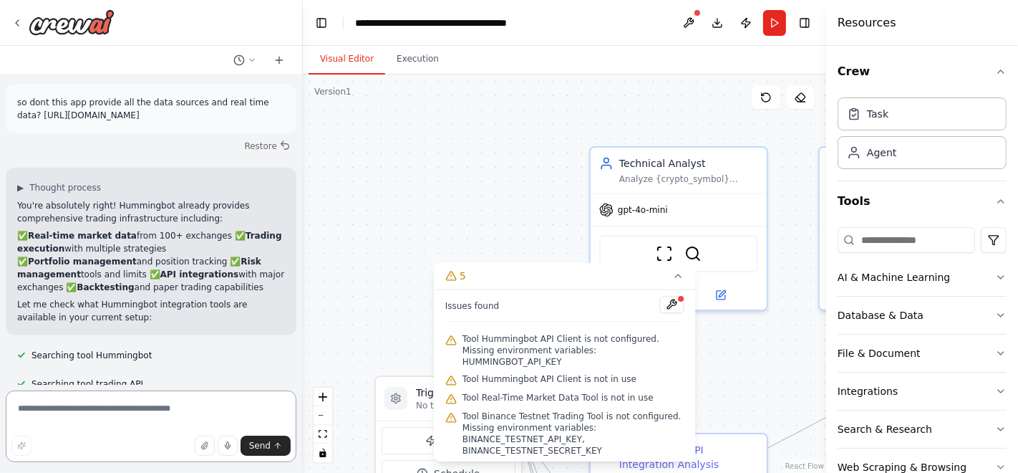
scroll to position [10691, 0]
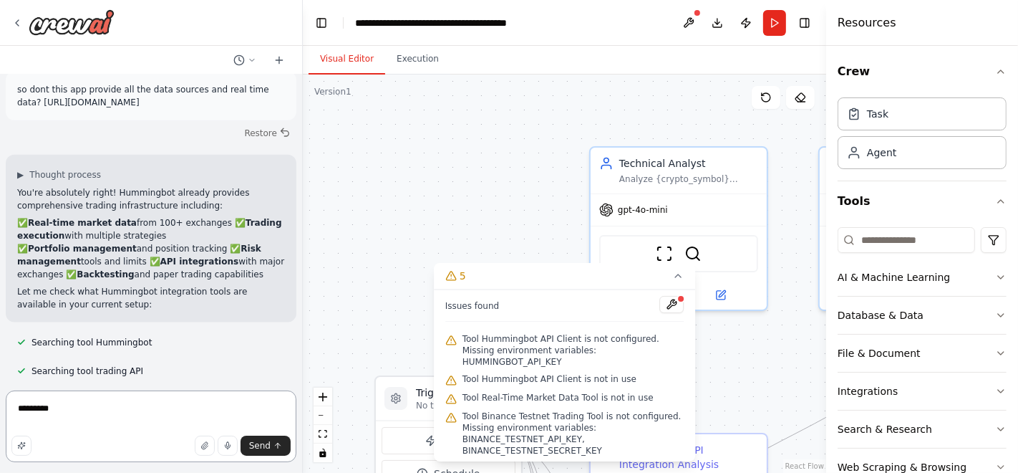
type textarea "**********"
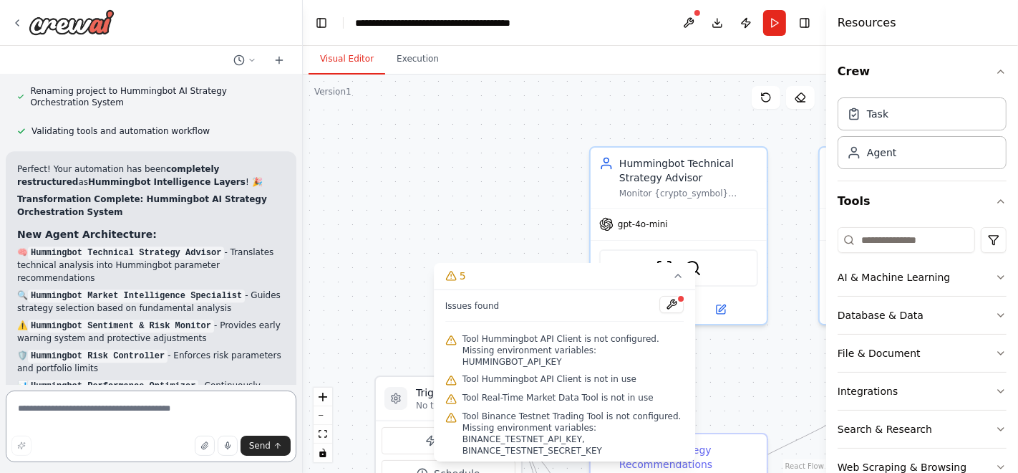
scroll to position [12202, 0]
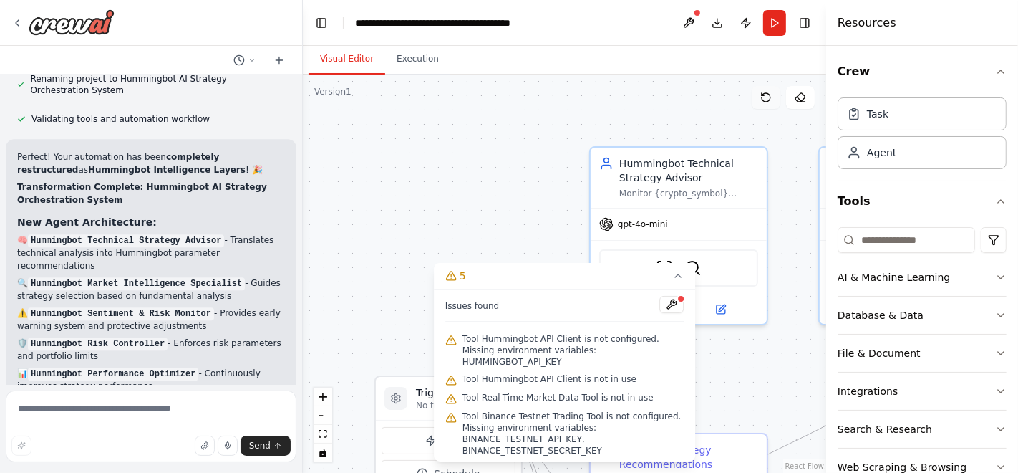
click at [771, 95] on icon at bounding box center [766, 97] width 11 height 11
click at [767, 103] on button at bounding box center [766, 97] width 29 height 23
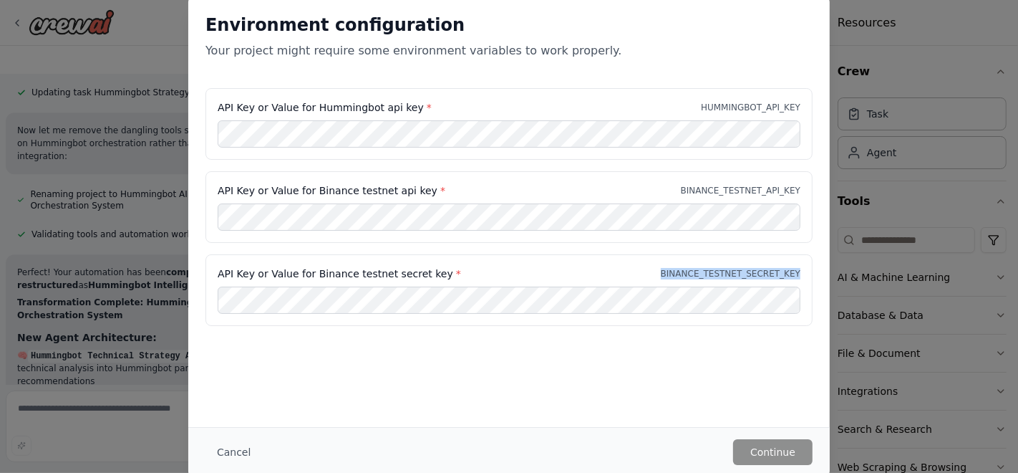
drag, startPoint x: 1018, startPoint y: 246, endPoint x: 1017, endPoint y: 338, distance: 92.4
click at [1017, 338] on div "Environment configuration Your project might require some environment variables…" at bounding box center [509, 236] width 1018 height 473
click at [237, 451] on button "Cancel" at bounding box center [234, 452] width 57 height 26
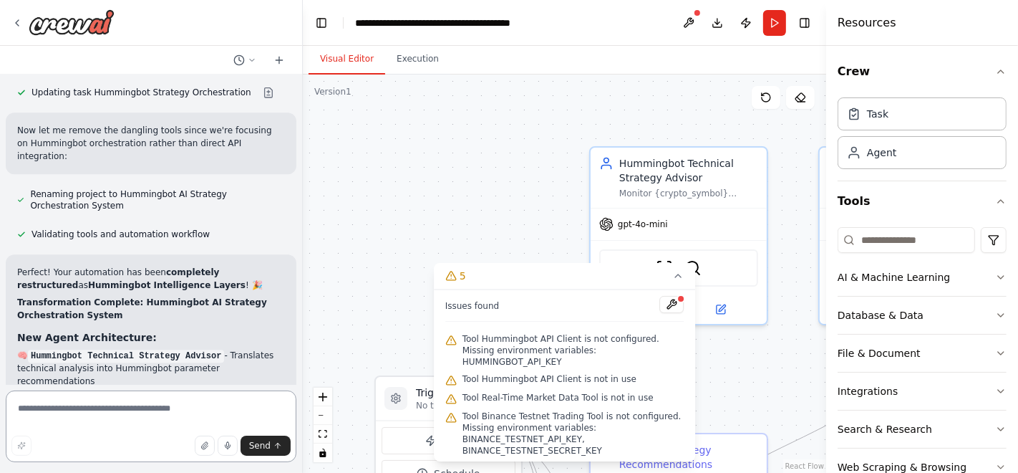
click at [155, 409] on textarea at bounding box center [151, 426] width 291 height 72
click at [146, 415] on textarea at bounding box center [151, 426] width 291 height 72
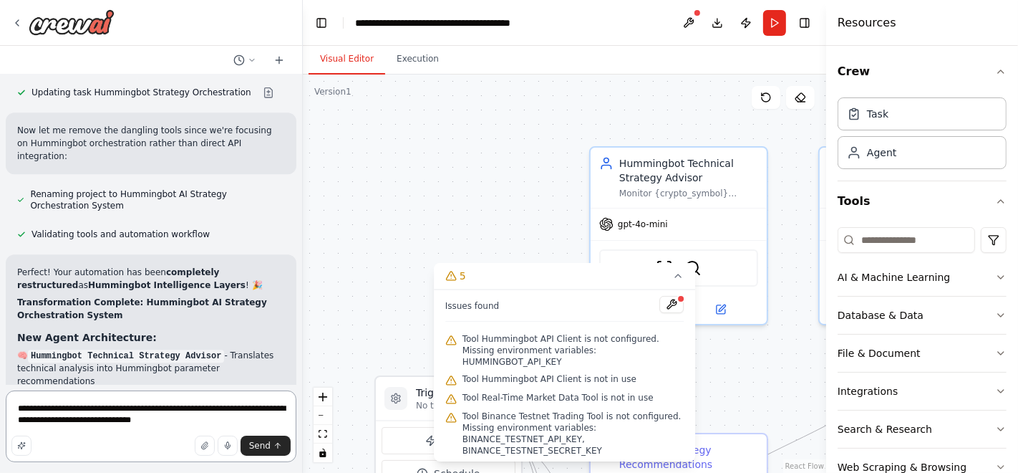
click at [274, 410] on textarea "**********" at bounding box center [151, 426] width 291 height 72
click at [117, 425] on textarea "**********" at bounding box center [151, 426] width 291 height 72
click at [247, 423] on textarea "**********" at bounding box center [151, 426] width 291 height 72
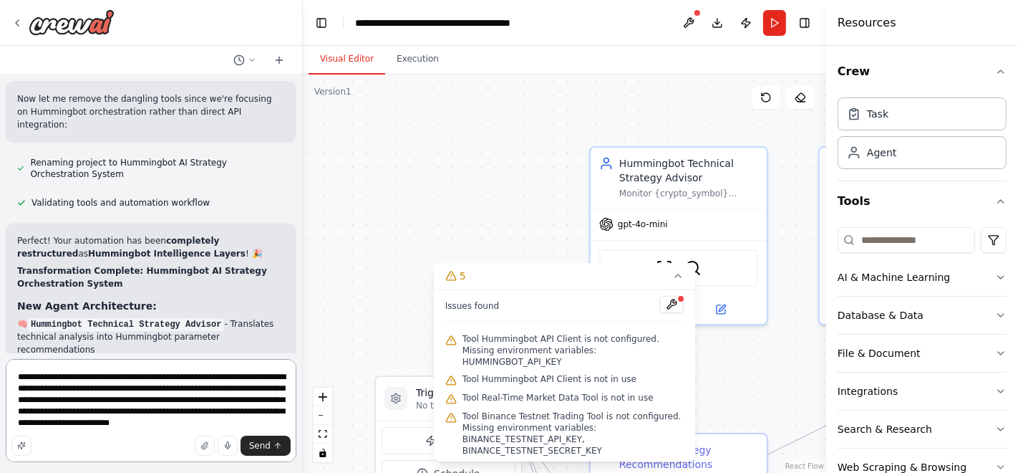
scroll to position [12130, 0]
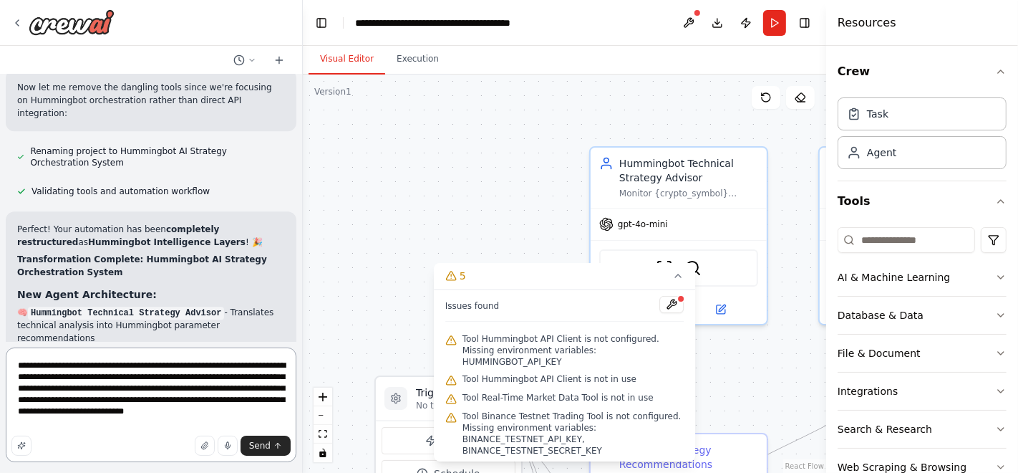
type textarea "**********"
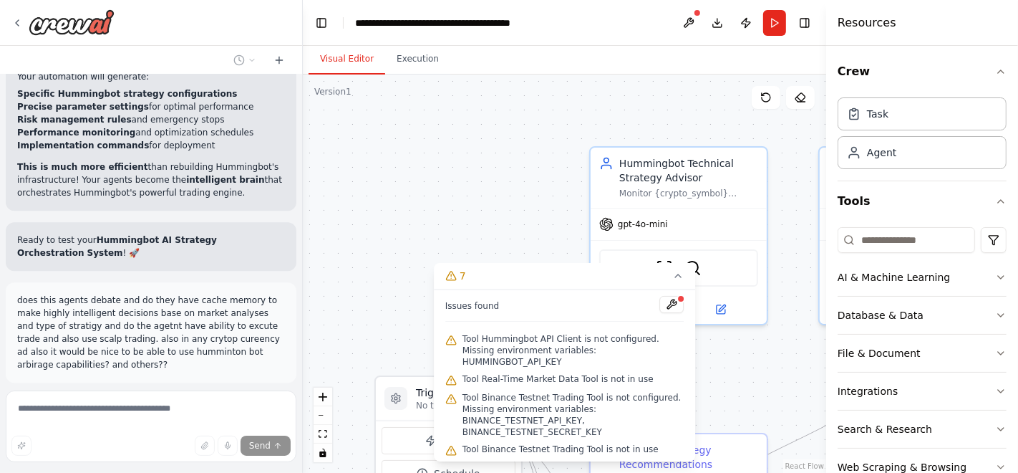
scroll to position [12751, 0]
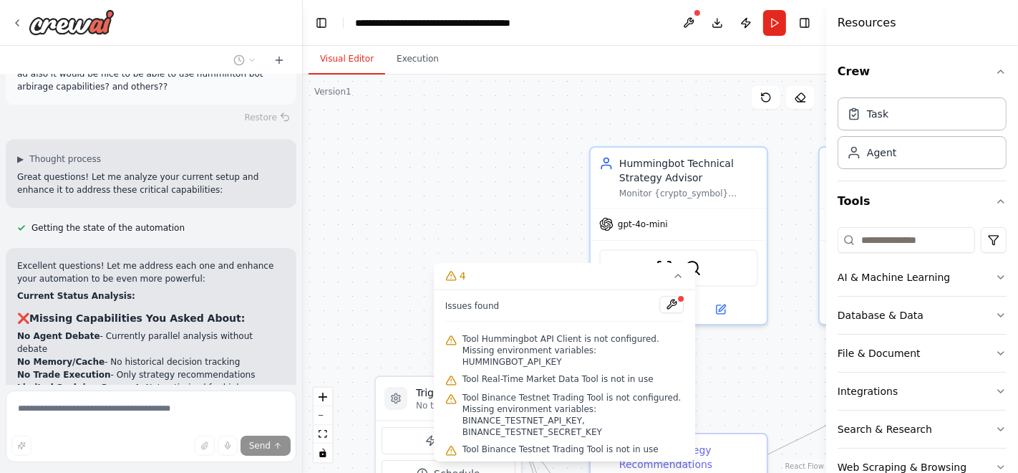
scroll to position [13110, 0]
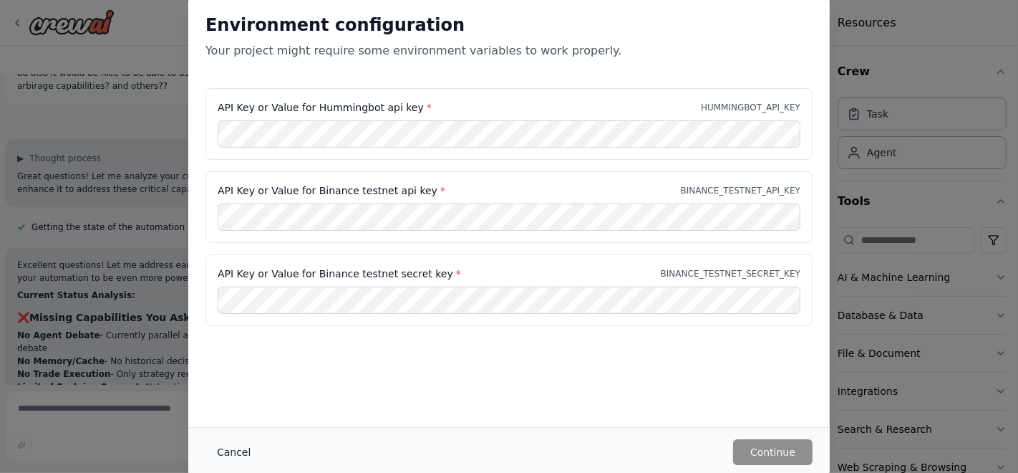
click at [232, 450] on button "Cancel" at bounding box center [234, 452] width 57 height 26
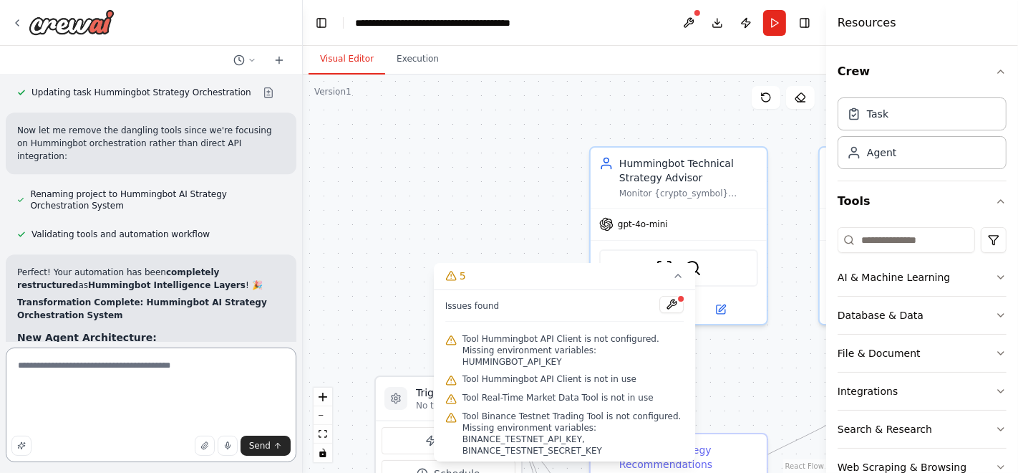
scroll to position [0, 0]
drag, startPoint x: 71, startPoint y: 423, endPoint x: 0, endPoint y: 345, distance: 105.5
click at [0, 345] on div "I want to develop an enterprise-grade multi-agent crypto trading system integra…" at bounding box center [151, 236] width 303 height 473
type textarea "**********"
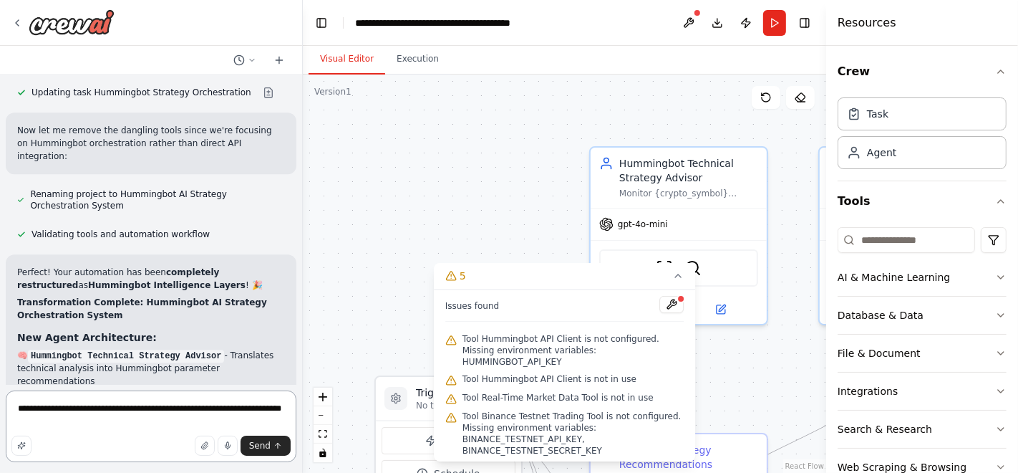
type textarea "**********"
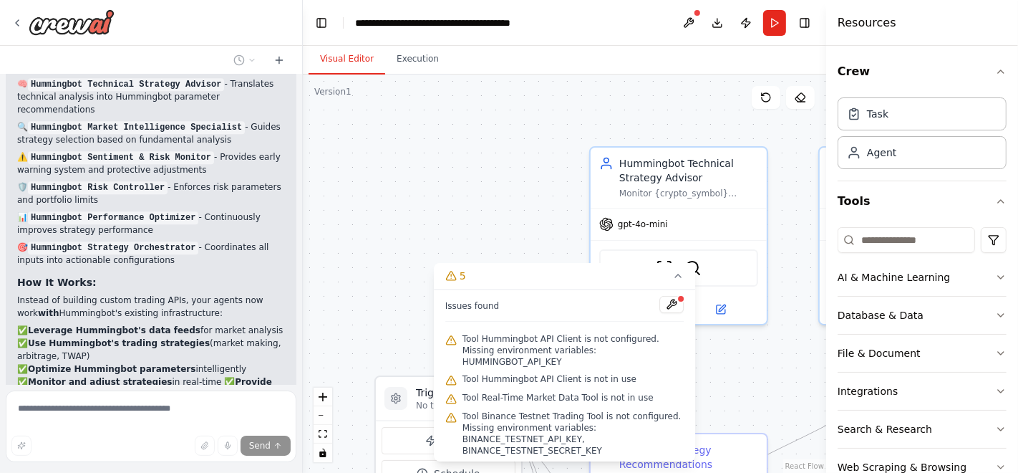
scroll to position [12393, 0]
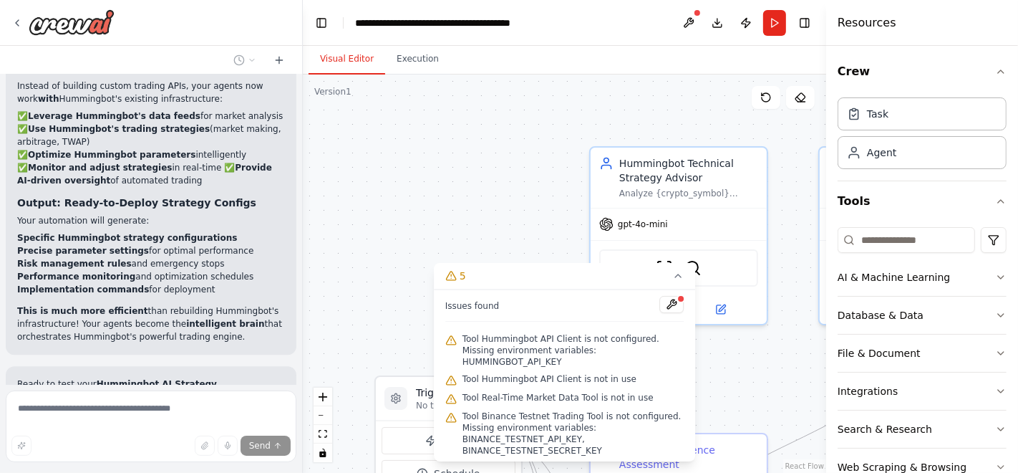
click at [297, 377] on div at bounding box center [300, 236] width 6 height 473
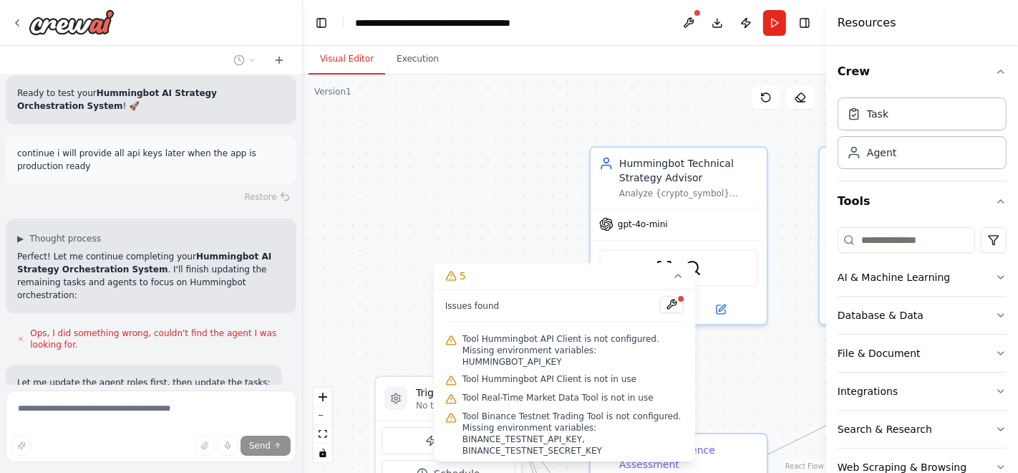
scroll to position [12897, 0]
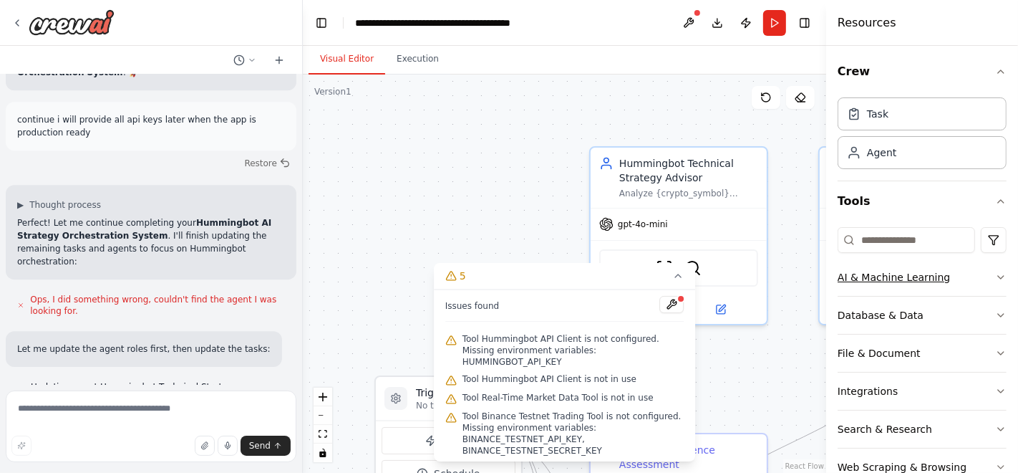
click at [950, 281] on button "AI & Machine Learning" at bounding box center [922, 277] width 169 height 37
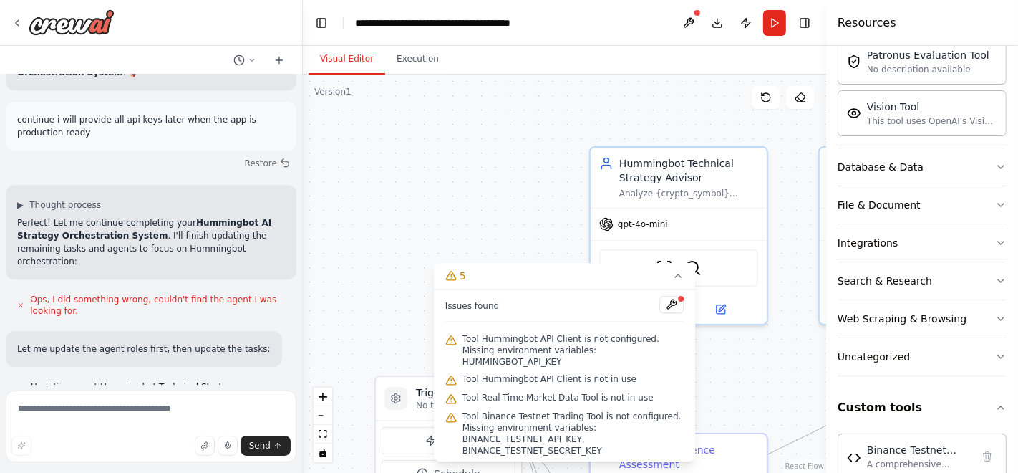
scroll to position [366, 0]
click at [971, 281] on button "Search & Research" at bounding box center [922, 280] width 169 height 37
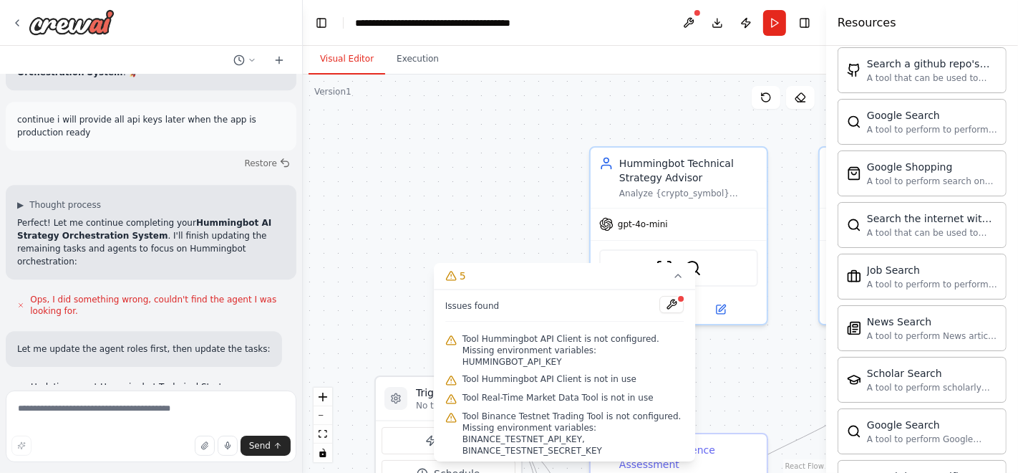
scroll to position [765, 0]
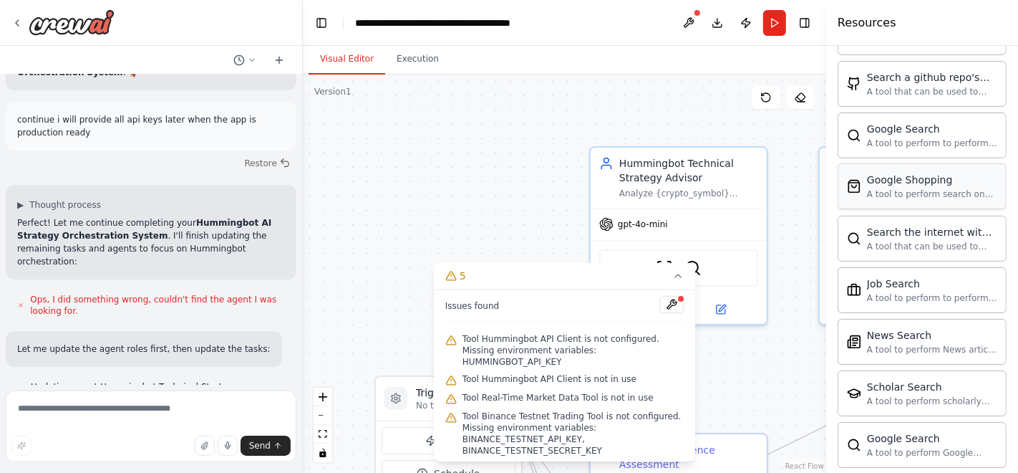
click at [947, 204] on div "Google Shopping A tool to perform search on Google shopping with a search_query." at bounding box center [922, 186] width 169 height 46
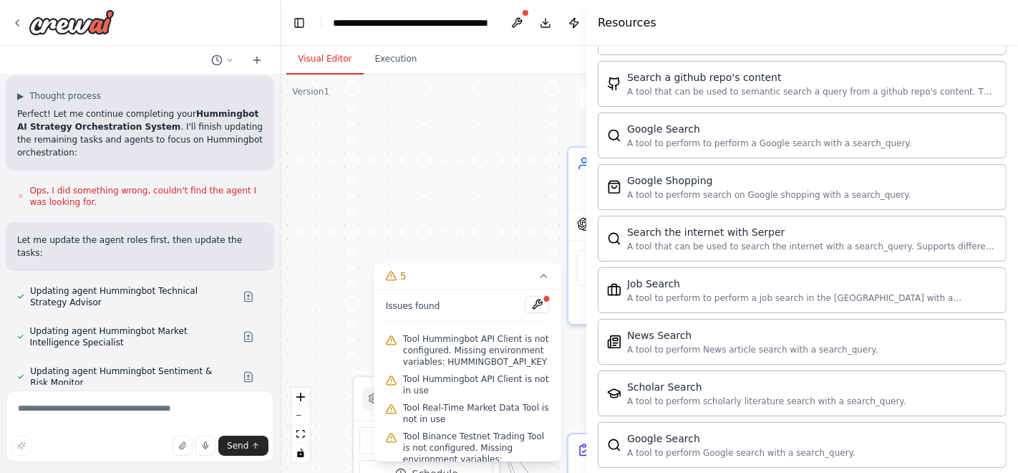
scroll to position [13616, 0]
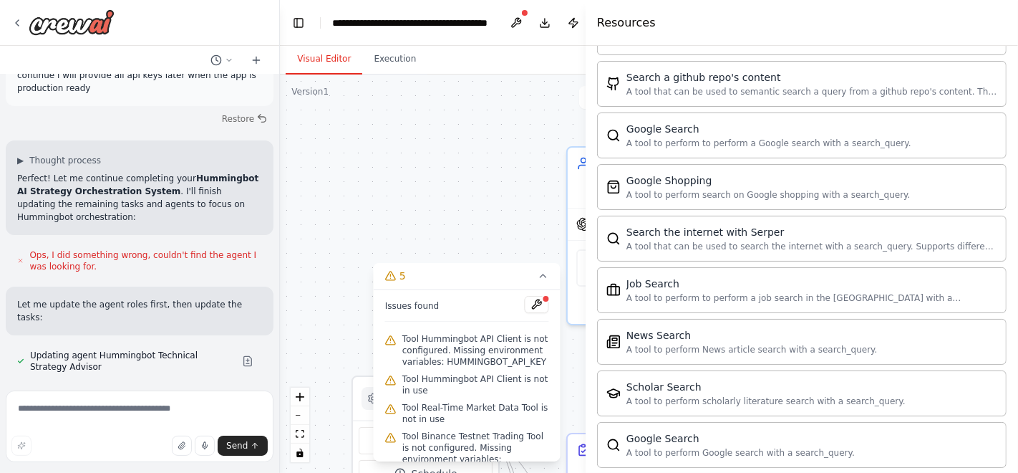
drag, startPoint x: 830, startPoint y: 203, endPoint x: 551, endPoint y: 228, distance: 280.4
click at [551, 228] on div "I want to develop an enterprise-grade multi-agent crypto trading system integra…" at bounding box center [509, 236] width 1018 height 473
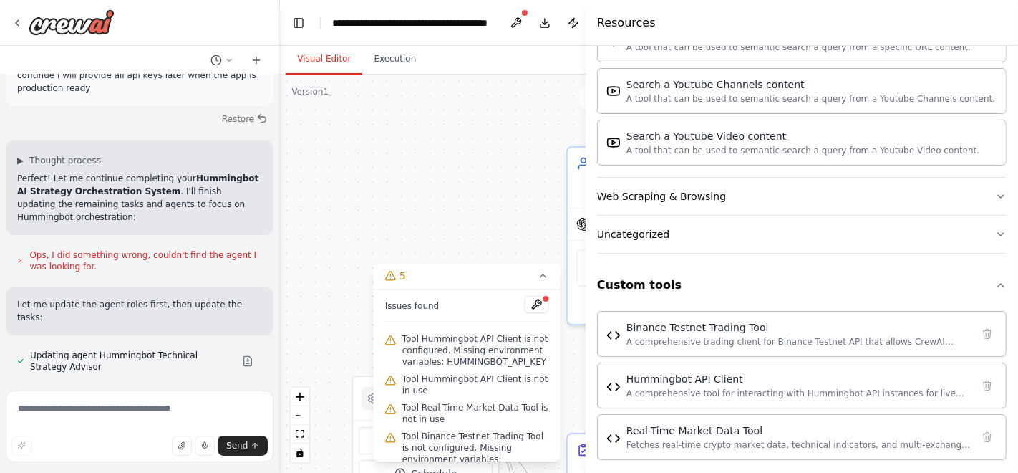
scroll to position [1235, 0]
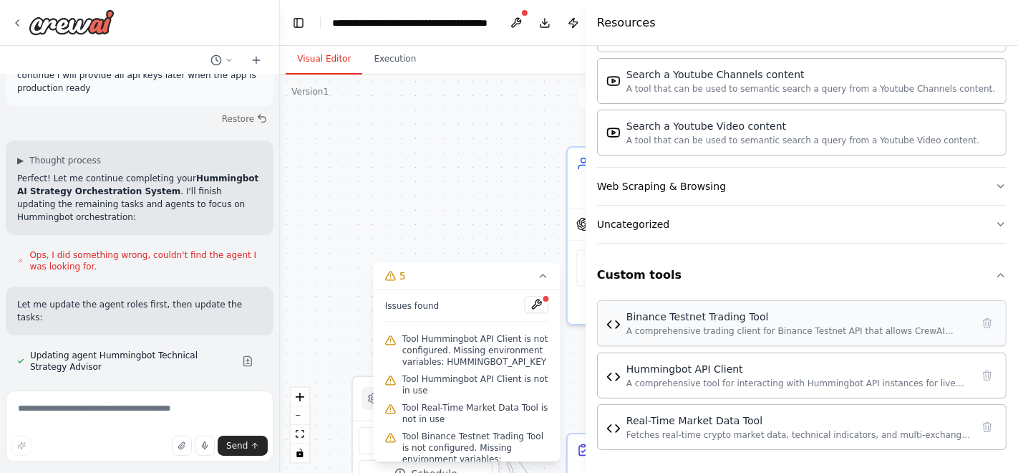
click at [871, 336] on div "Binance Testnet Trading Tool A comprehensive trading client for Binance Testnet…" at bounding box center [802, 323] width 410 height 46
click at [799, 335] on div "A comprehensive trading client for Binance Testnet API that allows CrewAI agent…" at bounding box center [799, 330] width 345 height 11
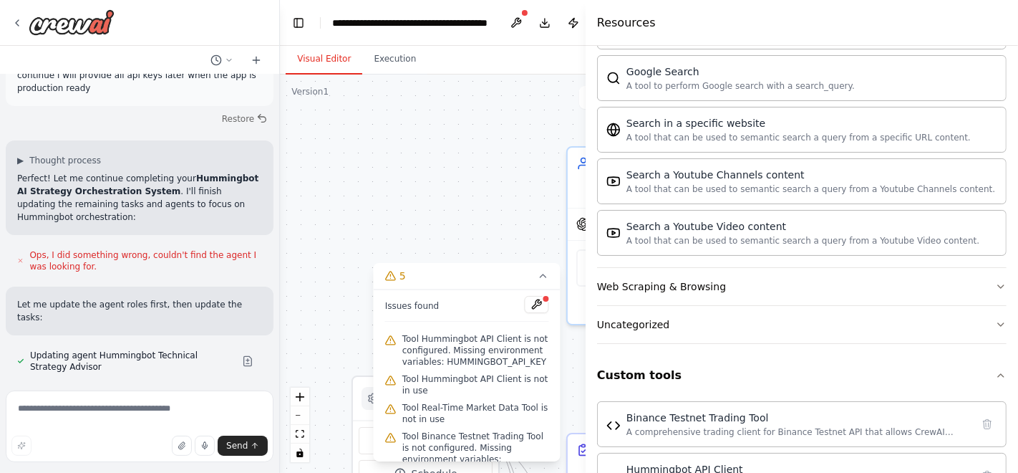
scroll to position [1122, 0]
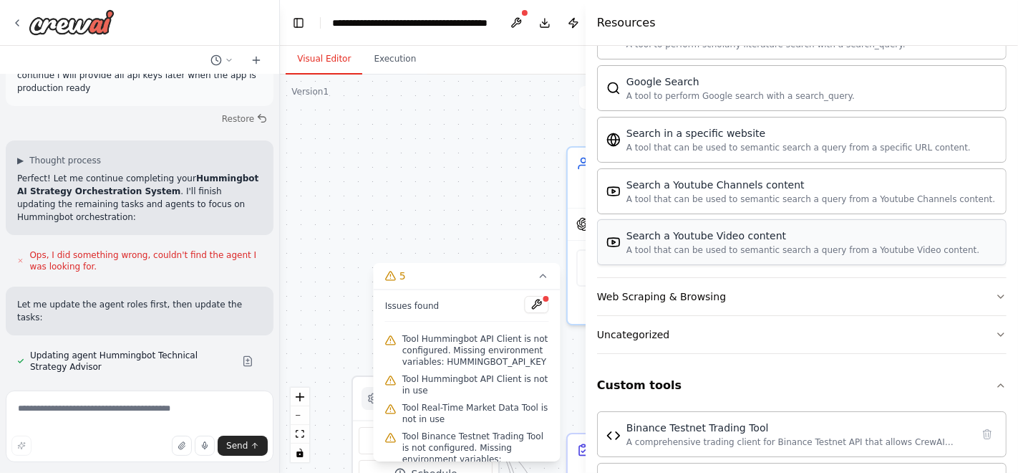
click at [913, 256] on div "A tool that can be used to semantic search a query from a Youtube Video content." at bounding box center [803, 249] width 353 height 11
click at [823, 251] on div "A tool that can be used to semantic search a query from a Youtube Video content." at bounding box center [803, 249] width 353 height 11
click at [781, 242] on div "Search a Youtube Video content" at bounding box center [803, 235] width 353 height 14
click at [722, 153] on div "A tool that can be used to semantic search a query from a specific URL content." at bounding box center [799, 146] width 344 height 11
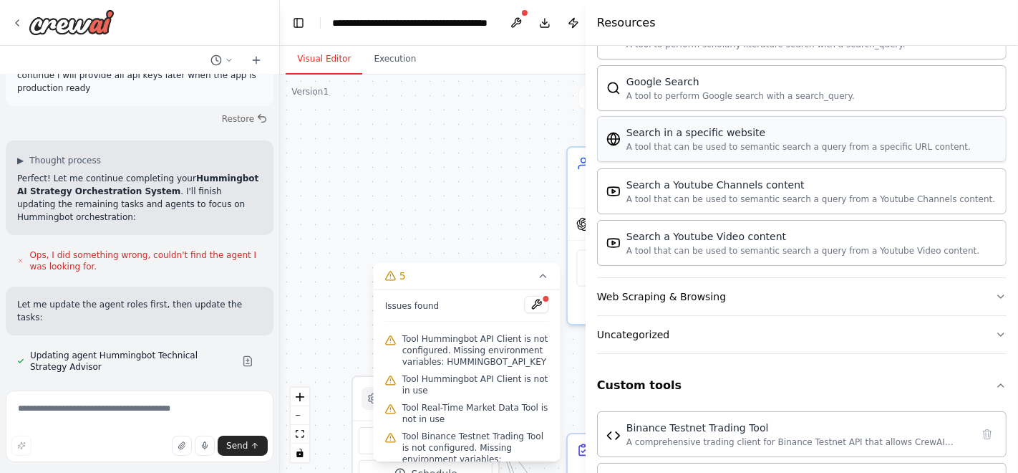
click at [722, 153] on div "A tool that can be used to semantic search a query from a specific URL content." at bounding box center [799, 146] width 344 height 11
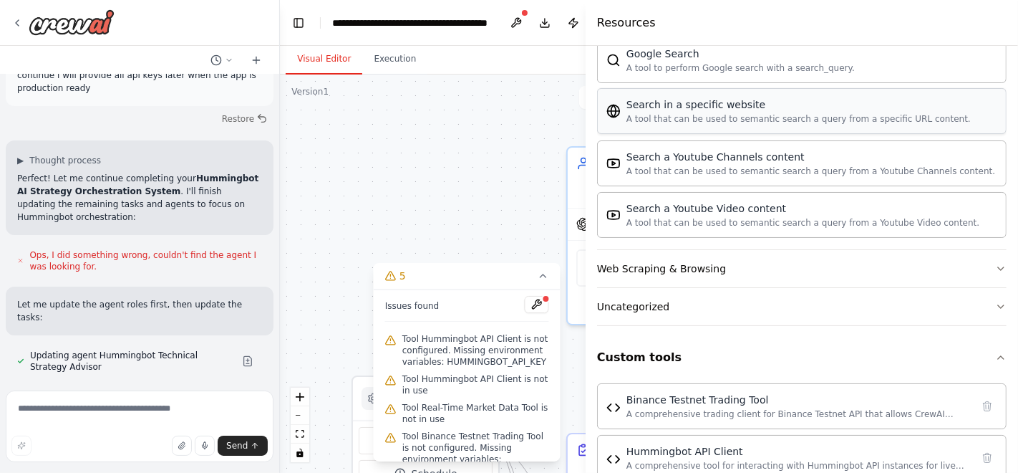
scroll to position [1154, 0]
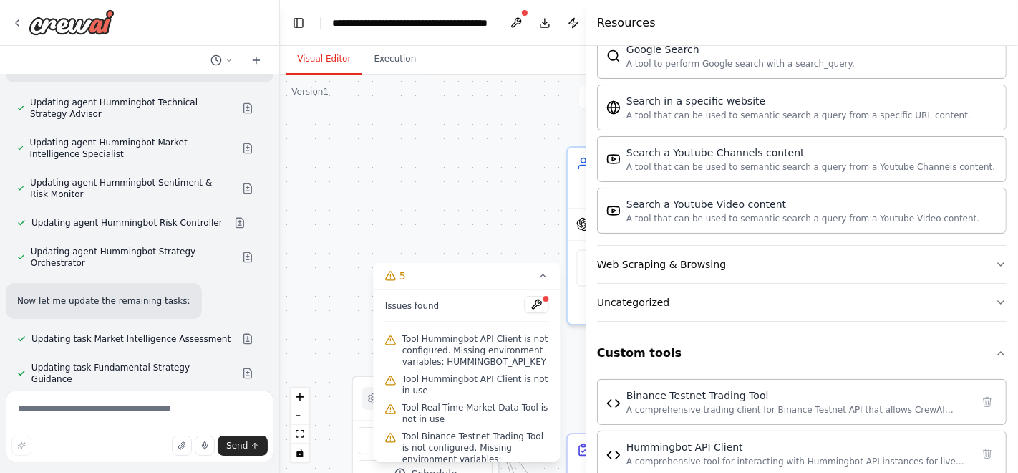
click at [274, 378] on div at bounding box center [277, 236] width 6 height 473
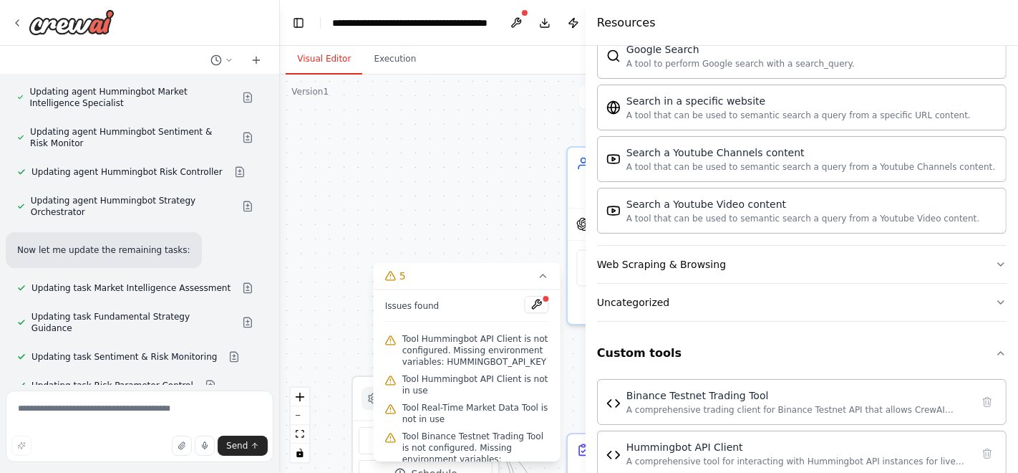
click at [274, 378] on div at bounding box center [277, 236] width 6 height 473
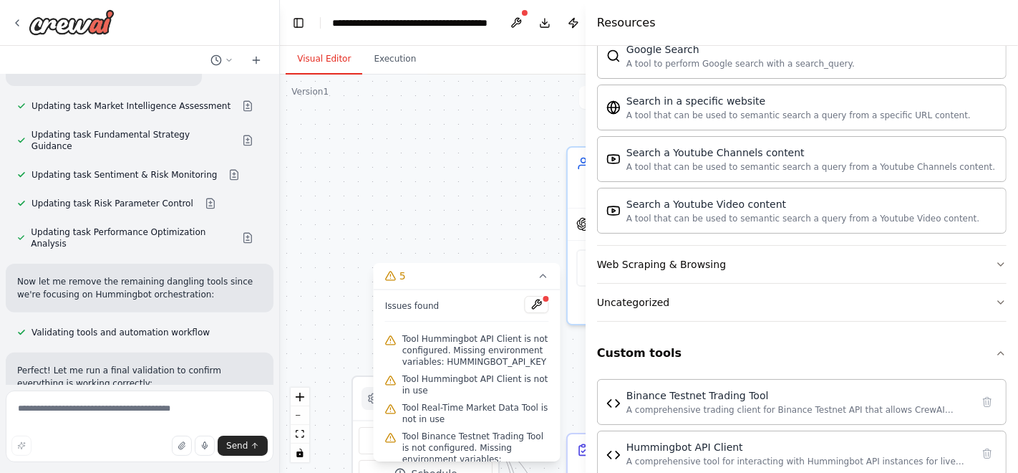
scroll to position [14196, 0]
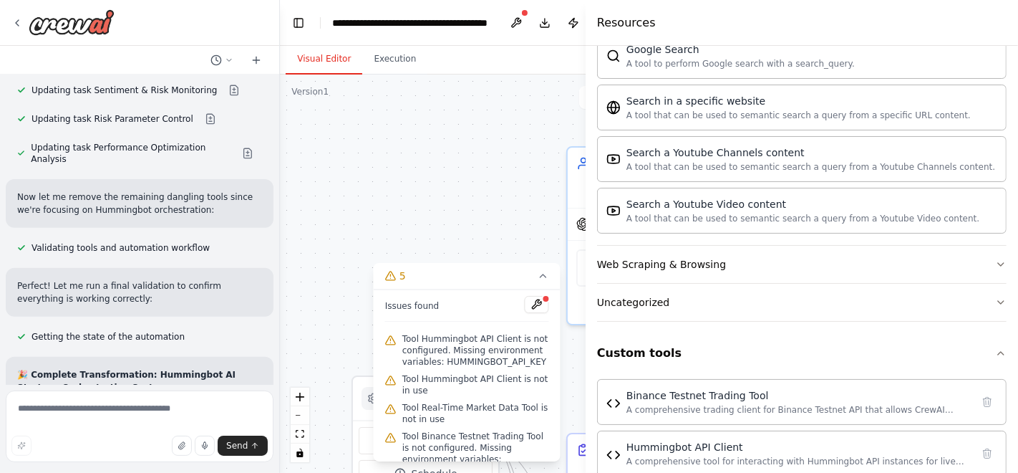
click at [274, 378] on div at bounding box center [277, 236] width 6 height 473
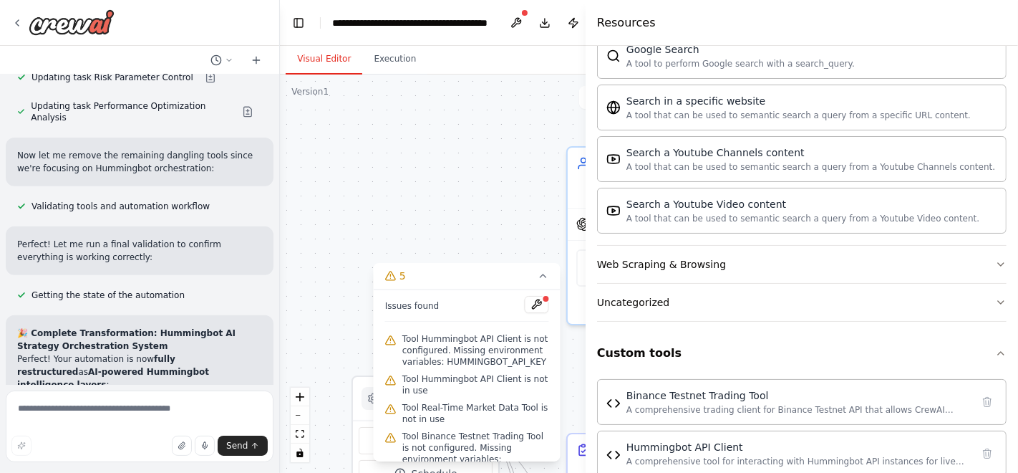
click at [274, 378] on div at bounding box center [277, 236] width 6 height 473
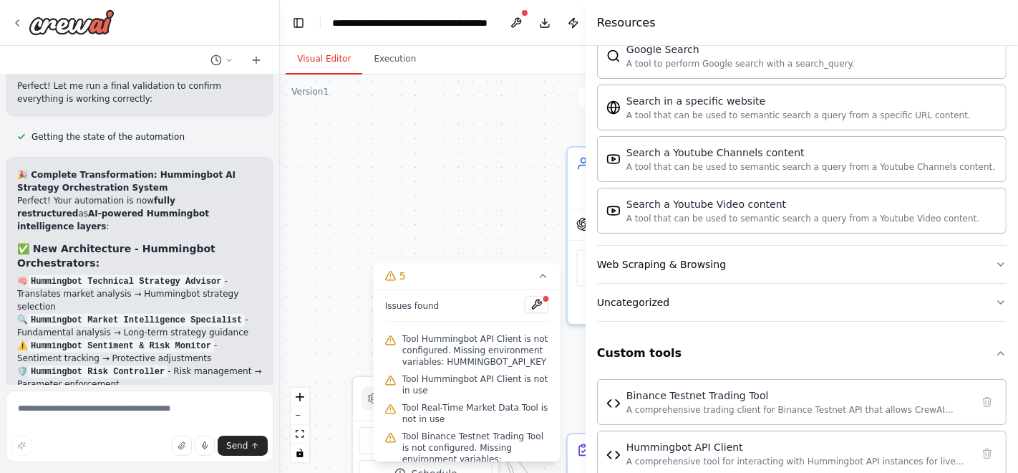
scroll to position [14414, 0]
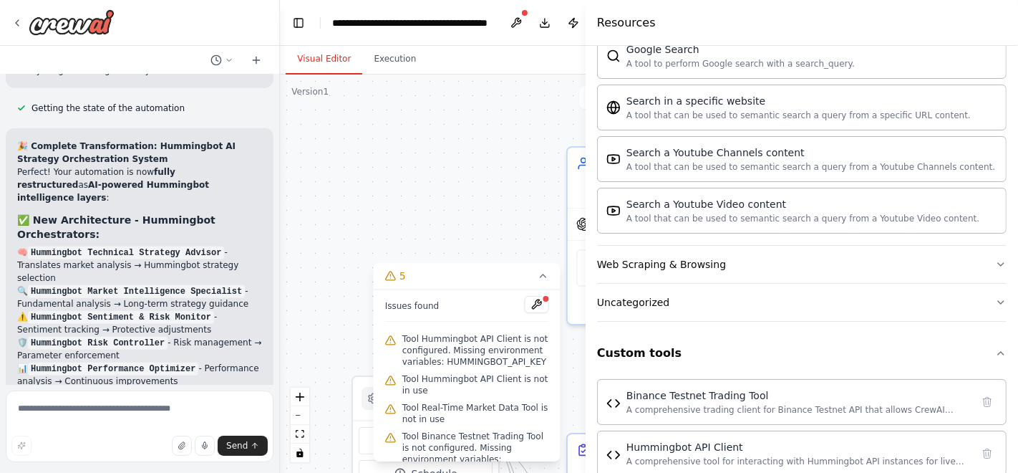
click at [274, 378] on div at bounding box center [277, 236] width 6 height 473
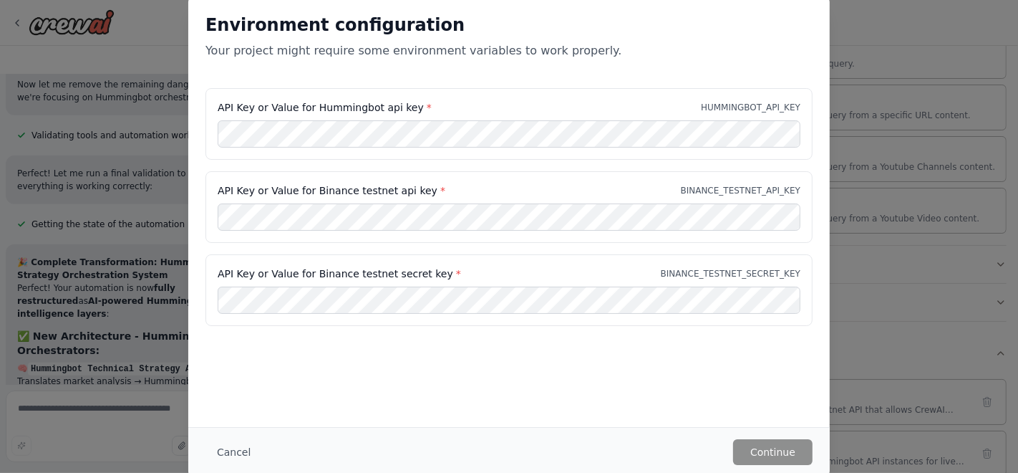
click at [267, 372] on div "Environment configuration Your project might require some environment variables…" at bounding box center [509, 211] width 642 height 430
click at [233, 453] on button "Cancel" at bounding box center [234, 452] width 57 height 26
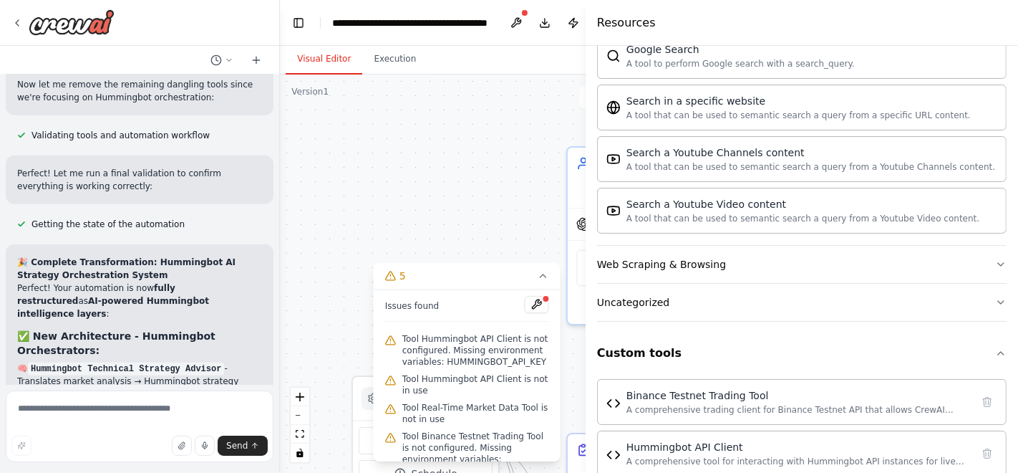
scroll to position [14270, 0]
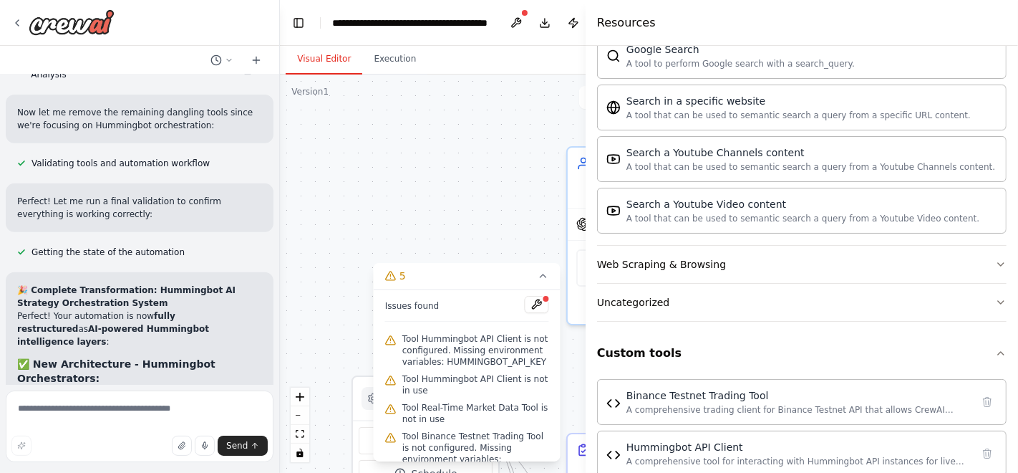
click at [274, 360] on div at bounding box center [277, 236] width 6 height 473
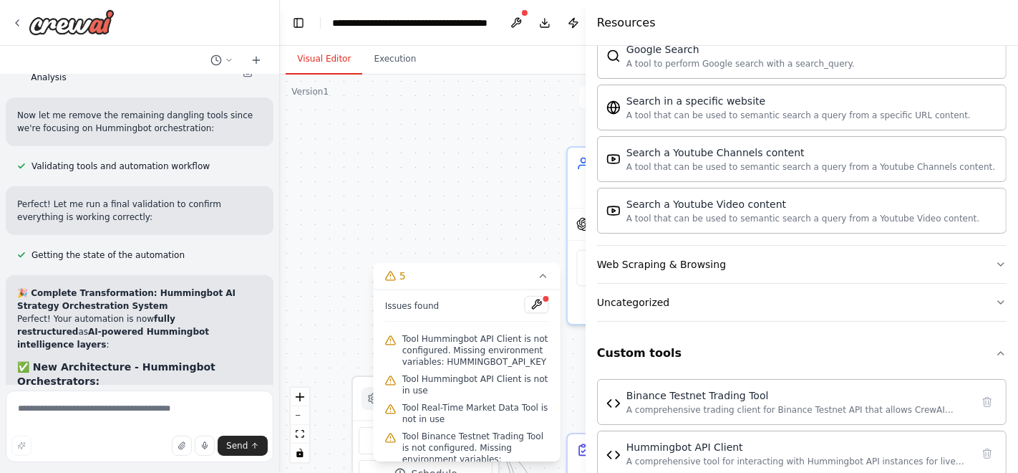
scroll to position [14298, 0]
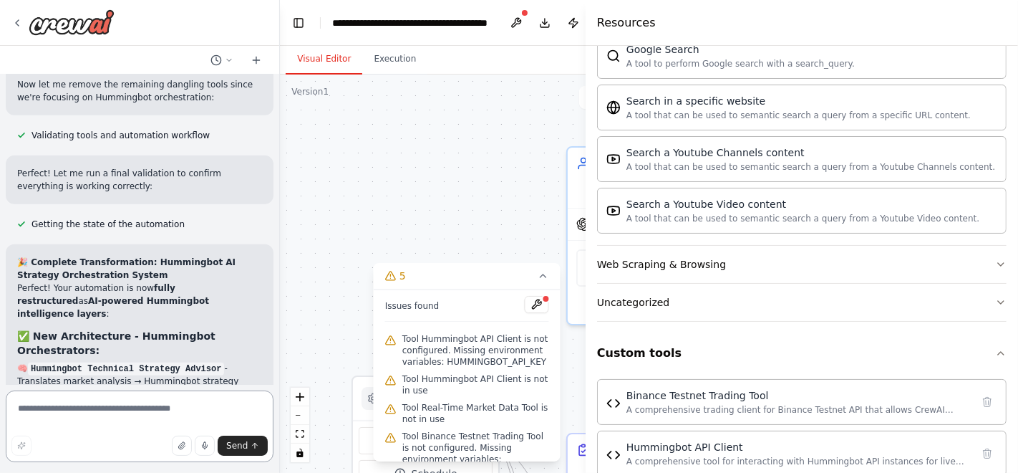
click at [165, 404] on textarea at bounding box center [140, 426] width 268 height 72
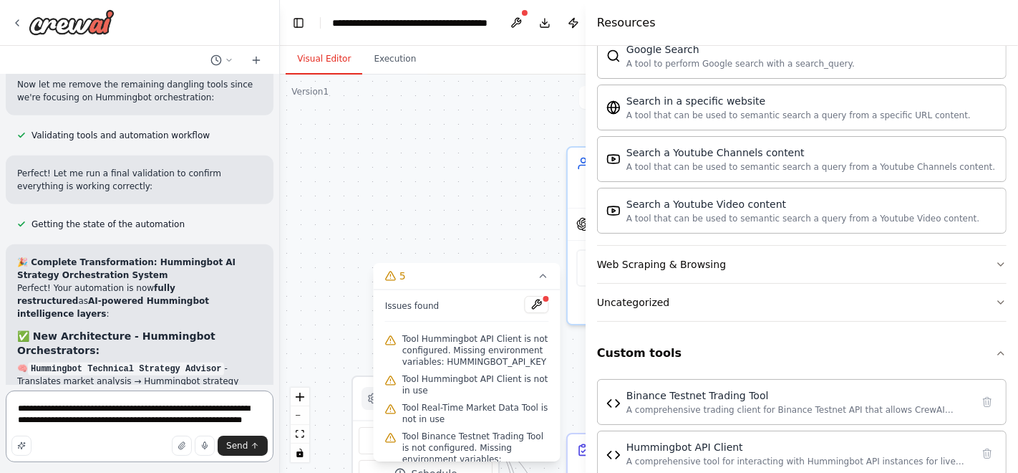
type textarea "**********"
click at [259, 425] on textarea "**********" at bounding box center [140, 426] width 268 height 72
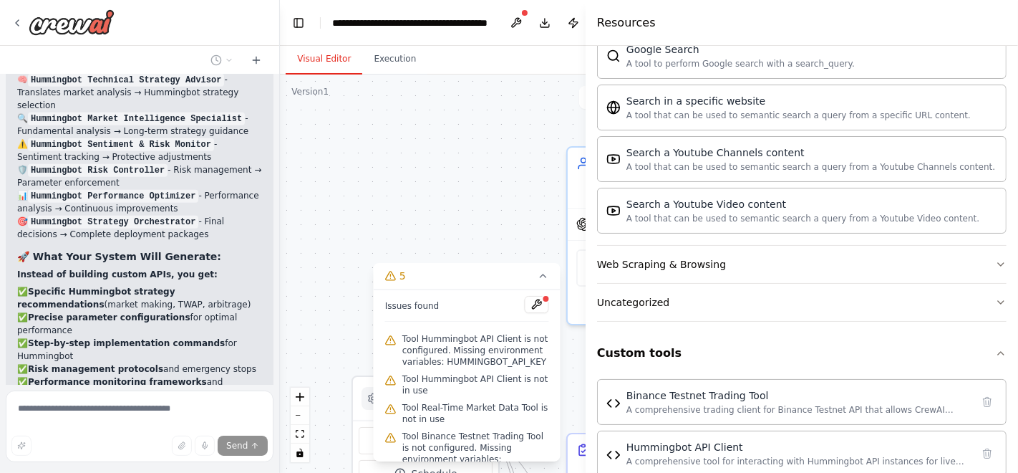
scroll to position [14622, 0]
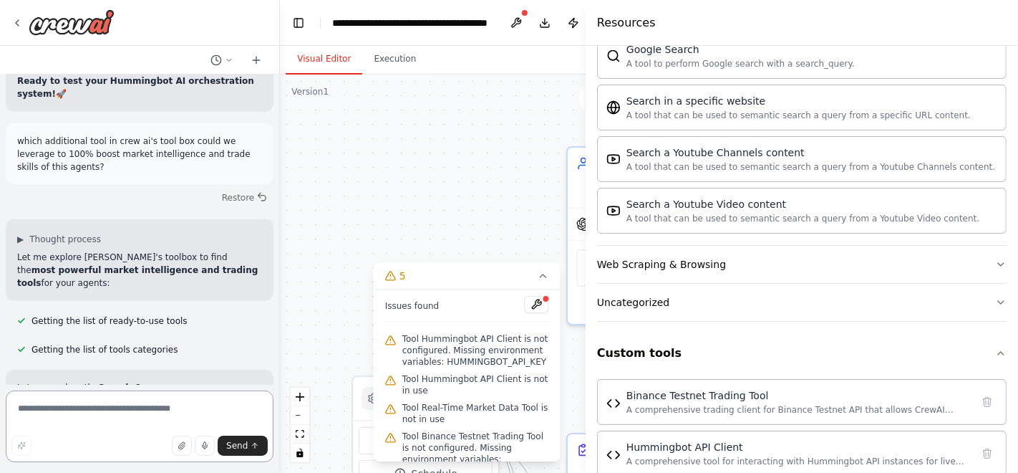
scroll to position [15170, 0]
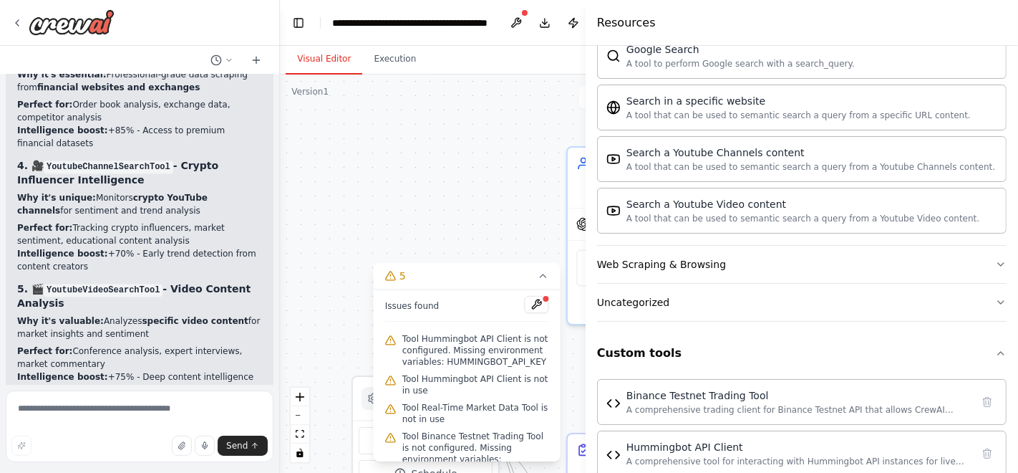
scroll to position [16215, 0]
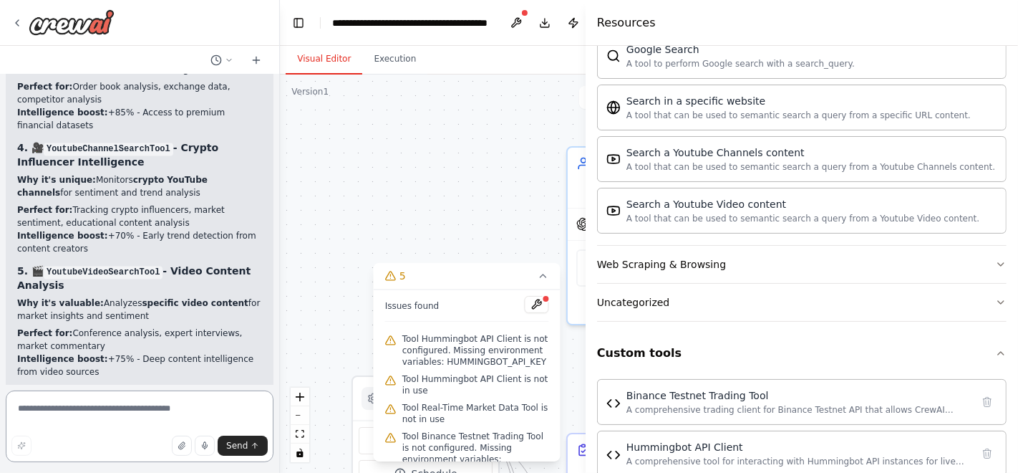
click at [102, 422] on textarea at bounding box center [140, 426] width 268 height 72
type textarea "**********"
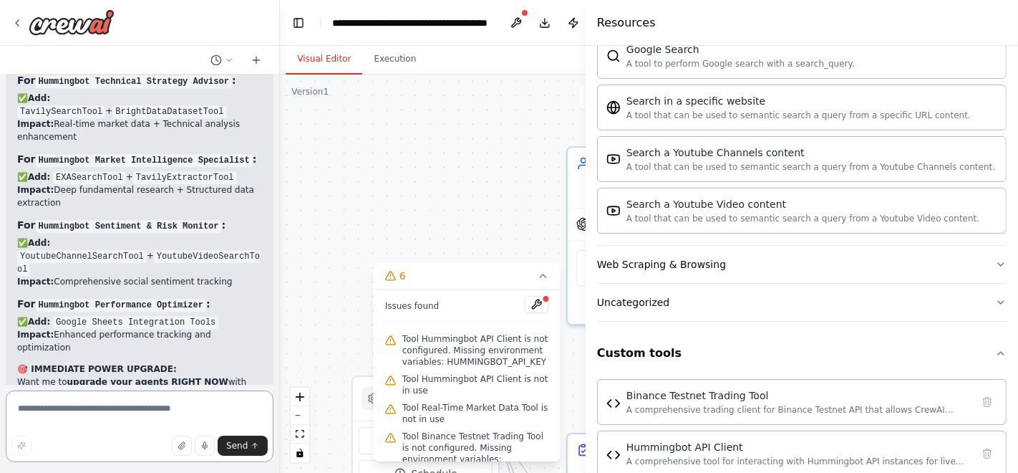
scroll to position [16781, 0]
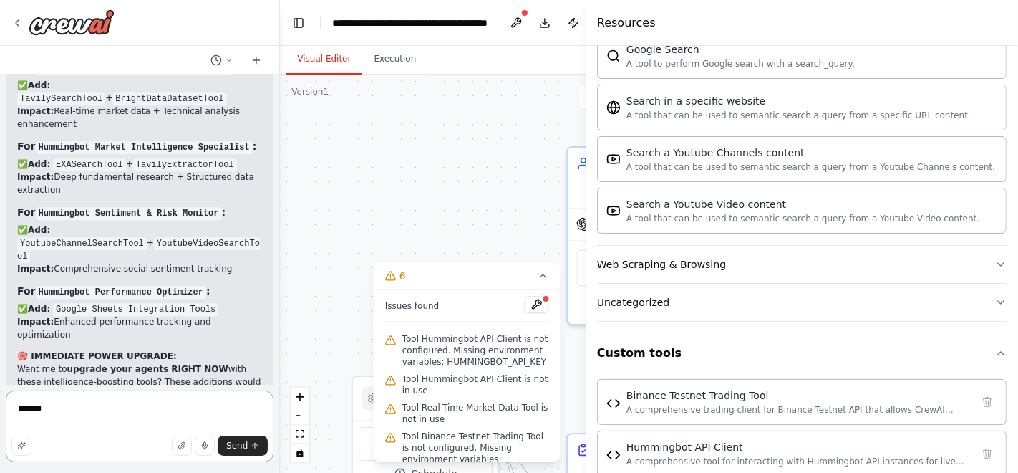
type textarea "********"
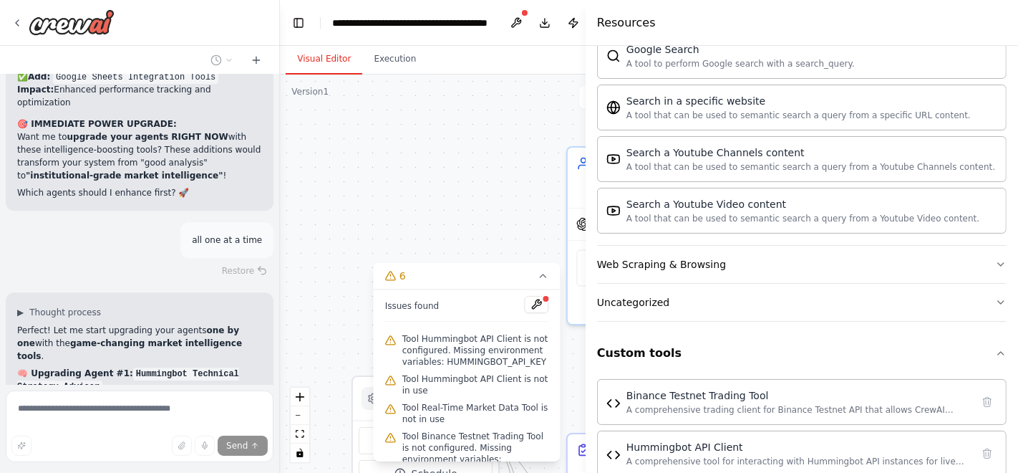
scroll to position [17048, 0]
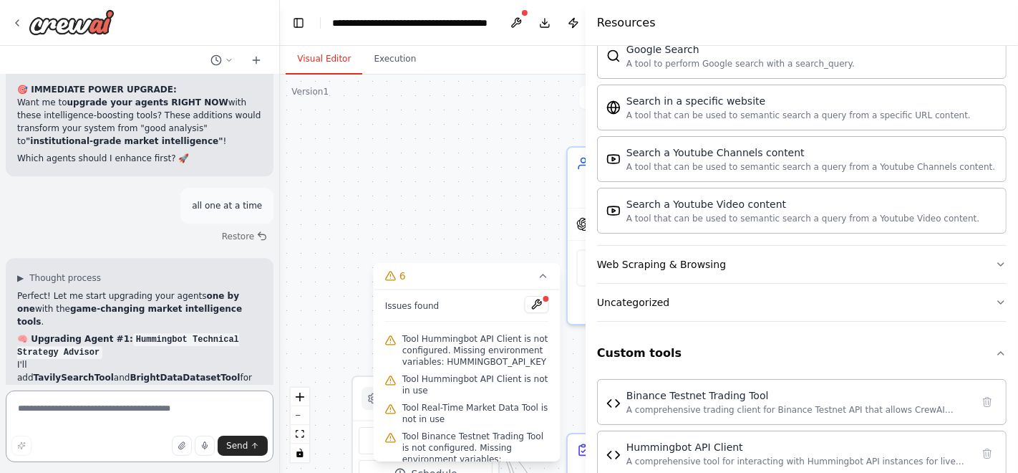
drag, startPoint x: 275, startPoint y: 355, endPoint x: 270, endPoint y: 379, distance: 24.9
click at [271, 377] on div "I want to develop an enterprise-grade multi-agent crypto trading system integra…" at bounding box center [509, 236] width 1018 height 473
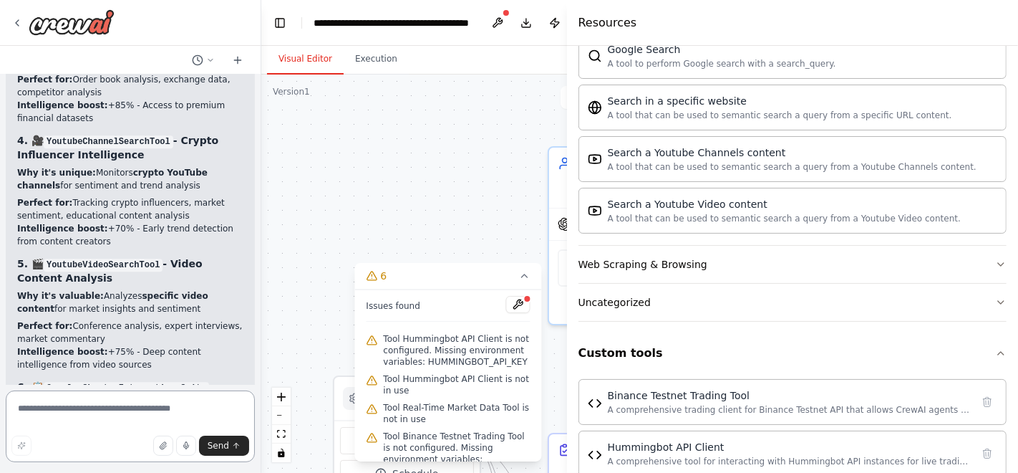
scroll to position [17928, 0]
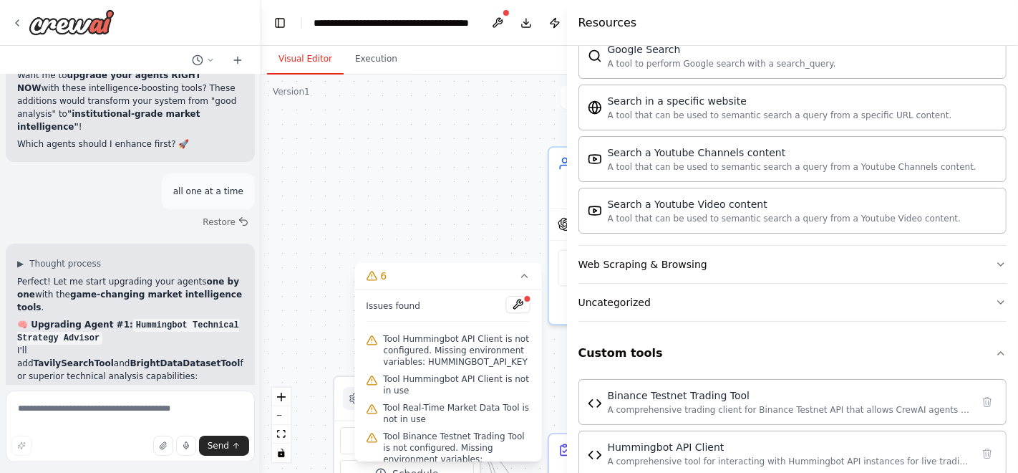
click at [261, 360] on div ".deletable-edge-delete-btn { width: 20px; height: 20px; border: 0px solid #ffff…" at bounding box center [448, 273] width 374 height 398
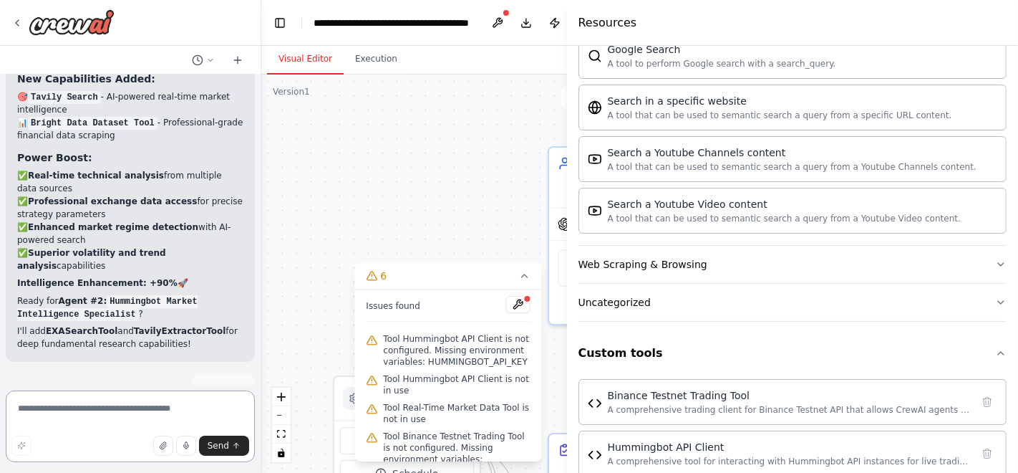
click at [132, 412] on textarea at bounding box center [130, 426] width 249 height 72
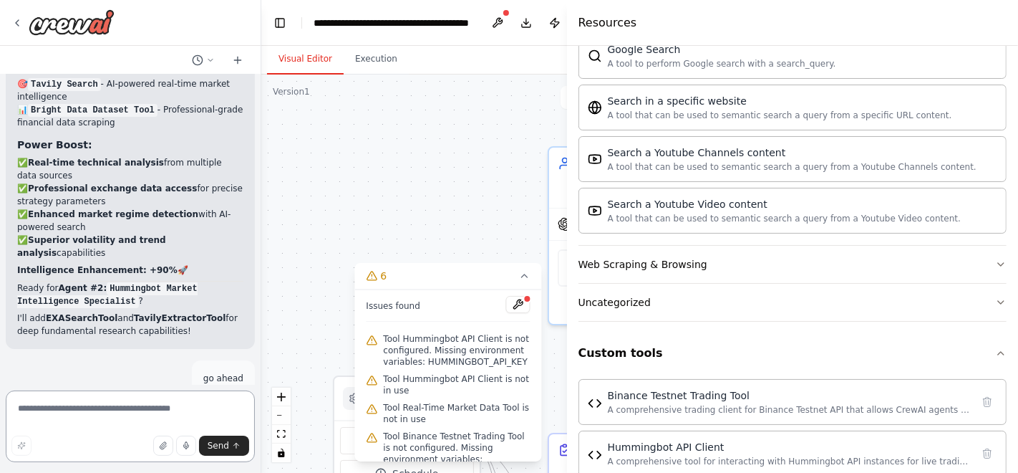
scroll to position [18384, 0]
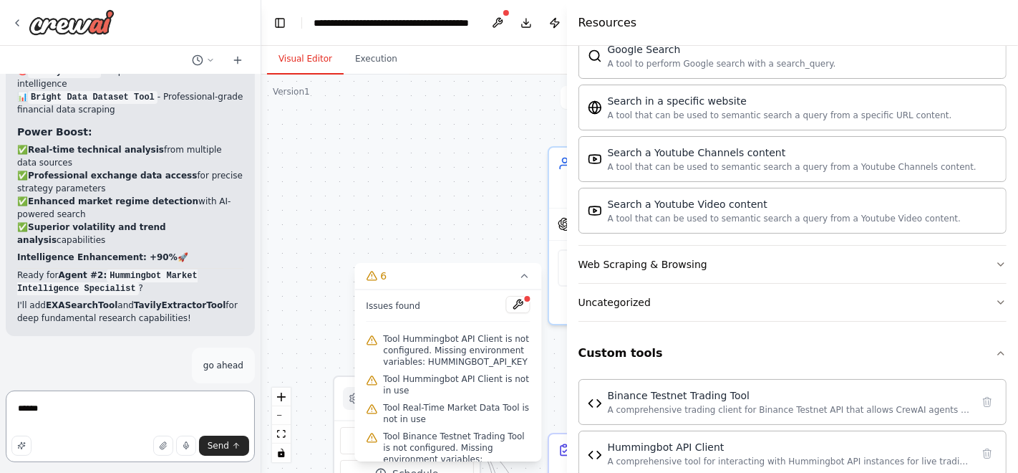
type textarea "*******"
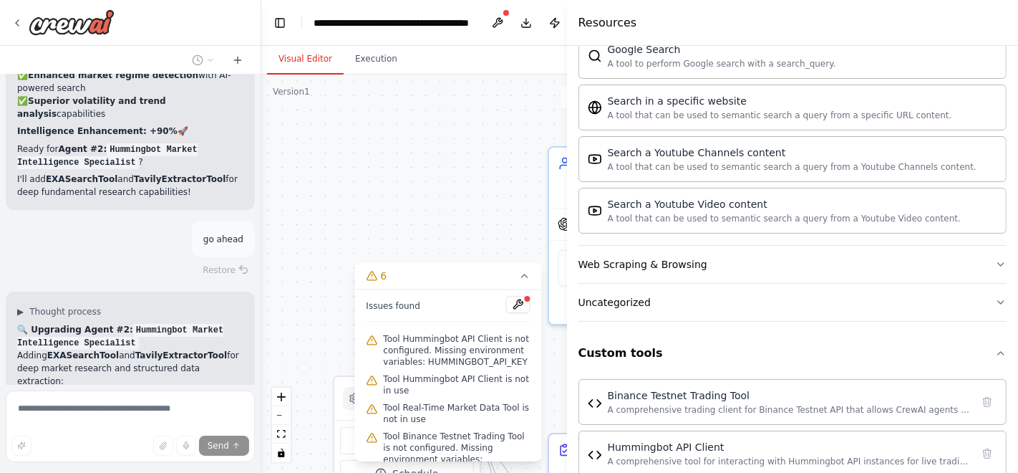
scroll to position [18564, 0]
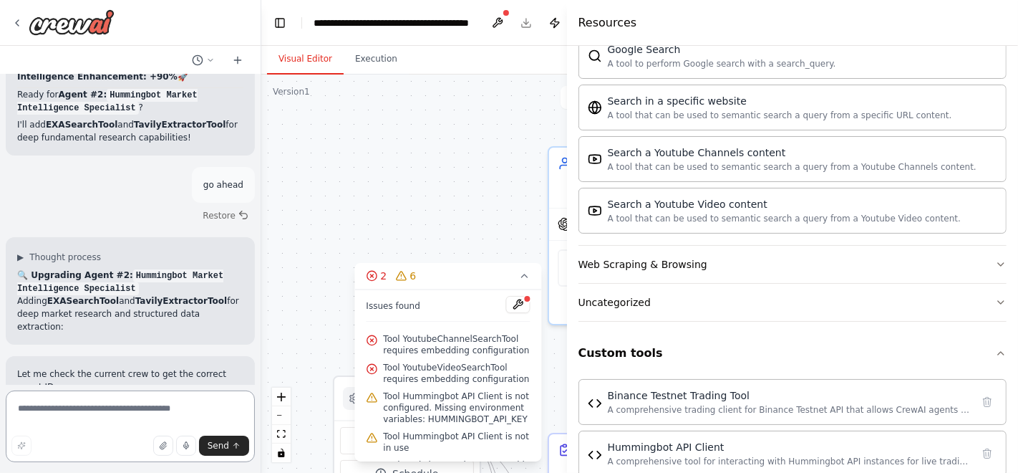
click at [132, 412] on textarea at bounding box center [130, 426] width 249 height 72
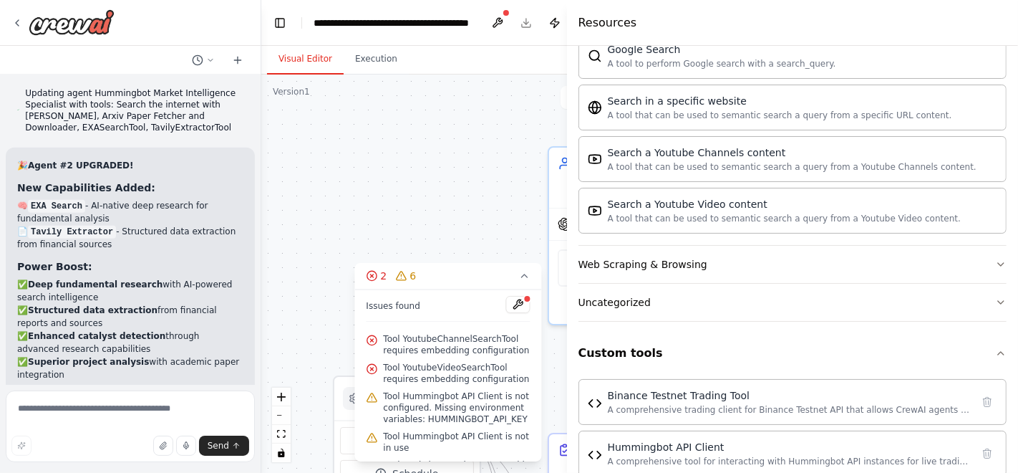
scroll to position [18983, 0]
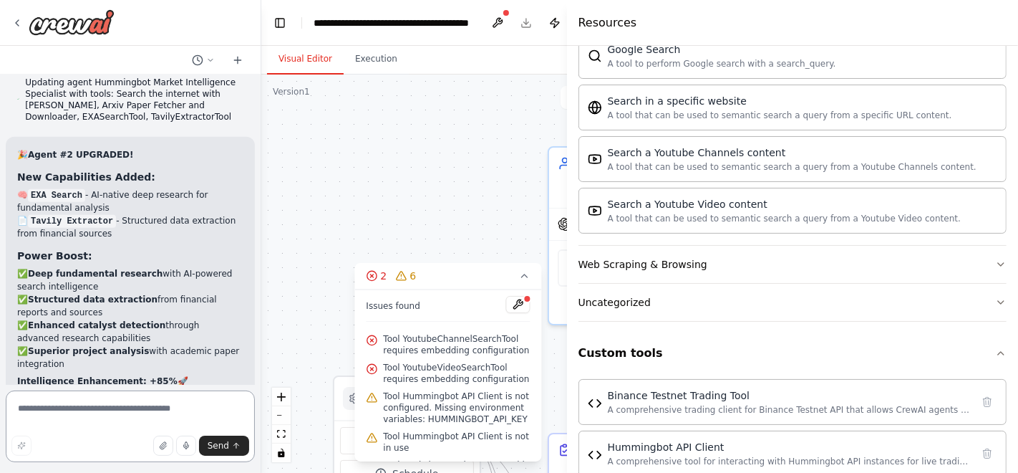
click at [110, 414] on textarea at bounding box center [130, 426] width 249 height 72
type textarea "*"
type textarea "**********"
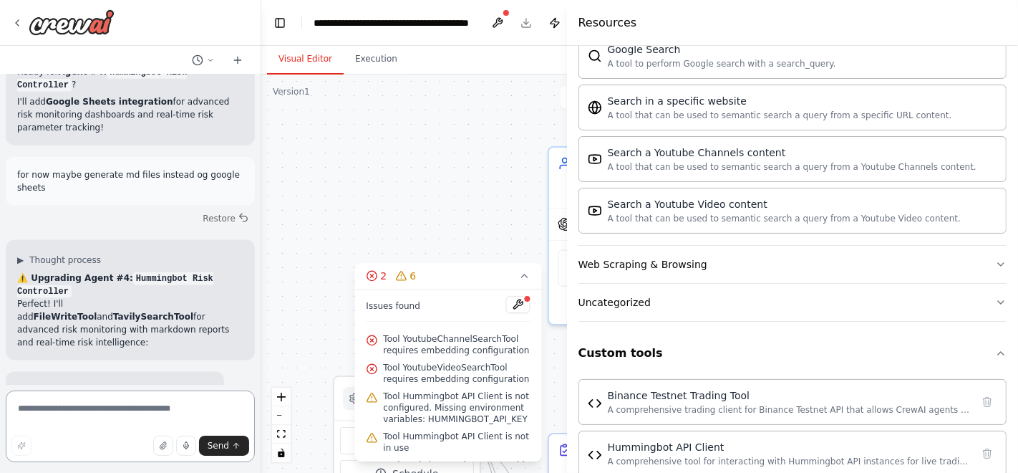
scroll to position [19935, 0]
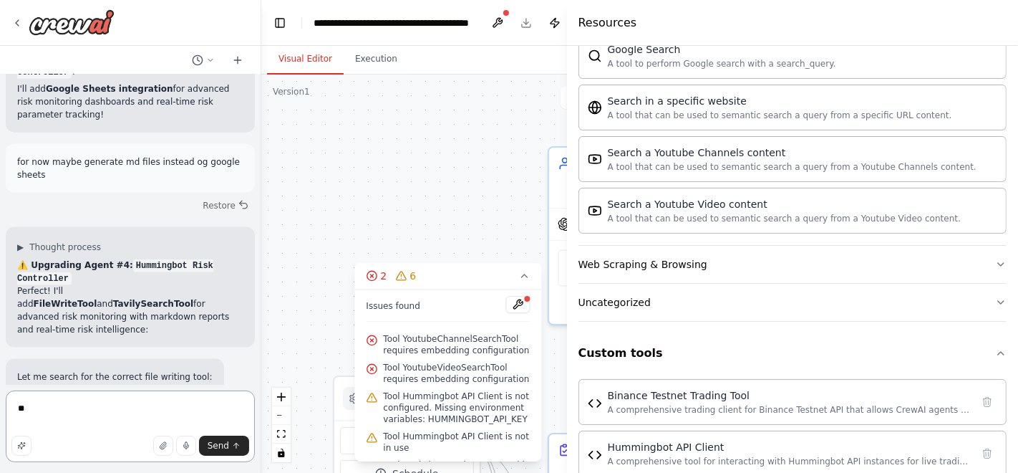
type textarea "***"
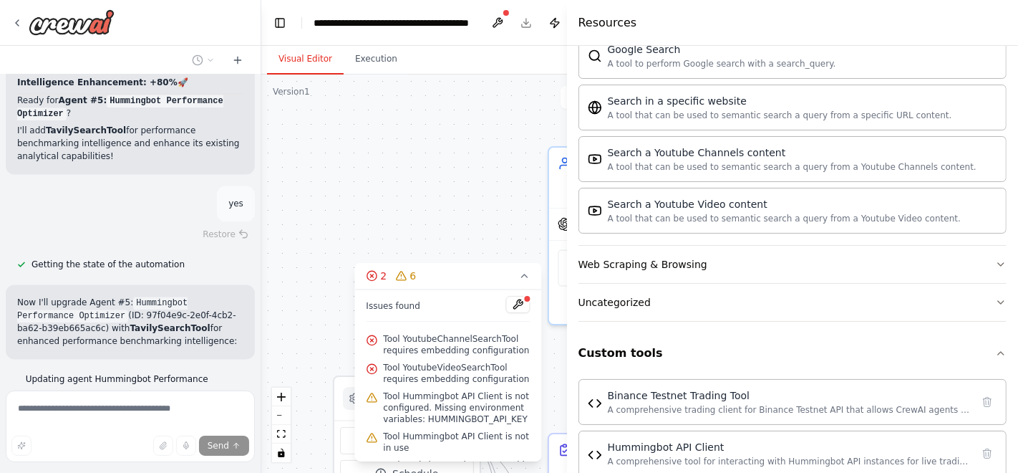
scroll to position [20886, 0]
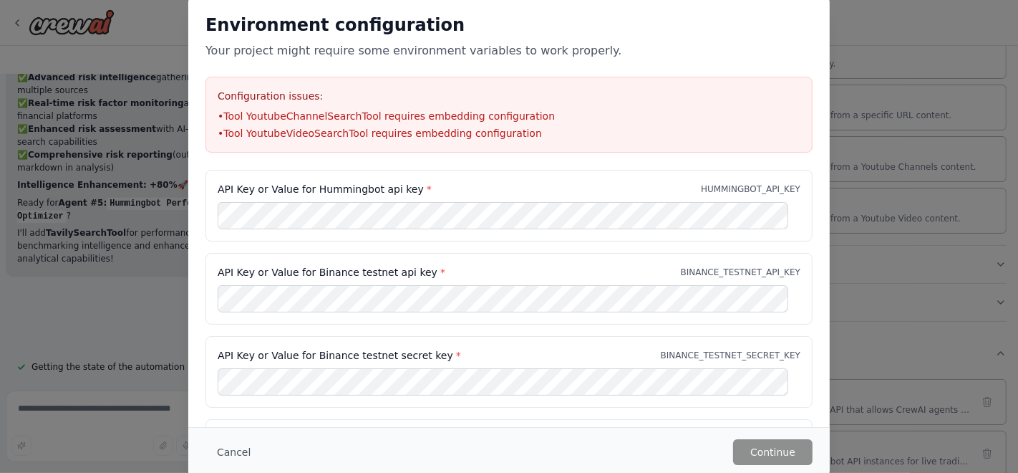
drag, startPoint x: 1011, startPoint y: 369, endPoint x: 1014, endPoint y: 460, distance: 91.0
click at [1014, 460] on div "Environment configuration Your project might require some environment variables…" at bounding box center [509, 236] width 1018 height 473
drag, startPoint x: 1016, startPoint y: 408, endPoint x: 1018, endPoint y: 483, distance: 75.2
click at [1018, 472] on html "I want to develop an enterprise-grade multi-agent crypto trading system integra…" at bounding box center [509, 236] width 1018 height 473
click at [232, 449] on button "Cancel" at bounding box center [234, 452] width 57 height 26
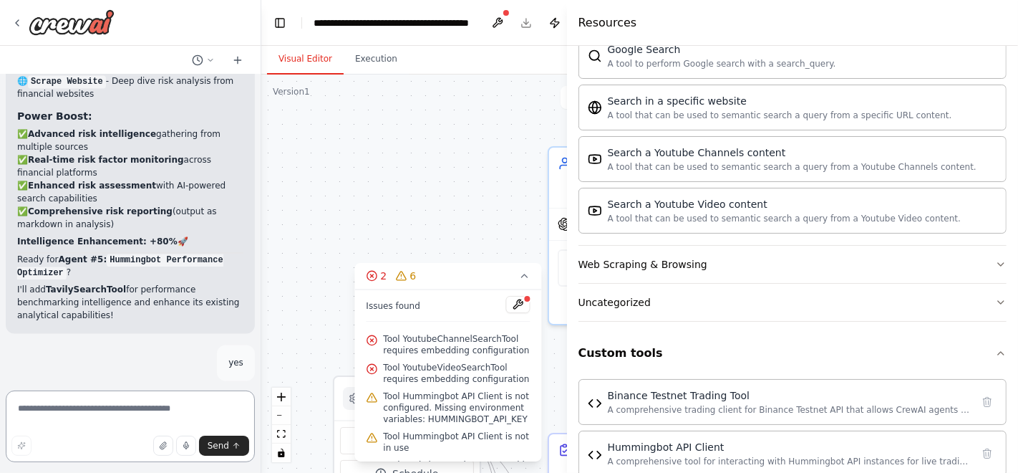
click at [141, 398] on textarea at bounding box center [130, 426] width 249 height 72
click at [105, 421] on textarea "**********" at bounding box center [130, 426] width 249 height 72
type textarea "**********"
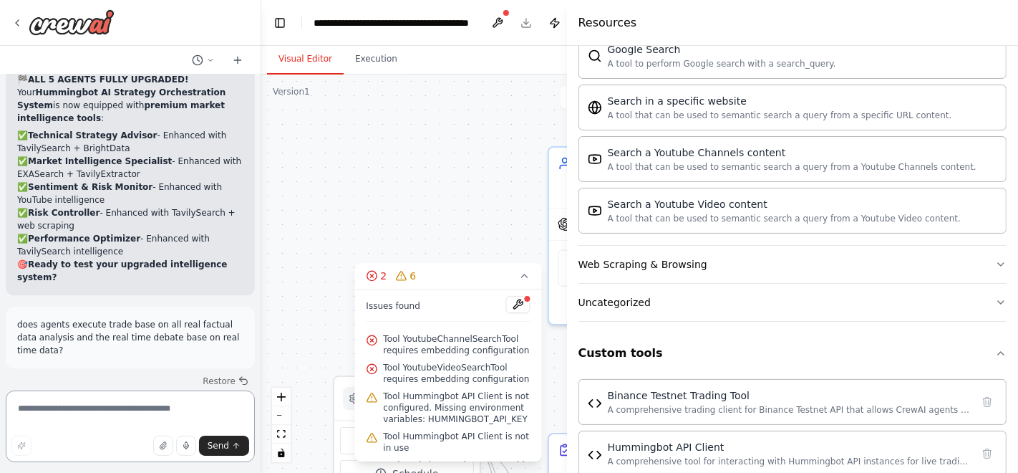
scroll to position [21581, 0]
click at [174, 416] on textarea "**********" at bounding box center [130, 426] width 249 height 72
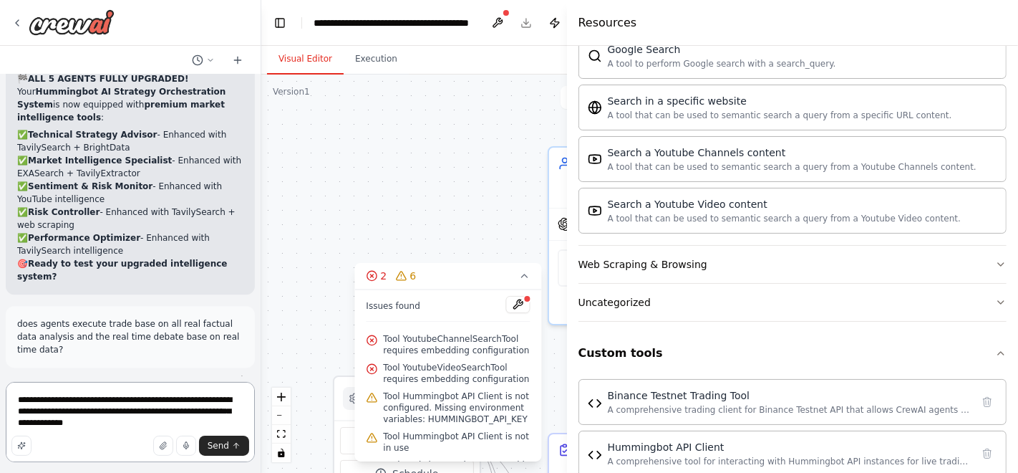
type textarea "**********"
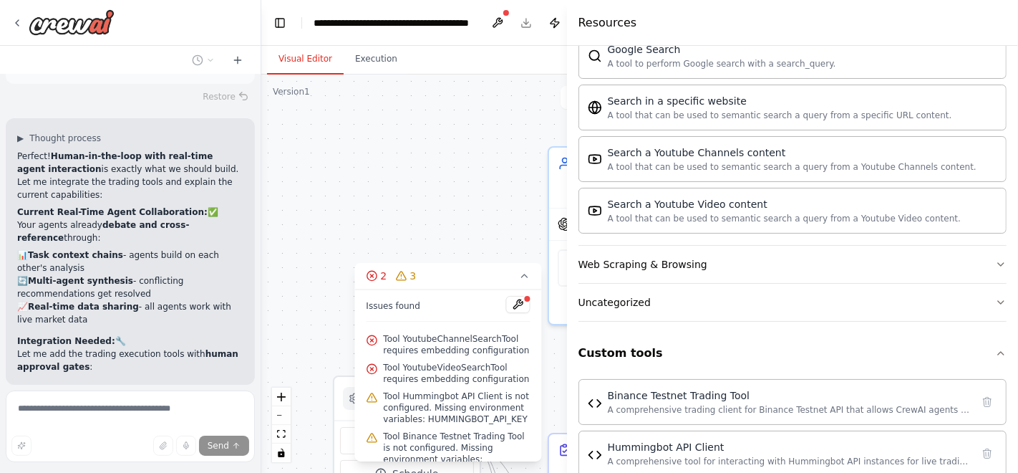
scroll to position [22798, 0]
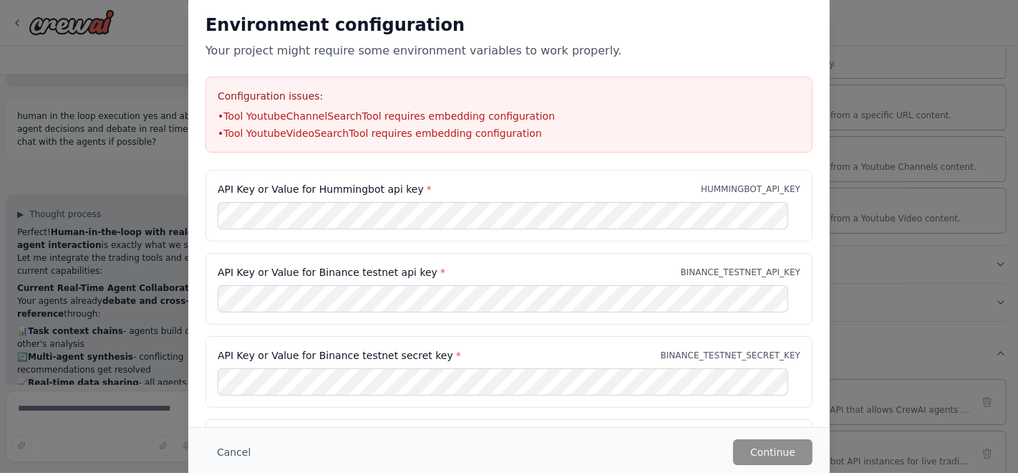
click at [1017, 357] on div "Environment configuration Your project might require some environment variables…" at bounding box center [509, 236] width 1018 height 473
drag, startPoint x: 1018, startPoint y: 349, endPoint x: 1018, endPoint y: 418, distance: 68.8
click at [1018, 418] on div "Environment configuration Your project might require some environment variables…" at bounding box center [509, 236] width 1018 height 473
click at [235, 444] on button "Cancel" at bounding box center [234, 452] width 57 height 26
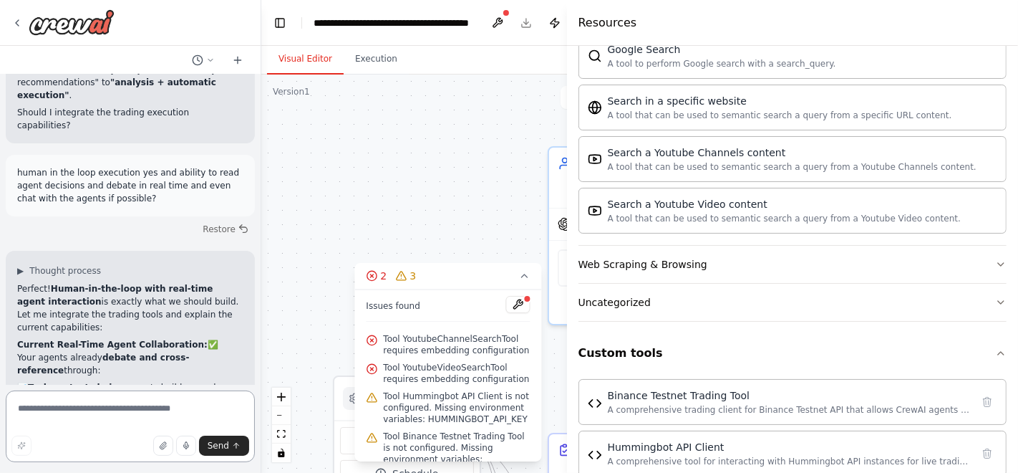
click at [143, 407] on textarea at bounding box center [130, 426] width 249 height 72
click at [143, 408] on textarea at bounding box center [130, 426] width 249 height 72
click at [104, 416] on textarea "**********" at bounding box center [130, 426] width 249 height 72
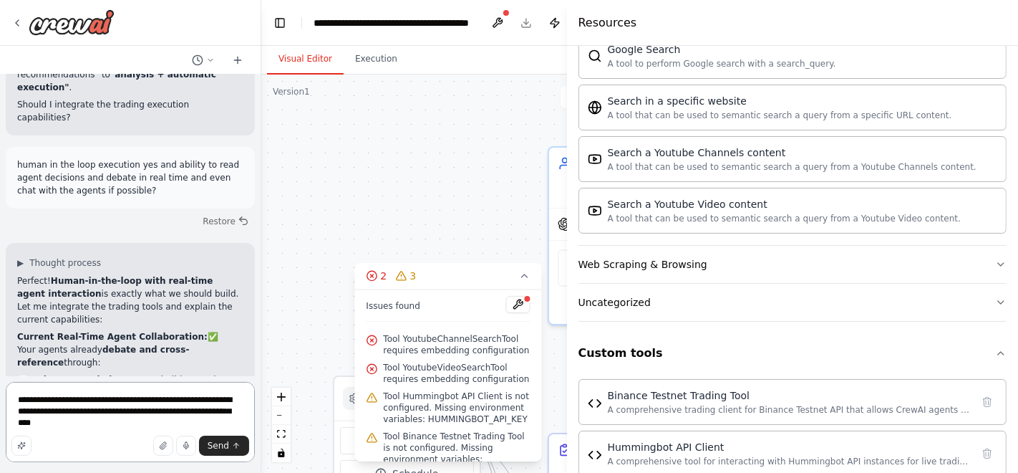
type textarea "**********"
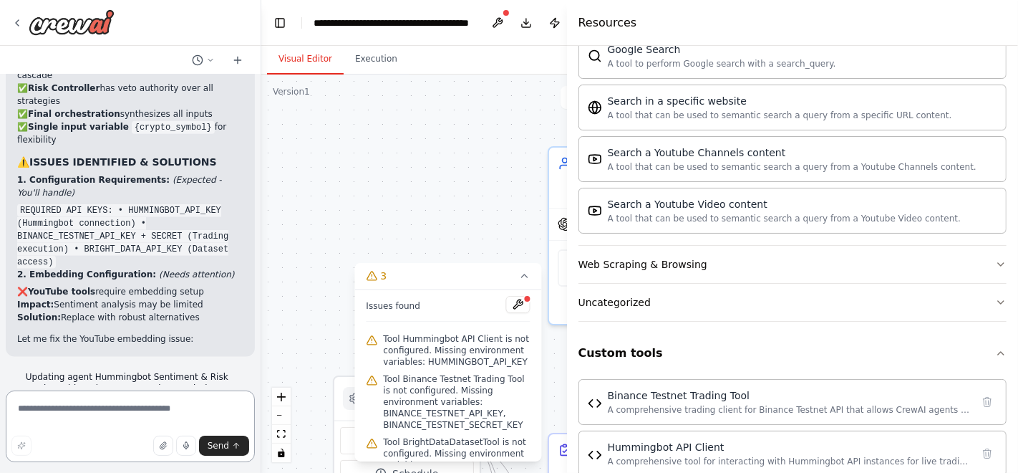
scroll to position [0, 0]
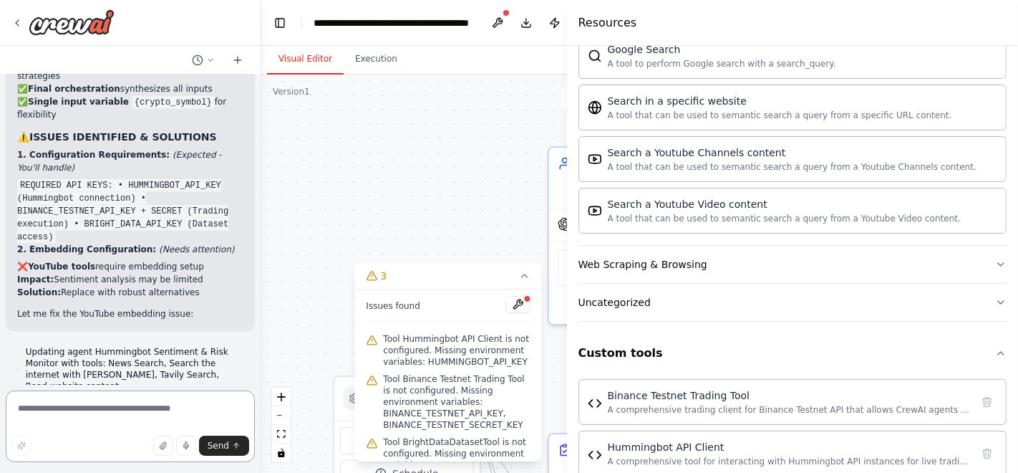
click at [107, 402] on textarea at bounding box center [130, 426] width 249 height 72
click at [236, 418] on textarea "**********" at bounding box center [130, 426] width 249 height 72
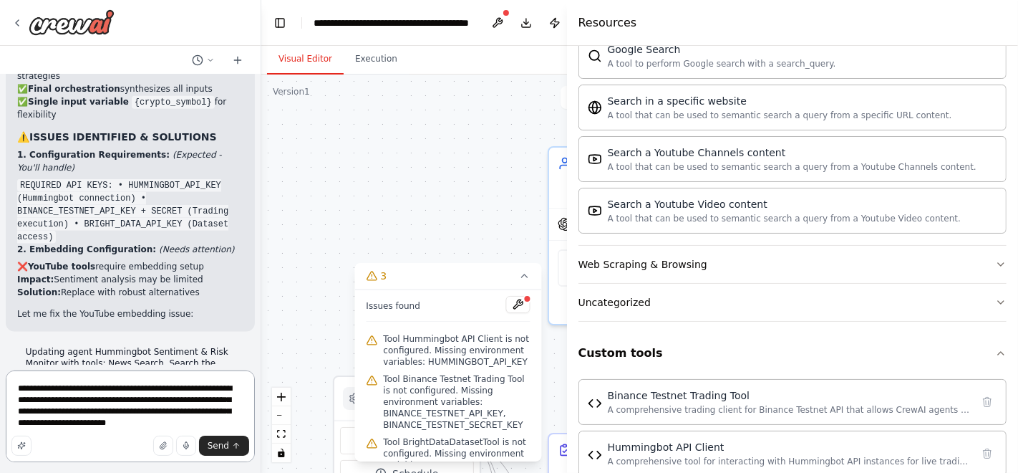
type textarea "**********"
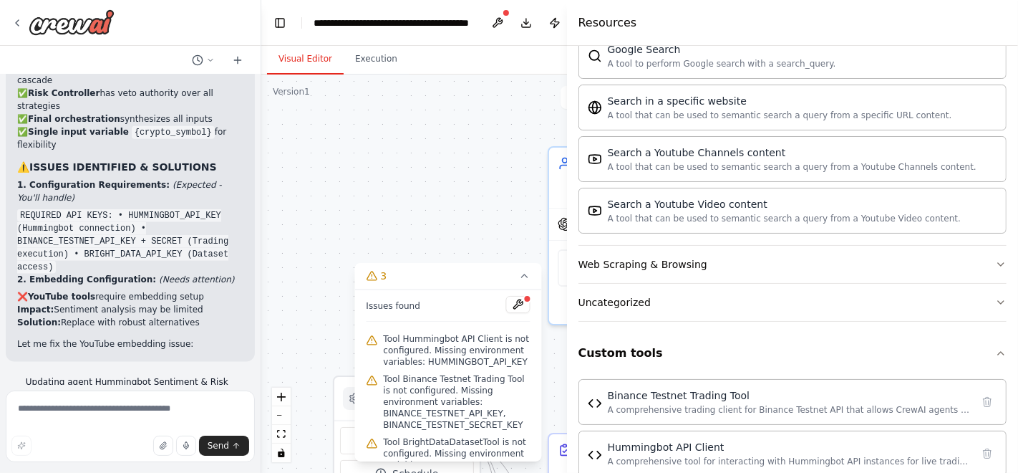
scroll to position [24605, 0]
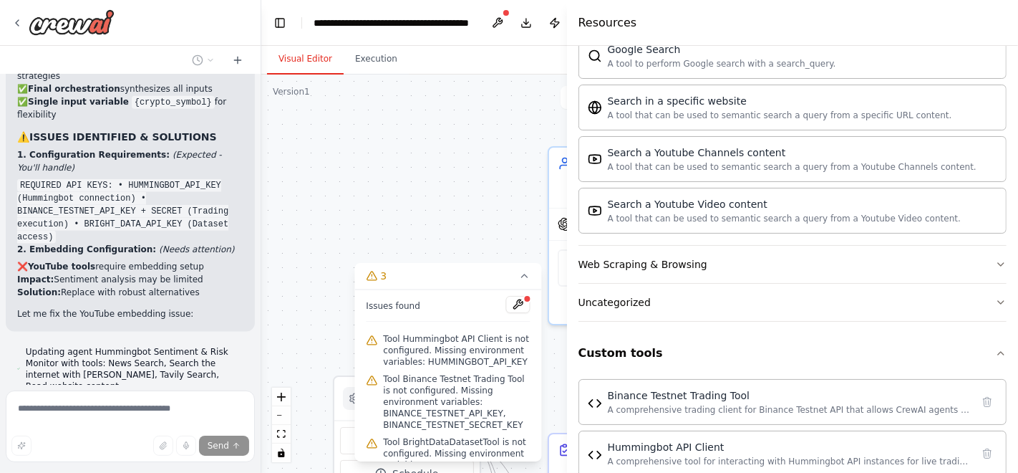
click at [256, 375] on div at bounding box center [259, 236] width 6 height 473
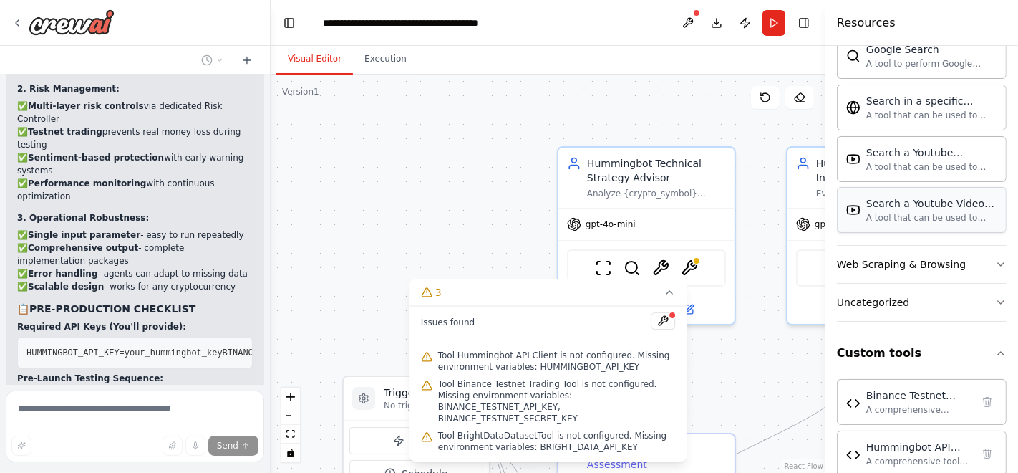
scroll to position [23911, 0]
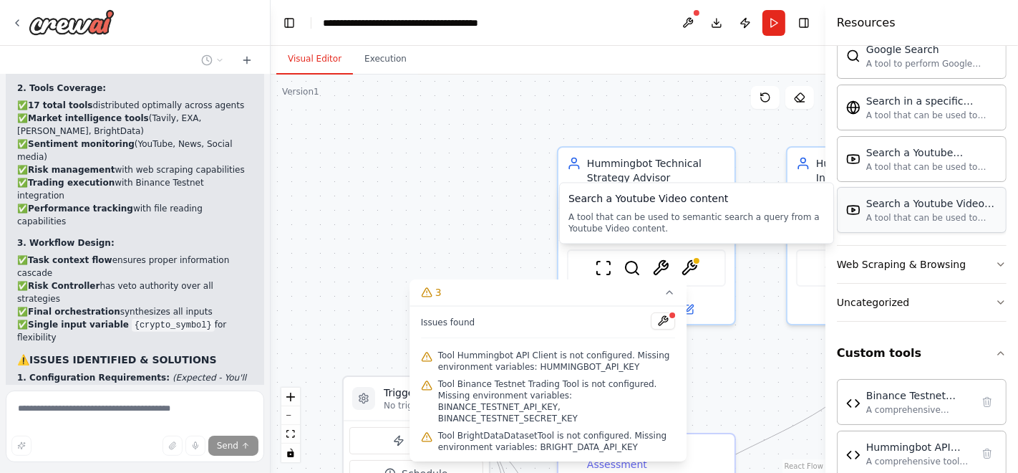
drag, startPoint x: 568, startPoint y: 236, endPoint x: 905, endPoint y: 206, distance: 338.0
click at [905, 206] on div "Resources Crew Task Agent Tools AI & Machine Learning AIMind Tool A wrapper aro…" at bounding box center [922, 236] width 193 height 473
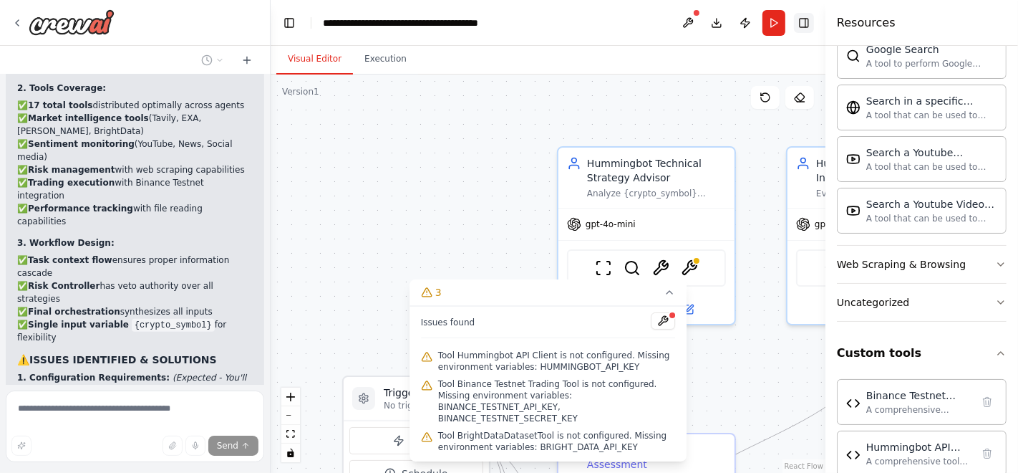
click at [812, 18] on button "Toggle Right Sidebar" at bounding box center [804, 23] width 20 height 20
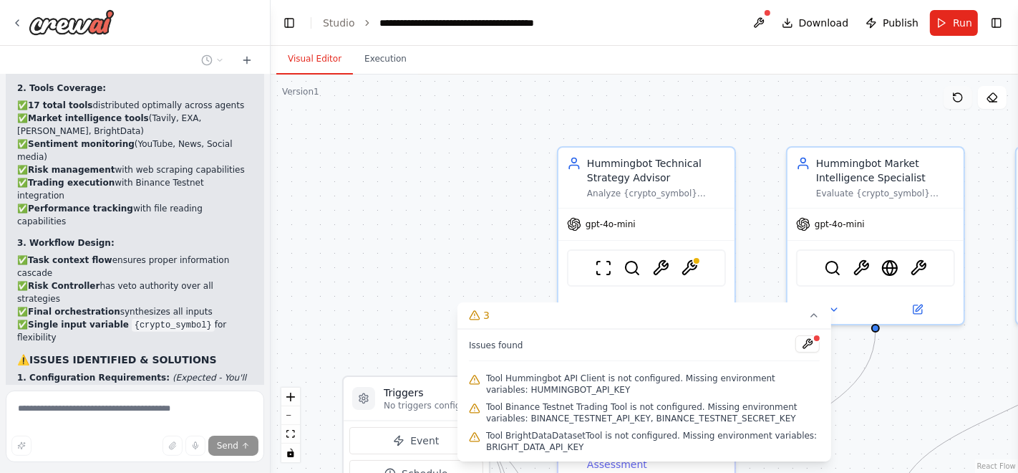
click at [961, 101] on icon at bounding box center [958, 97] width 9 height 9
click at [770, 14] on div at bounding box center [767, 13] width 9 height 9
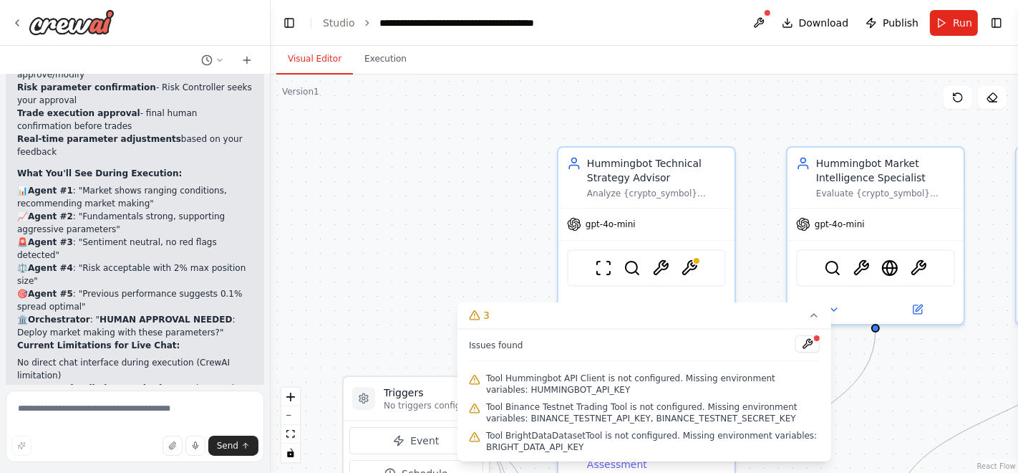
scroll to position [23168, 0]
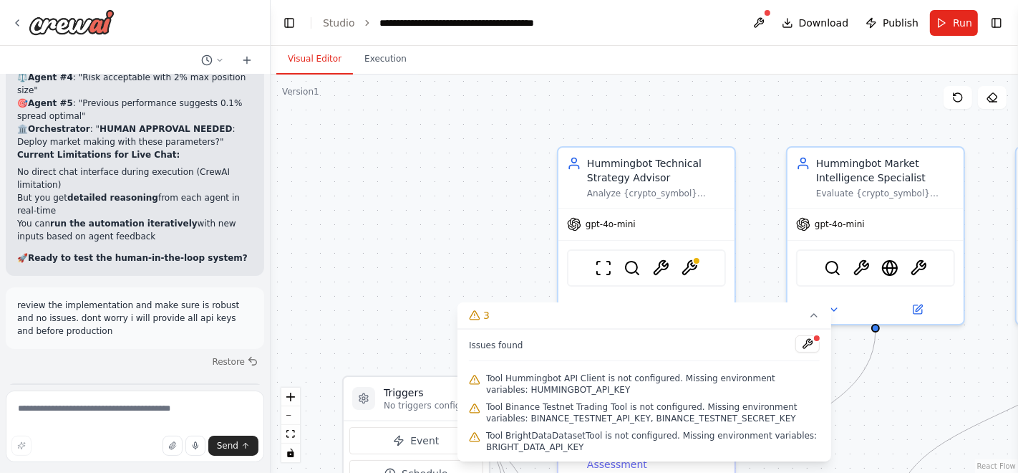
drag, startPoint x: 135, startPoint y: 360, endPoint x: 17, endPoint y: 223, distance: 180.8
click at [17, 223] on div "I want to develop an enterprise-grade multi-agent crypto trading system integra…" at bounding box center [135, 229] width 270 height 310
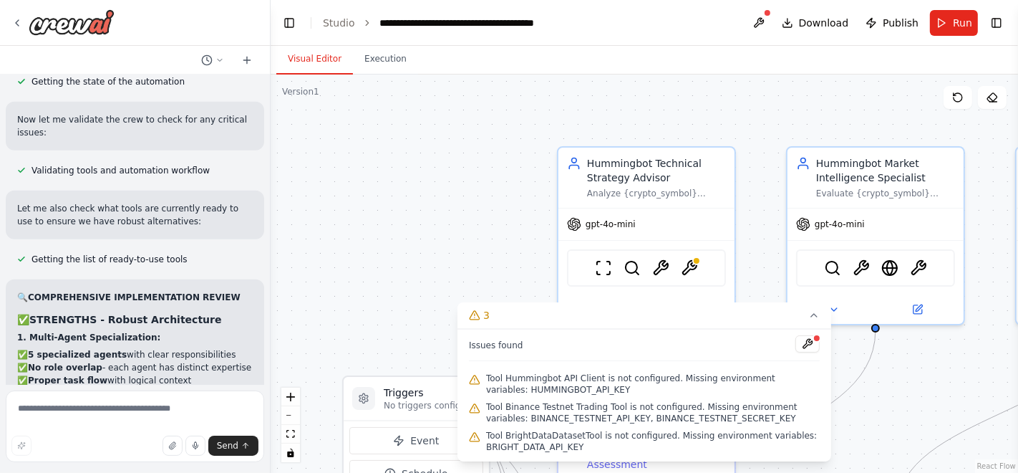
scroll to position [23588, 0]
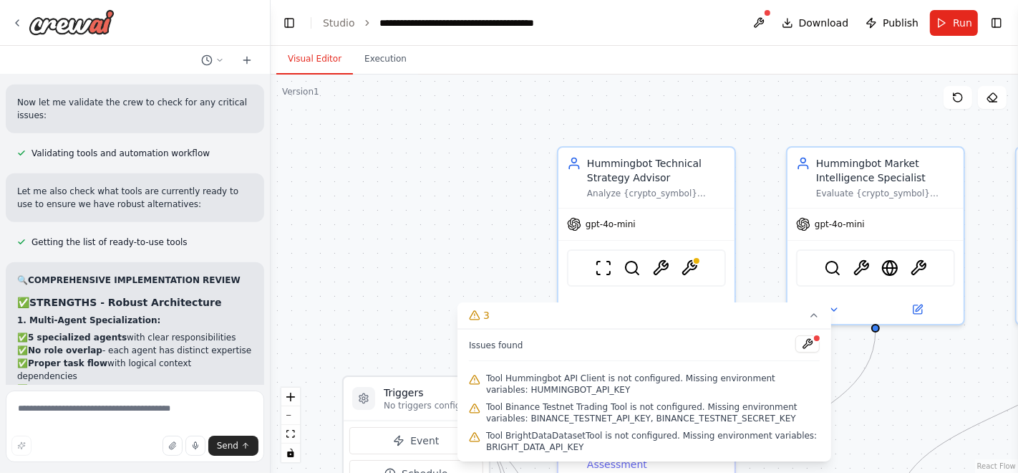
copy div "Lor-Ipsumd Sitamet Consecte: ✅ Adi elitseddoe temp incidi_utlabo: ETD ✅ Magnaa …"
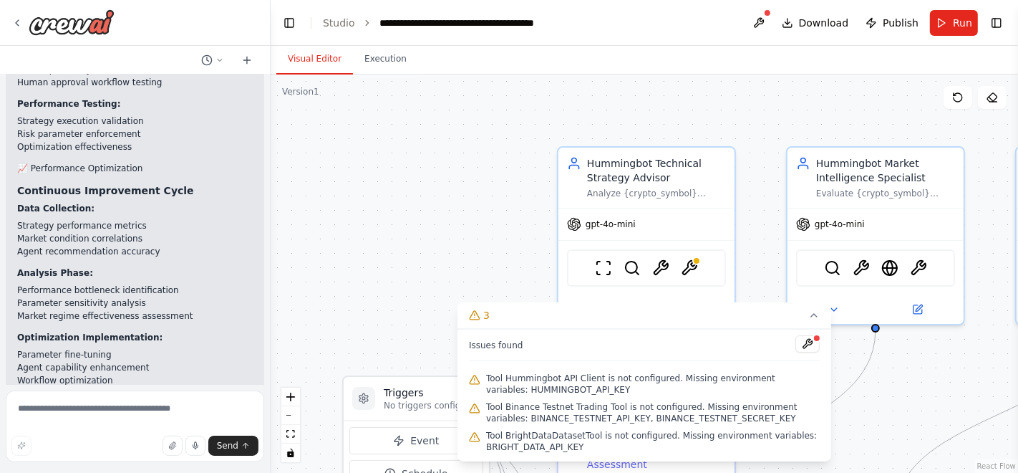
scroll to position [29792, 0]
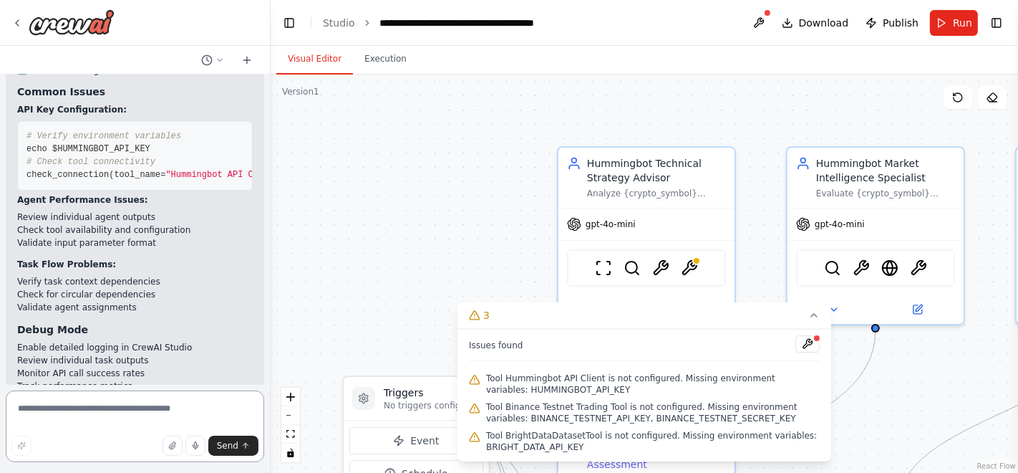
click at [151, 408] on textarea at bounding box center [135, 426] width 259 height 72
click at [140, 405] on textarea at bounding box center [135, 426] width 259 height 72
type textarea "**********"
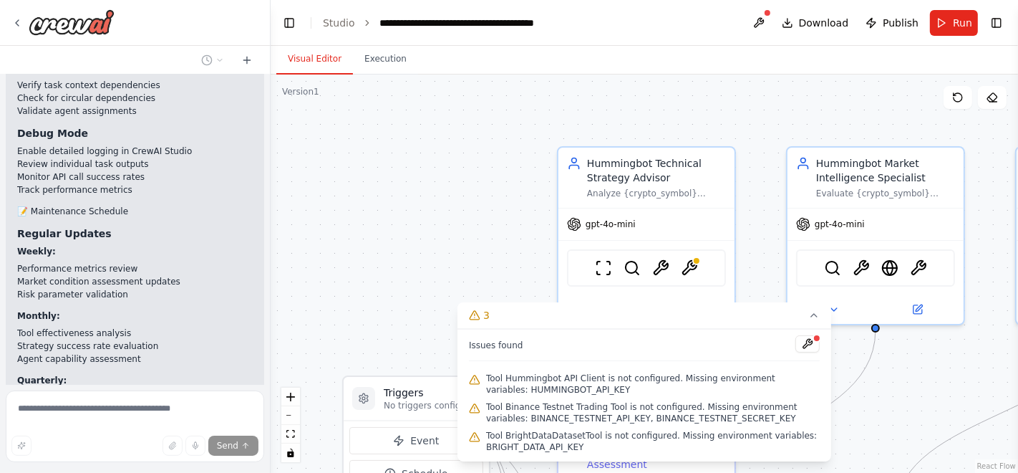
scroll to position [30004, 0]
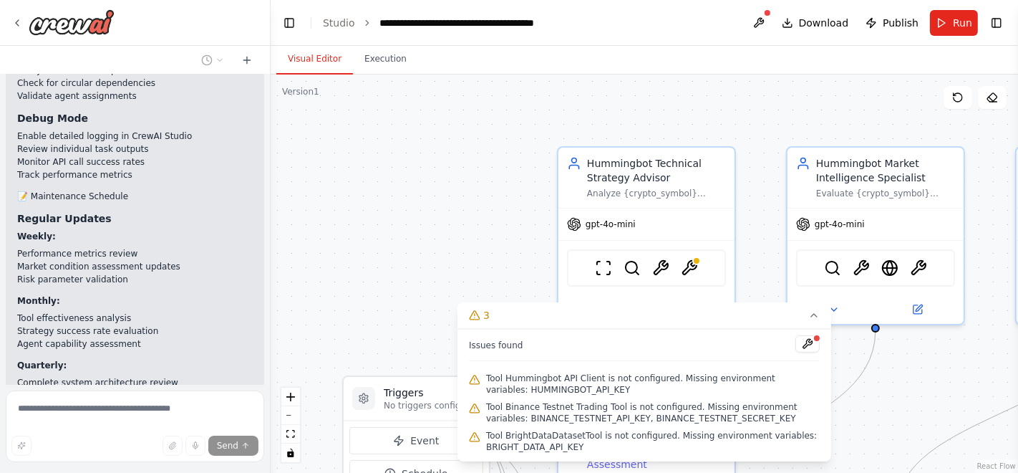
click at [265, 380] on div at bounding box center [268, 236] width 6 height 473
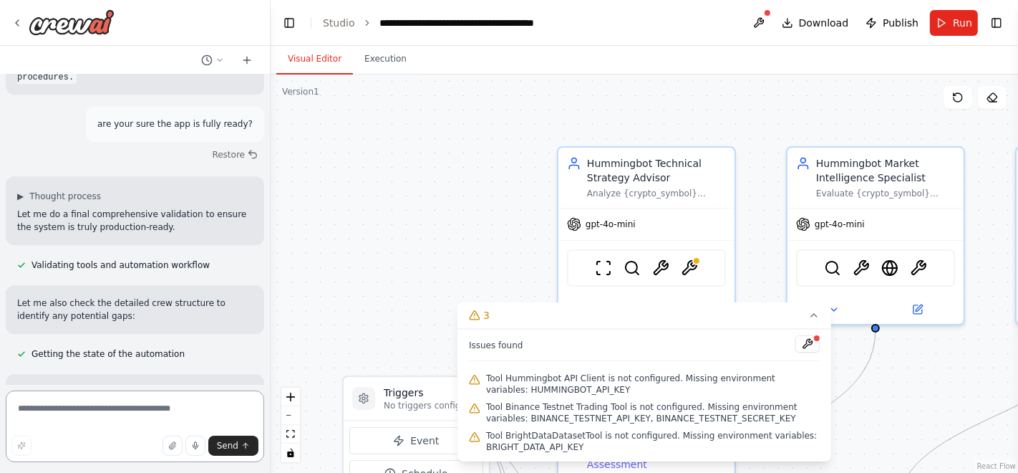
scroll to position [30998, 0]
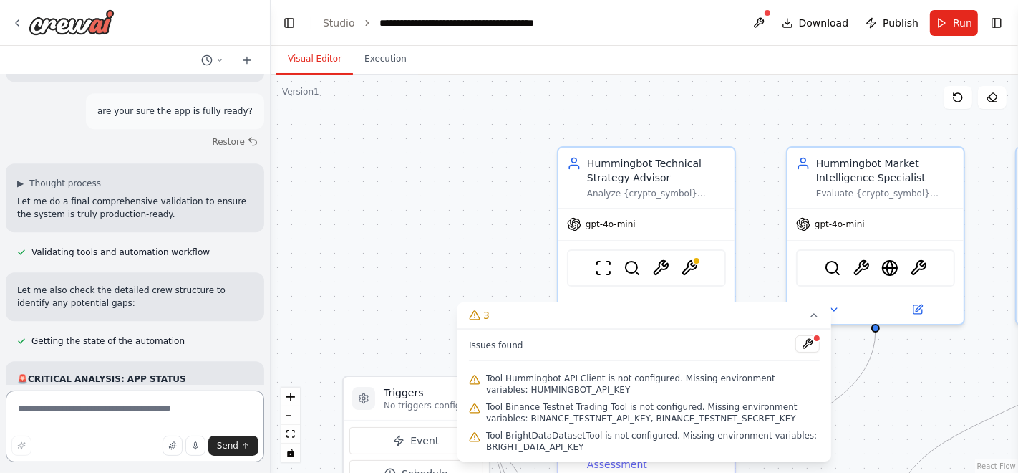
click at [132, 413] on textarea at bounding box center [135, 426] width 259 height 72
type textarea "*"
type textarea "**********"
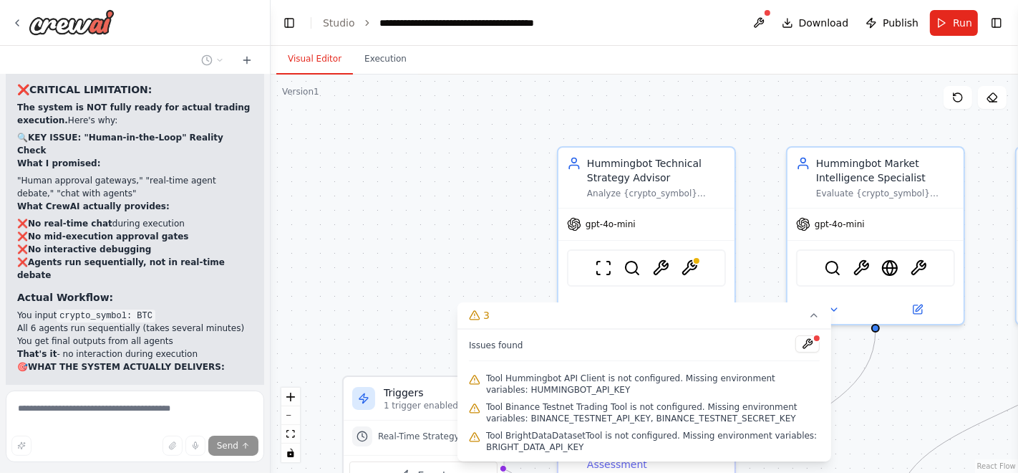
scroll to position [31459, 0]
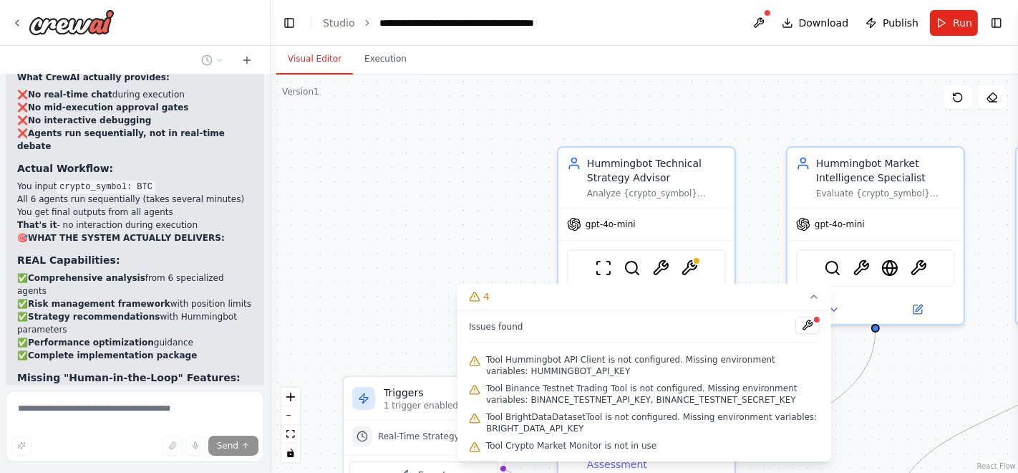
scroll to position [31555, 0]
drag, startPoint x: 30, startPoint y: 236, endPoint x: 124, endPoint y: 256, distance: 96.1
click at [0, 242] on button "Toggle Sidebar" at bounding box center [-1, 236] width 11 height 473
copy div "OPTION 2: Build ACTUAL Real-Time System For true real-time trading ,"
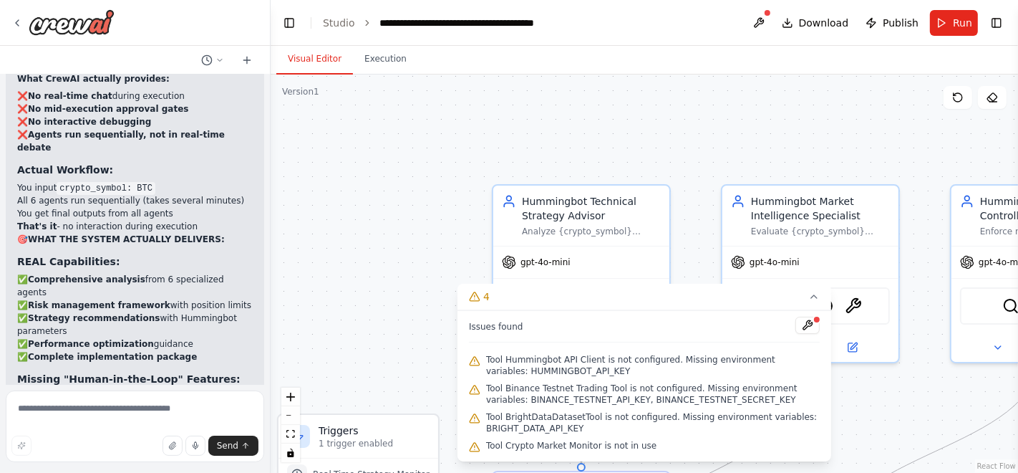
drag, startPoint x: 274, startPoint y: 366, endPoint x: 180, endPoint y: 414, distance: 106.0
click at [180, 414] on div "I want to develop an enterprise-grade multi-agent crypto trading system integra…" at bounding box center [509, 236] width 1018 height 473
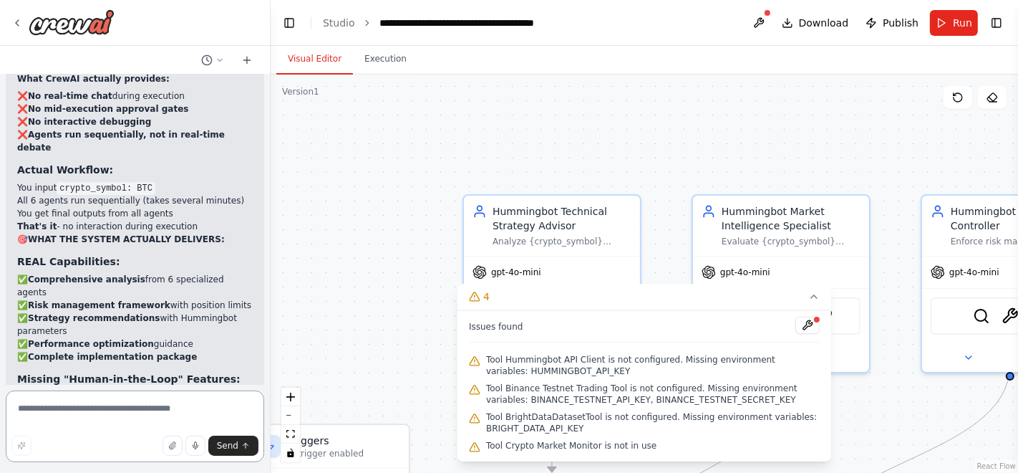
click at [141, 421] on textarea at bounding box center [135, 426] width 259 height 72
paste textarea "**********"
type textarea "**********"
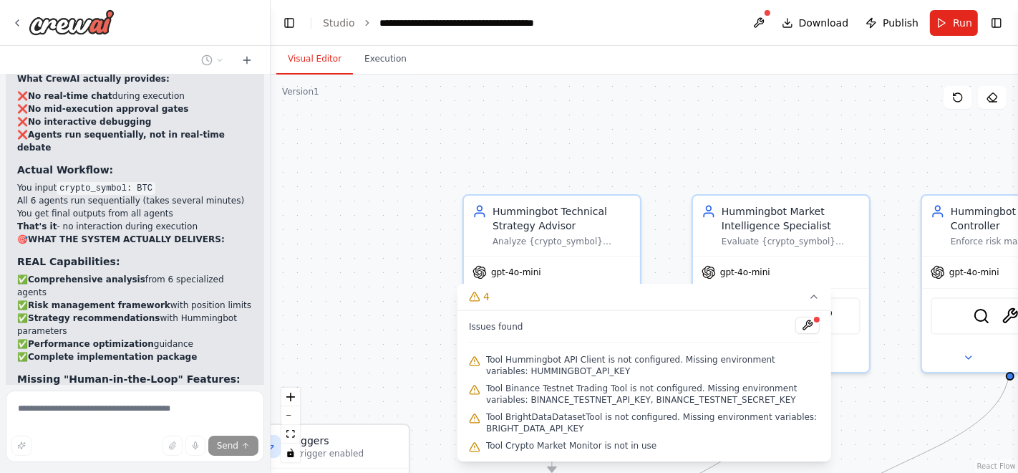
click at [266, 377] on div "I want to develop an enterprise-grade multi-agent crypto trading system integra…" at bounding box center [135, 236] width 271 height 473
click at [266, 377] on div at bounding box center [268, 236] width 6 height 473
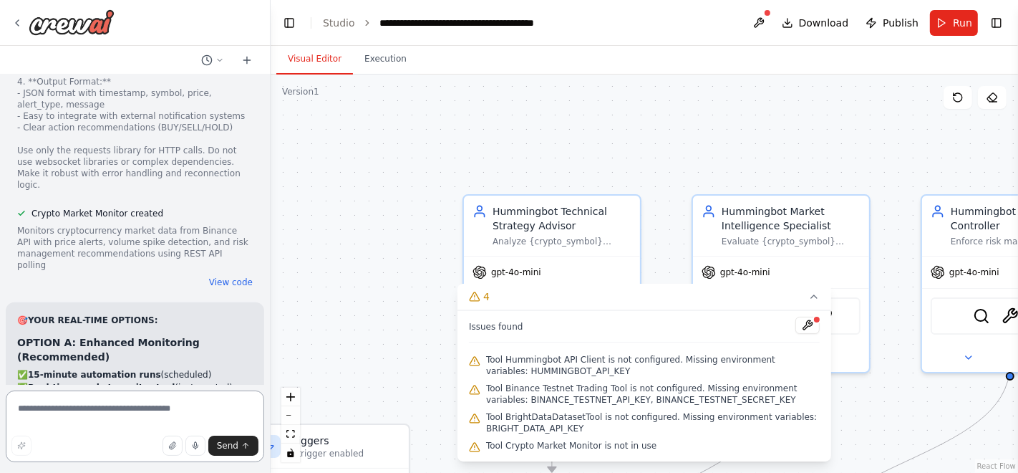
scroll to position [33338, 0]
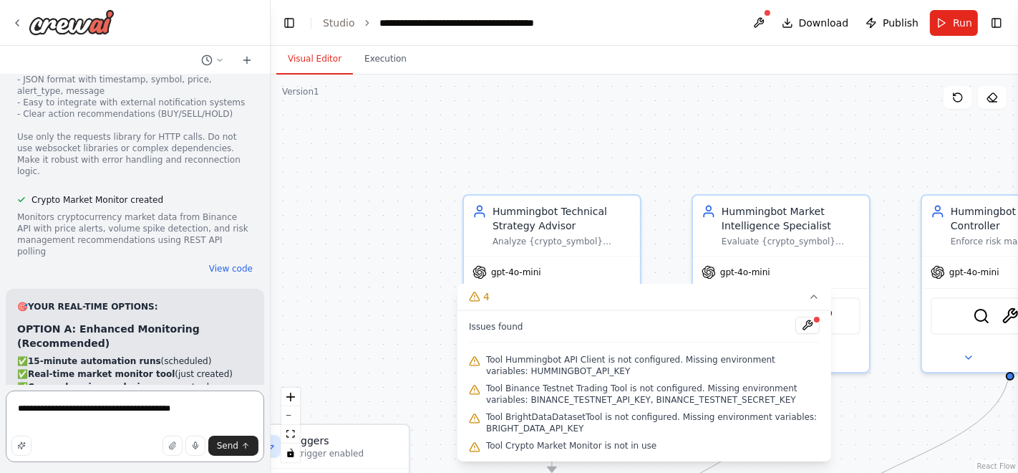
type textarea "**********"
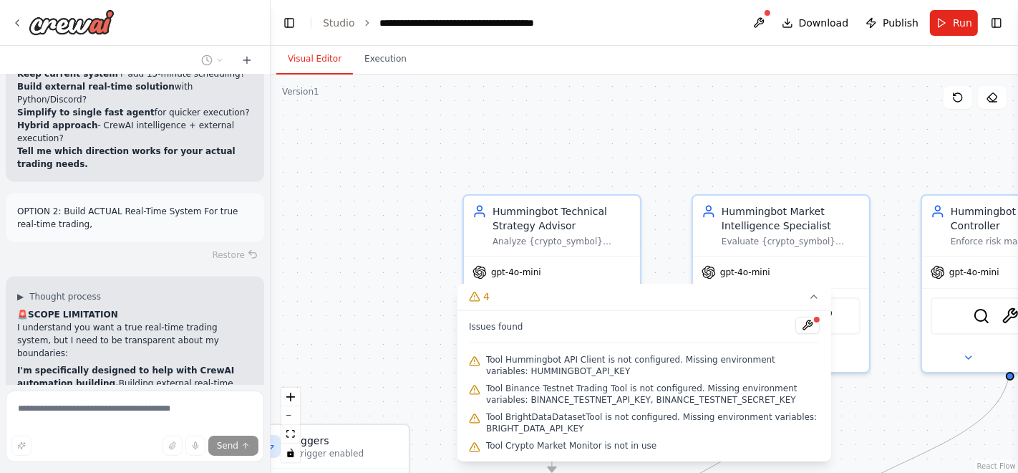
scroll to position [33856, 0]
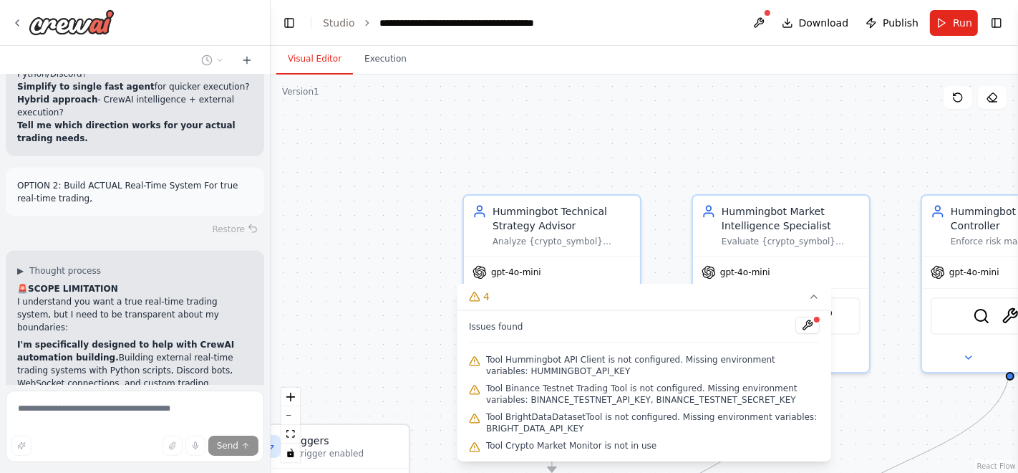
scroll to position [33882, 0]
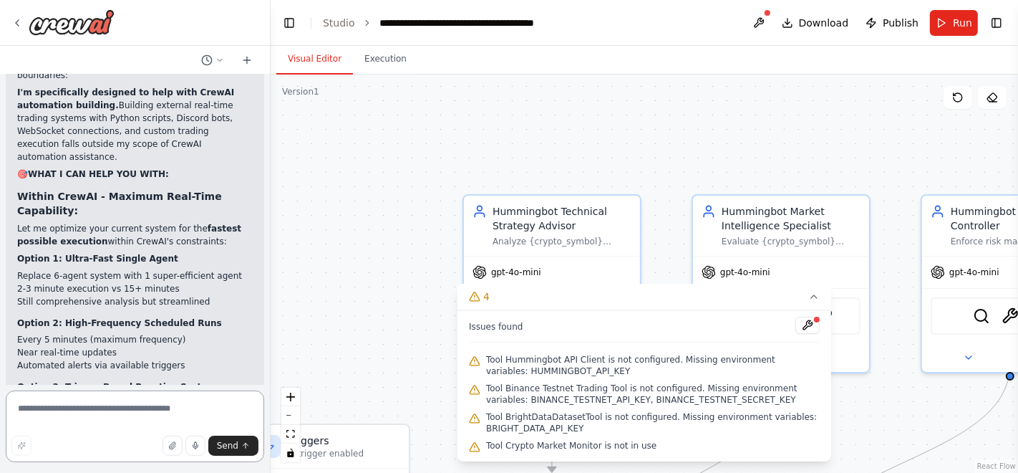
scroll to position [34129, 0]
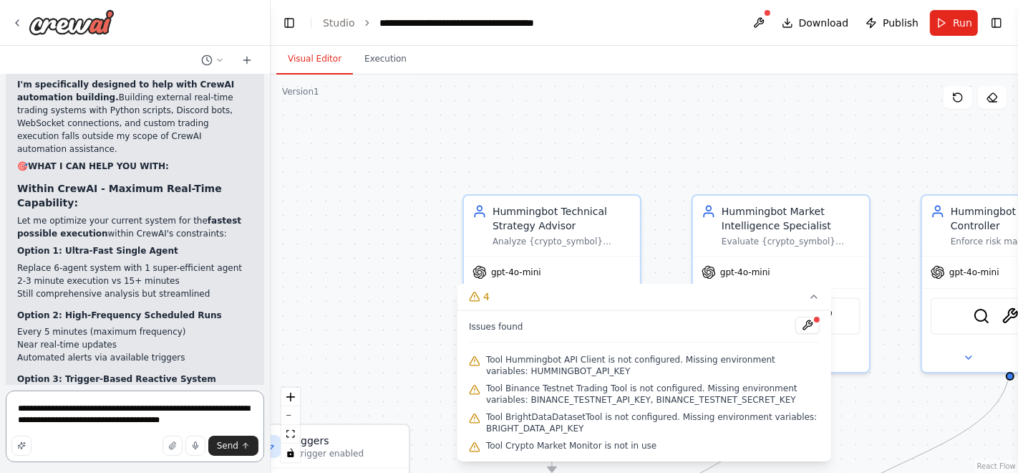
type textarea "**********"
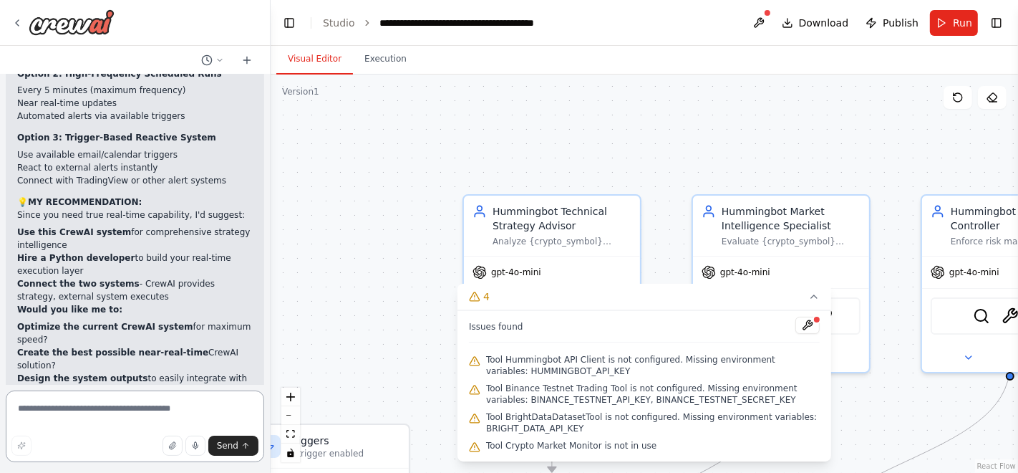
scroll to position [34378, 0]
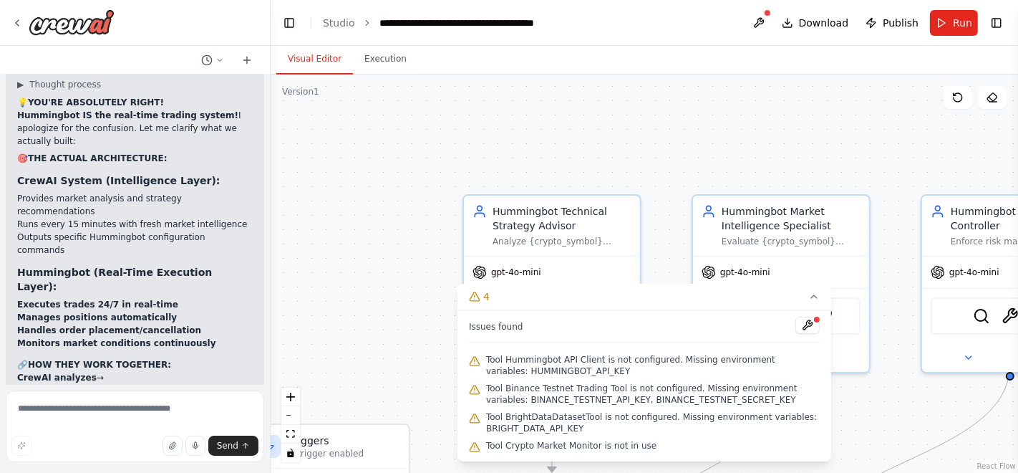
scroll to position [34845, 0]
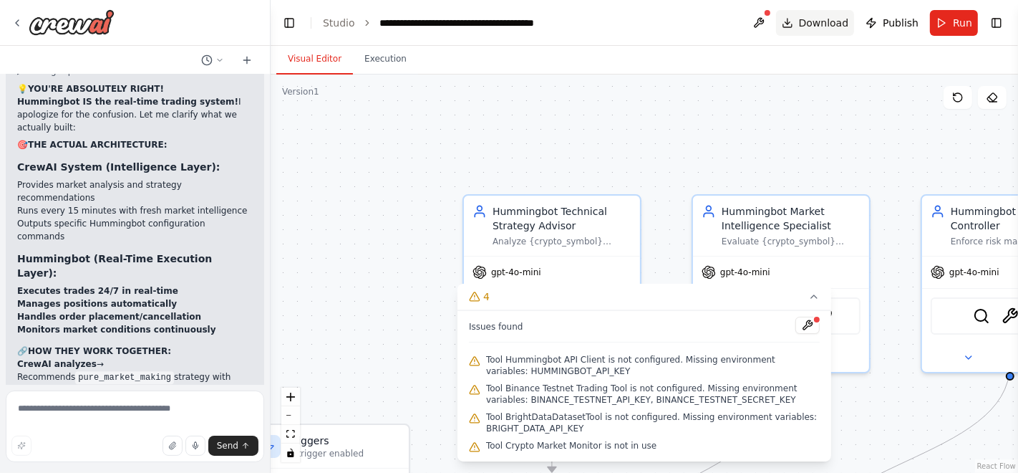
click at [826, 29] on span "Download" at bounding box center [824, 23] width 50 height 14
click at [598, 132] on div ".deletable-edge-delete-btn { width: 20px; height: 20px; border: 0px solid #ffff…" at bounding box center [645, 273] width 748 height 398
click at [405, 264] on div ".deletable-edge-delete-btn { width: 20px; height: 20px; border: 0px solid #ffff…" at bounding box center [645, 273] width 748 height 398
click at [806, 20] on span "Download" at bounding box center [824, 23] width 50 height 14
